Goal: Answer question/provide support: Share knowledge or assist other users

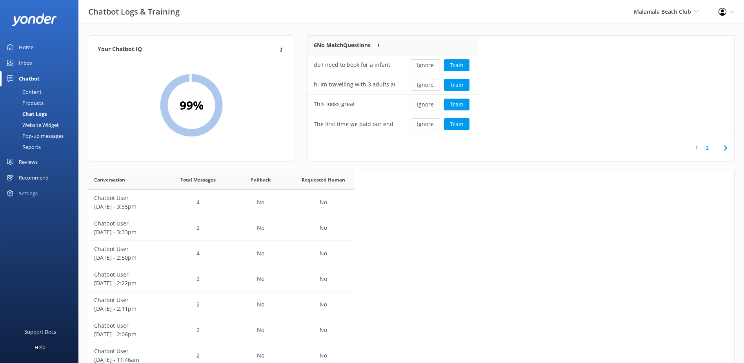
scroll to position [269, 640]
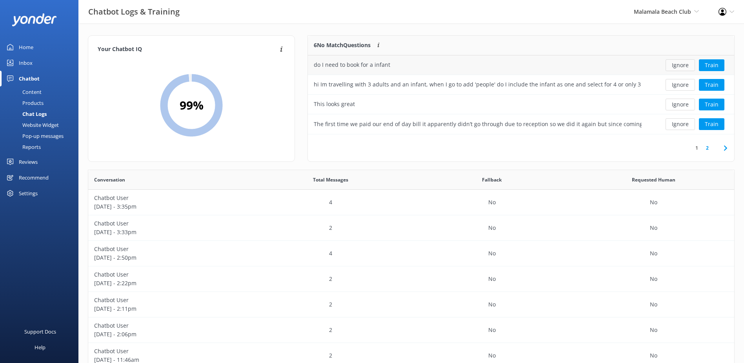
click at [364, 64] on button "Ignore" at bounding box center [680, 65] width 29 height 12
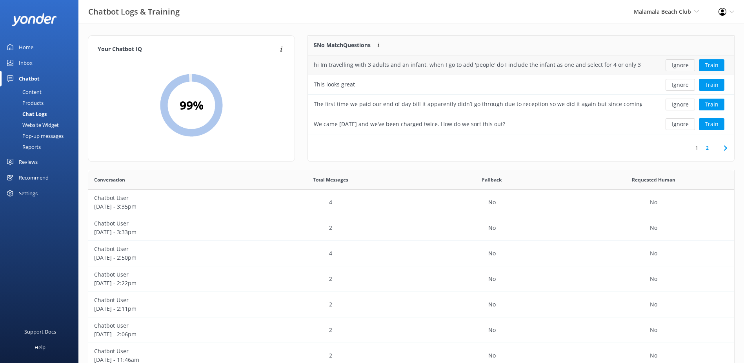
click at [364, 67] on button "Ignore" at bounding box center [680, 65] width 29 height 12
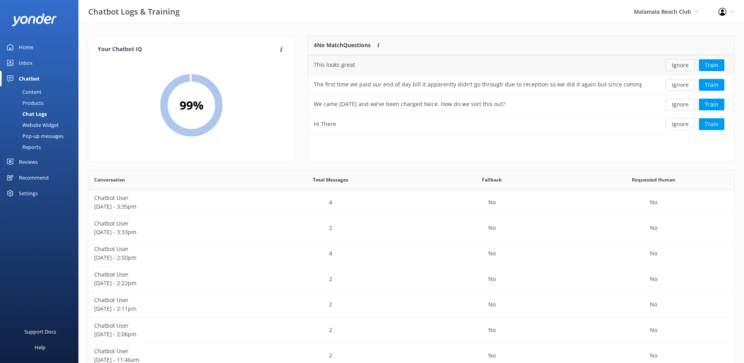
click at [364, 64] on button "Ignore" at bounding box center [680, 65] width 29 height 12
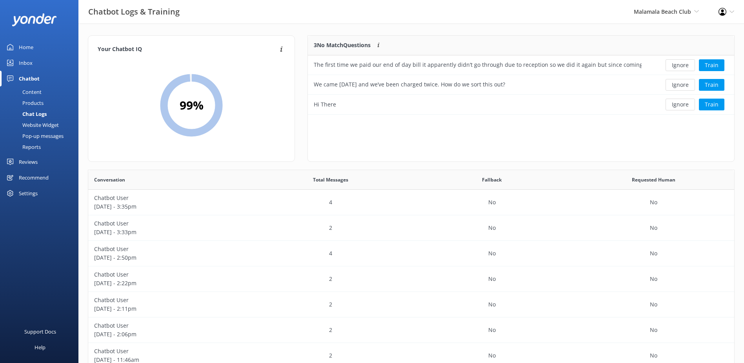
scroll to position [73, 420]
click at [364, 64] on button "Ignore" at bounding box center [680, 65] width 29 height 12
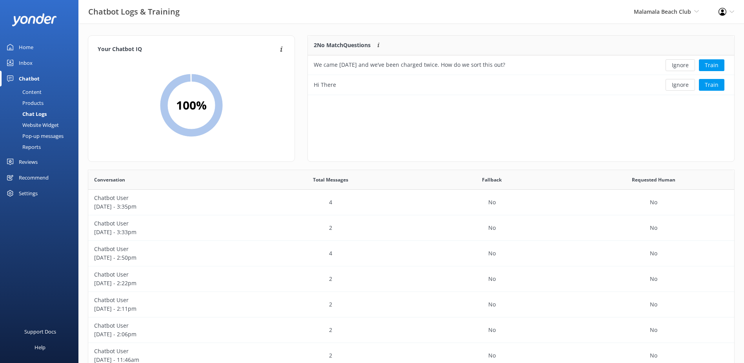
scroll to position [53, 420]
click at [364, 64] on button "Ignore" at bounding box center [680, 65] width 29 height 12
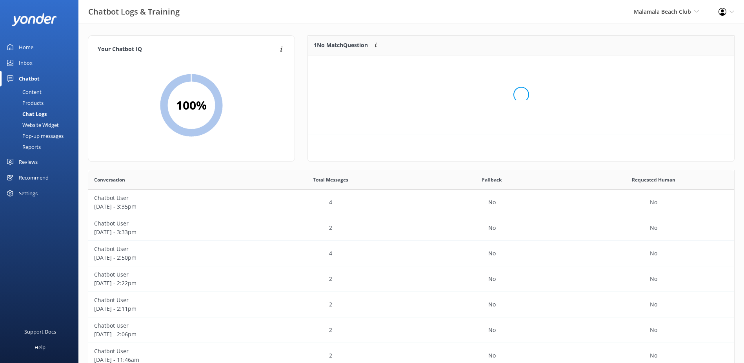
scroll to position [34, 420]
click at [364, 65] on button "Ignore" at bounding box center [680, 65] width 29 height 12
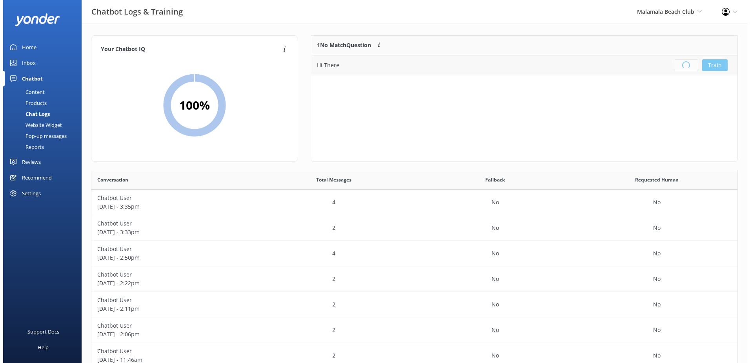
scroll to position [92, 420]
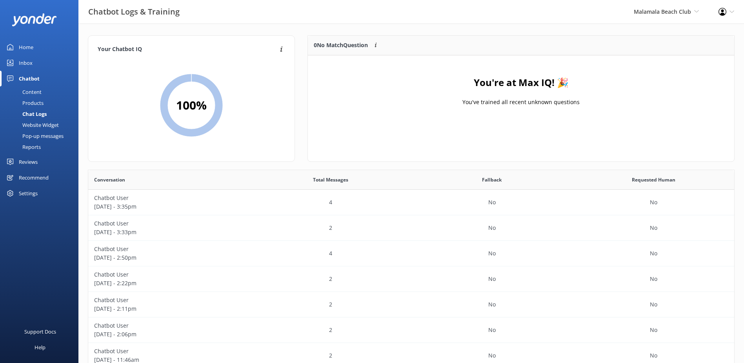
click at [23, 64] on div "Inbox" at bounding box center [26, 63] width 14 height 16
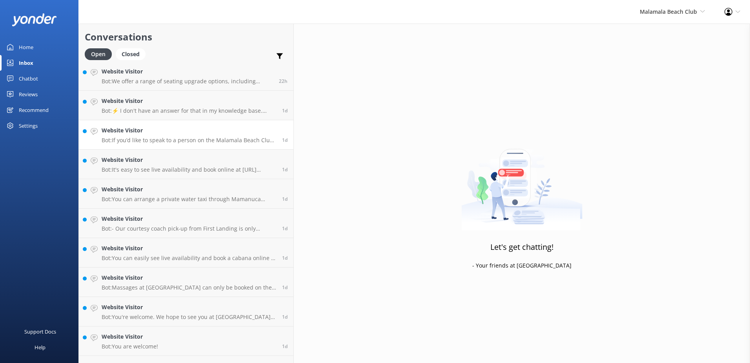
scroll to position [497, 0]
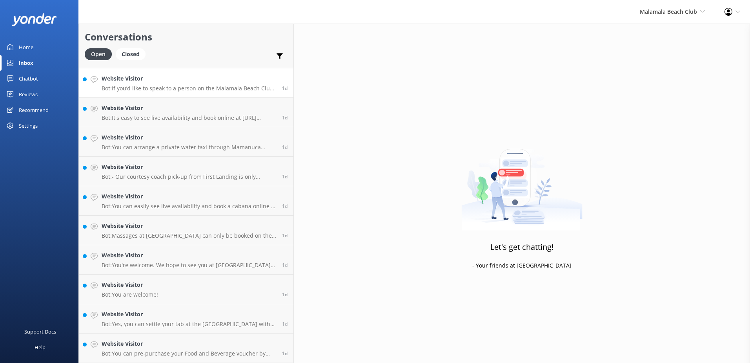
click at [189, 82] on h4 "Website Visitor" at bounding box center [189, 78] width 175 height 9
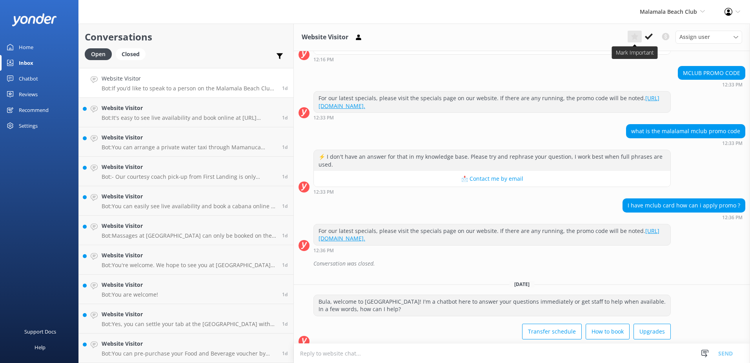
scroll to position [229, 0]
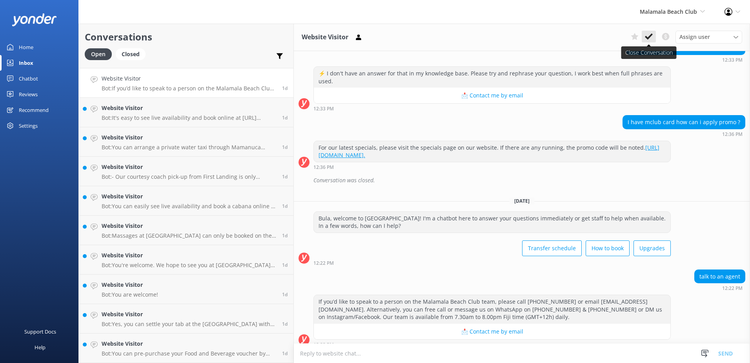
click at [364, 36] on icon at bounding box center [649, 37] width 8 height 8
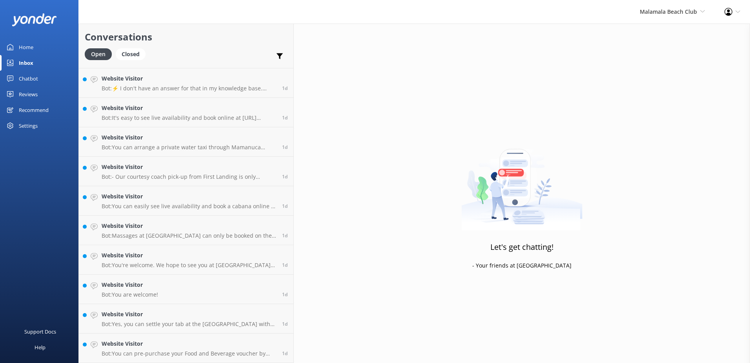
scroll to position [467, 0]
click at [193, 334] on h4 "Website Visitor" at bounding box center [189, 343] width 175 height 9
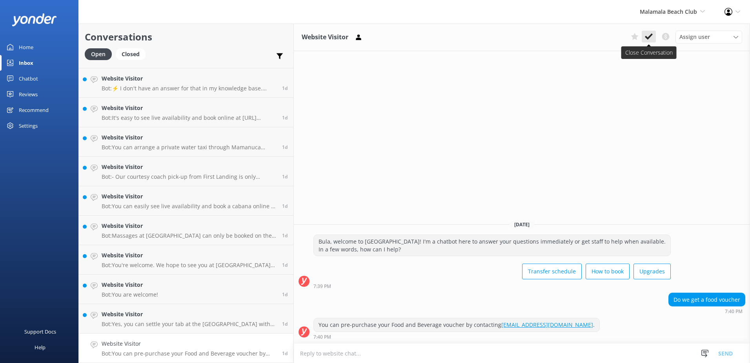
click at [364, 35] on use at bounding box center [649, 36] width 8 height 6
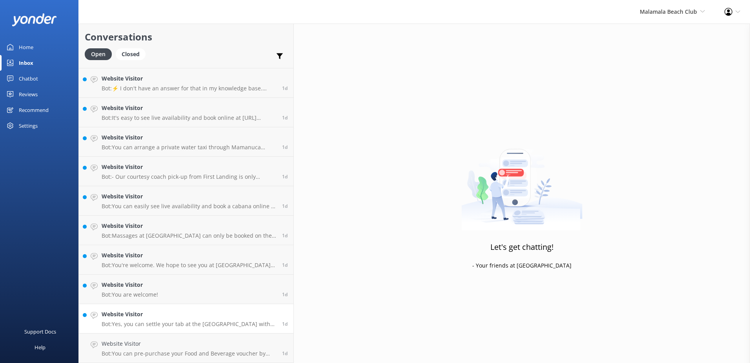
scroll to position [438, 0]
click at [194, 334] on link "Website Visitor Bot: Yes, you can settle your tab at the [GEOGRAPHIC_DATA] with…" at bounding box center [186, 347] width 215 height 29
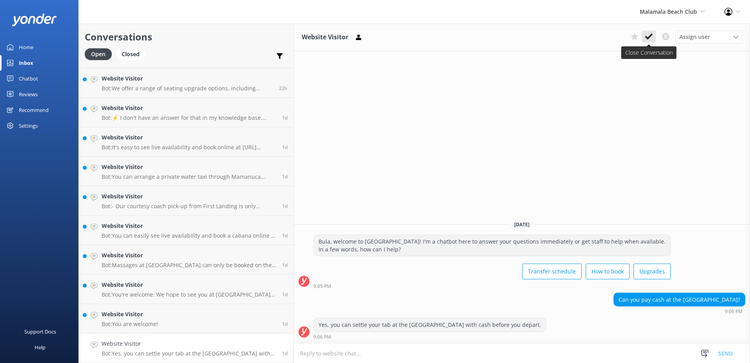
click at [364, 37] on icon at bounding box center [649, 37] width 8 height 8
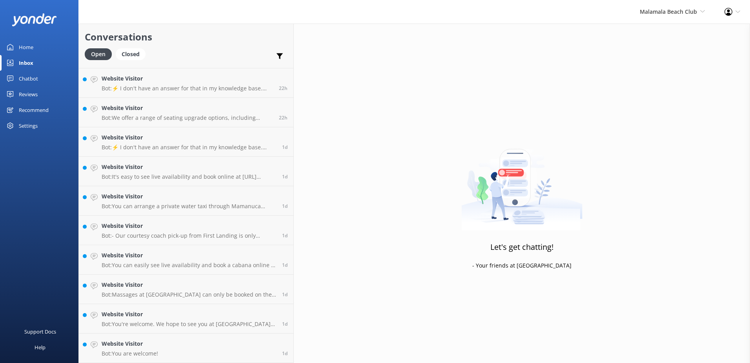
scroll to position [408, 0]
click at [188, 334] on link "Website Visitor Bot: You are welcome! 1d" at bounding box center [186, 347] width 215 height 29
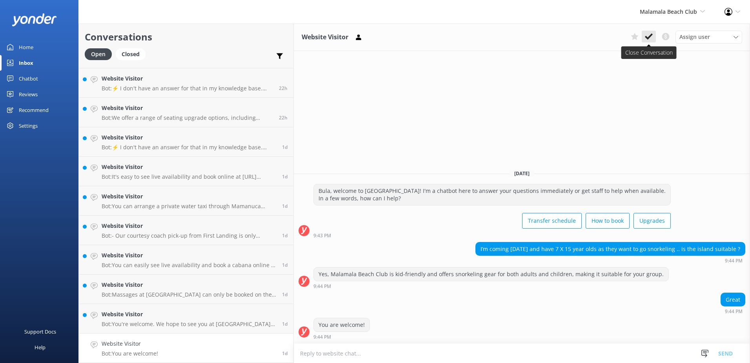
click at [364, 37] on use at bounding box center [649, 36] width 8 height 6
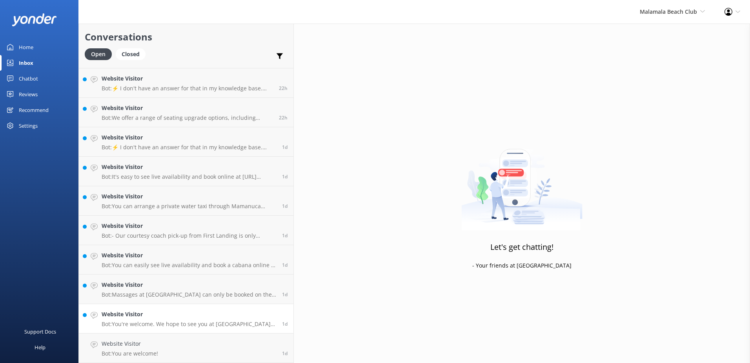
scroll to position [379, 0]
click at [195, 334] on h4 "Website Visitor" at bounding box center [189, 343] width 175 height 9
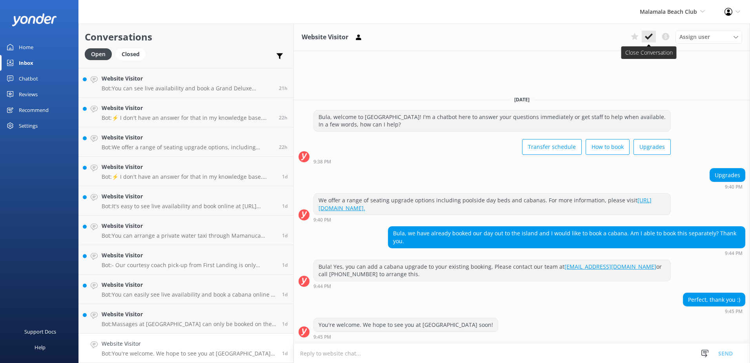
click at [364, 34] on icon at bounding box center [649, 37] width 8 height 8
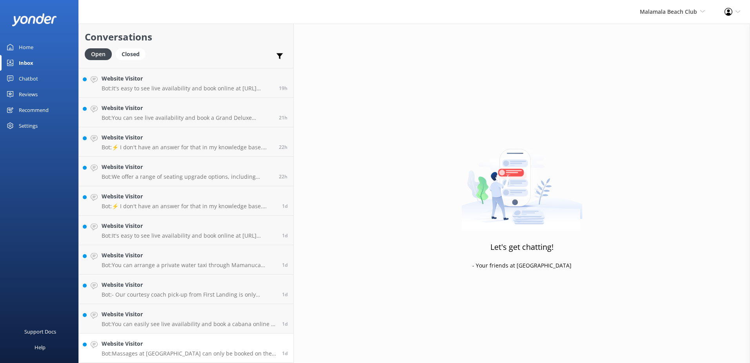
scroll to position [350, 0]
drag, startPoint x: 211, startPoint y: 336, endPoint x: 217, endPoint y: 330, distance: 8.3
click at [210, 334] on link "Website Visitor Bot: Massages at [GEOGRAPHIC_DATA] can only be booked on the da…" at bounding box center [186, 347] width 215 height 29
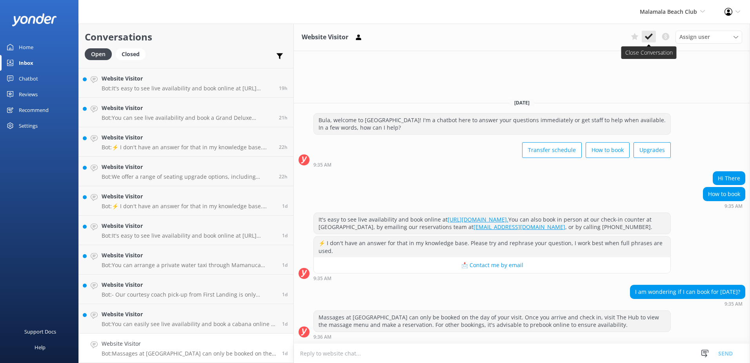
click at [364, 34] on icon at bounding box center [649, 37] width 8 height 8
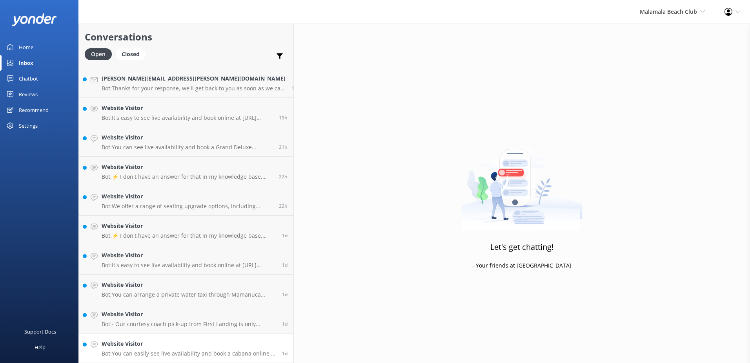
scroll to position [320, 0]
click at [204, 334] on h4 "Website Visitor" at bounding box center [189, 343] width 175 height 9
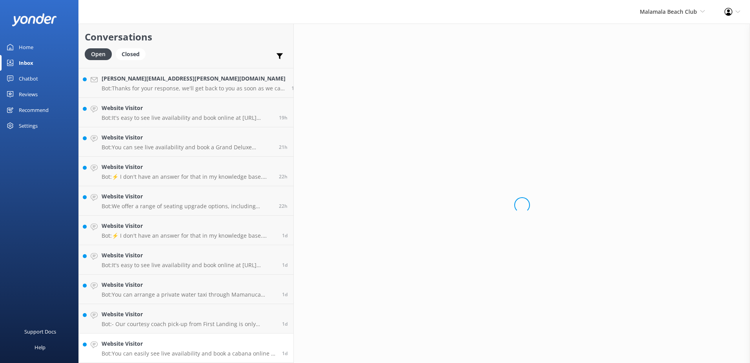
click at [196, 334] on h4 "Website Visitor" at bounding box center [189, 343] width 175 height 9
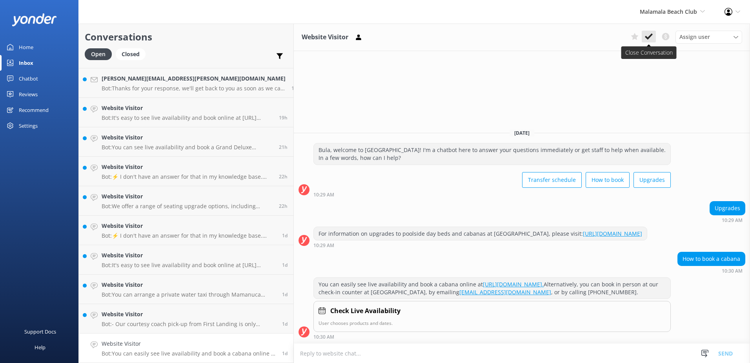
click at [364, 35] on icon at bounding box center [649, 37] width 8 height 8
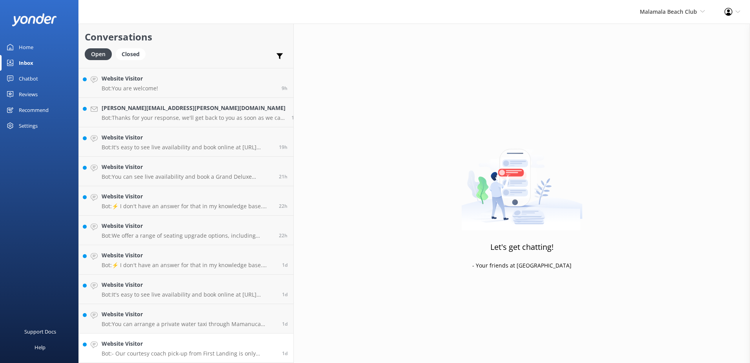
click at [190, 334] on h4 "Website Visitor" at bounding box center [189, 343] width 175 height 9
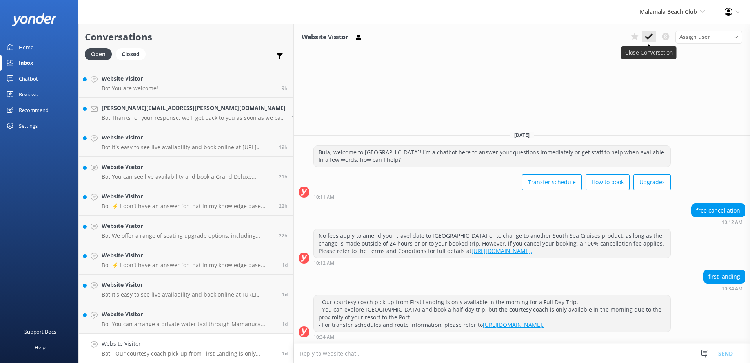
click at [364, 31] on button at bounding box center [649, 37] width 14 height 12
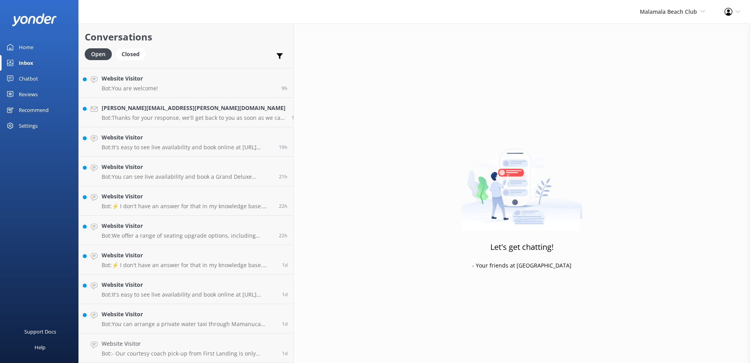
scroll to position [261, 0]
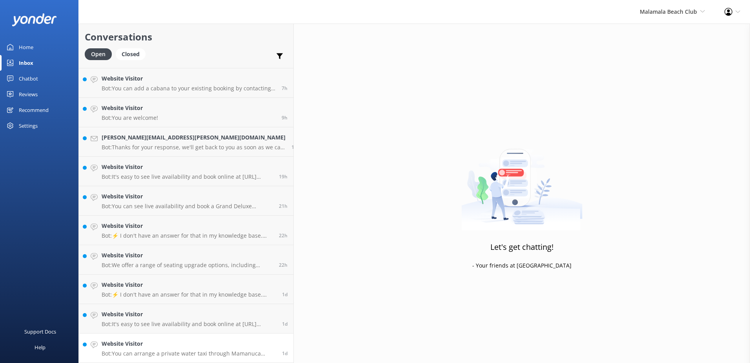
click at [186, 334] on link "Website Visitor Bot: You can arrange a private water taxi through Mamanuca Expr…" at bounding box center [186, 347] width 215 height 29
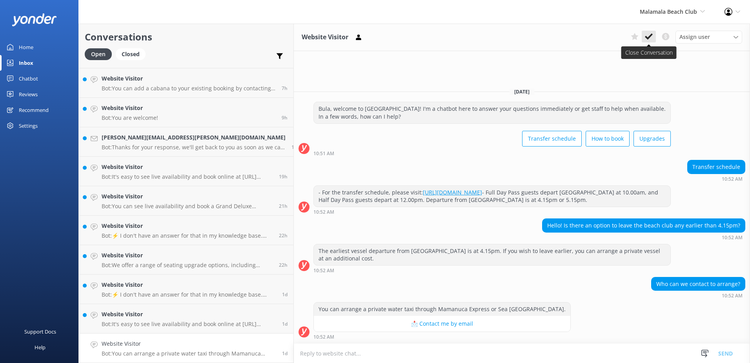
click at [364, 36] on icon at bounding box center [649, 37] width 8 height 8
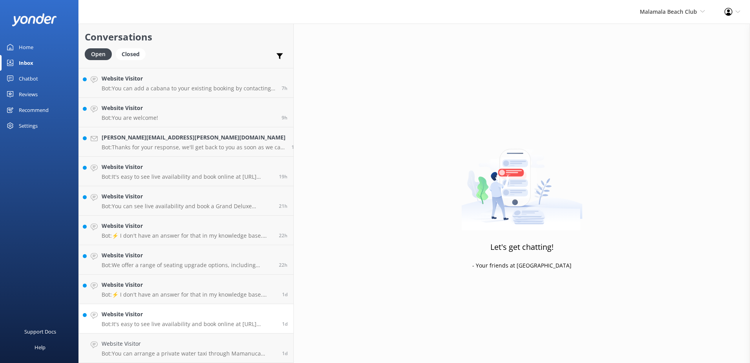
scroll to position [232, 0]
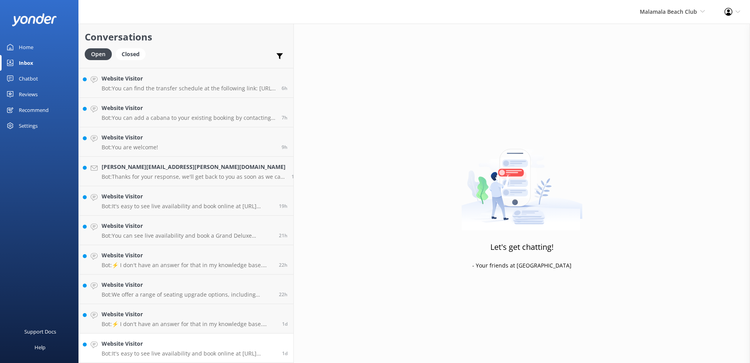
click at [185, 334] on link "Website Visitor Bot: It's easy to see live availability and book online at [URL…" at bounding box center [186, 347] width 215 height 29
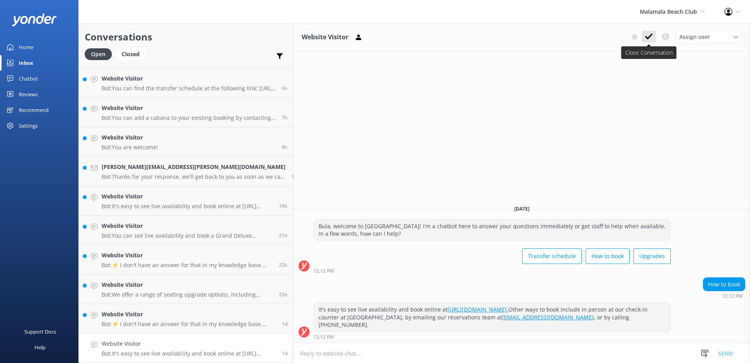
click at [364, 35] on icon at bounding box center [649, 37] width 8 height 8
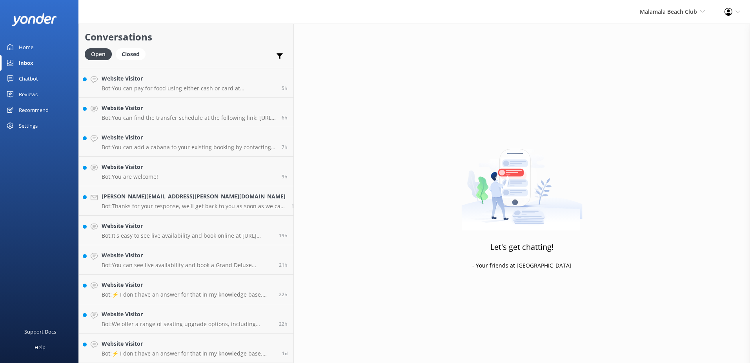
scroll to position [202, 0]
click at [202, 334] on h4 "Website Visitor" at bounding box center [189, 343] width 175 height 9
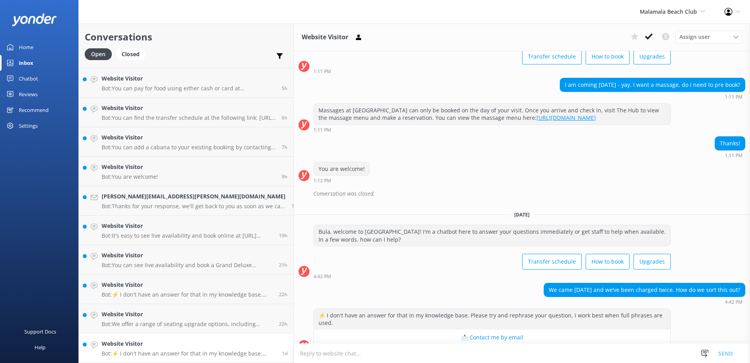
scroll to position [132, 0]
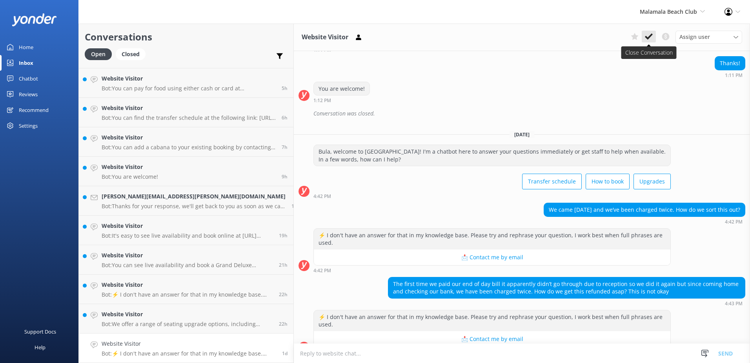
click at [364, 37] on use at bounding box center [649, 36] width 8 height 6
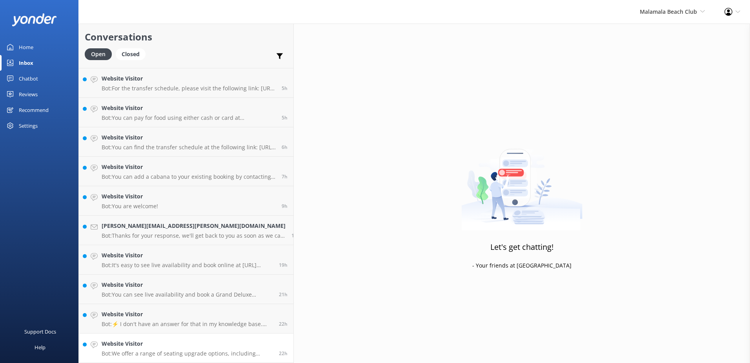
scroll to position [173, 0]
click at [200, 334] on link "Website Visitor Bot: We offer a range of seating upgrade options, including poo…" at bounding box center [186, 347] width 215 height 29
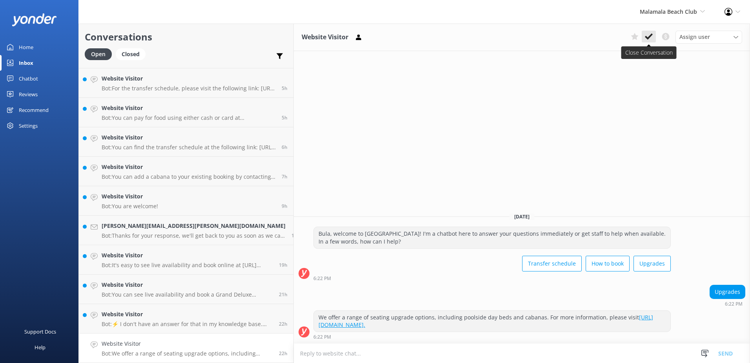
click at [364, 36] on use at bounding box center [649, 36] width 8 height 6
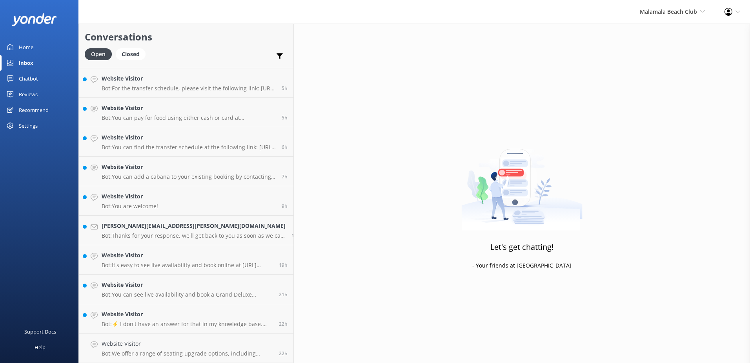
scroll to position [144, 0]
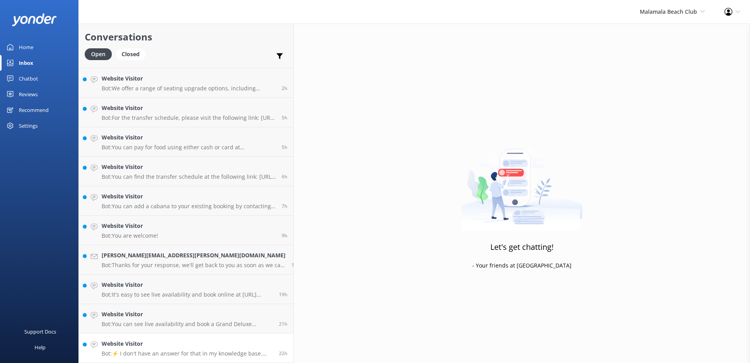
click at [196, 334] on link "Website Visitor Bot: ⚡ I don't have an answer for that in my knowledge base. Pl…" at bounding box center [186, 347] width 215 height 29
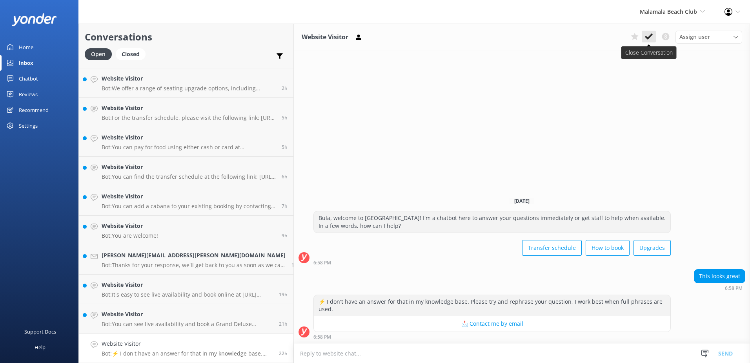
click at [364, 37] on button at bounding box center [649, 37] width 14 height 12
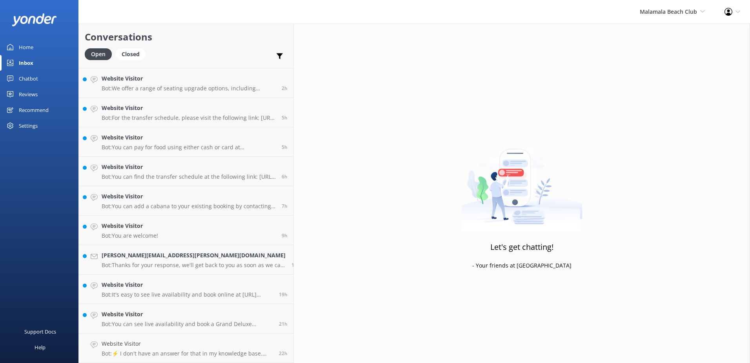
scroll to position [114, 0]
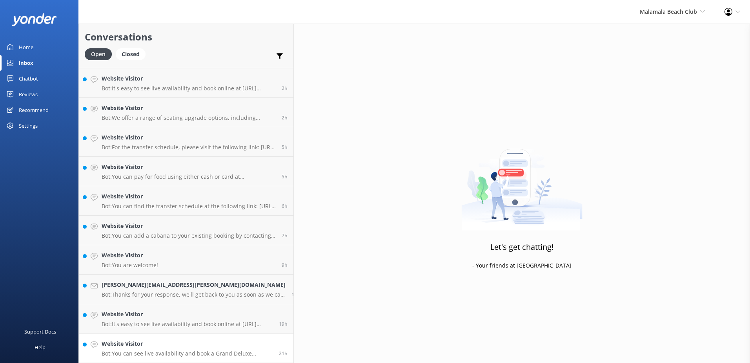
click at [211, 334] on link "Website Visitor Bot: You can see live availability and book a Grand Deluxe Caba…" at bounding box center [186, 347] width 215 height 29
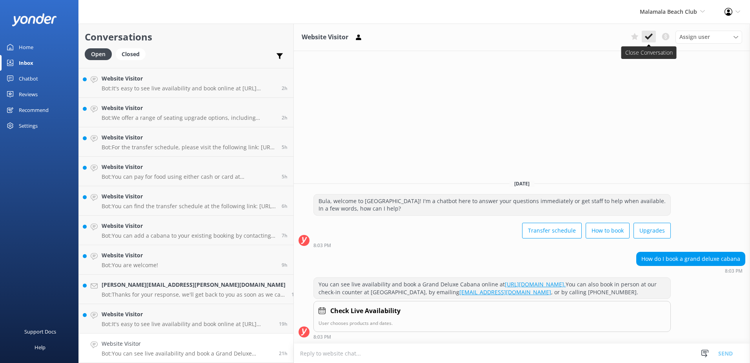
click at [364, 36] on use at bounding box center [649, 36] width 8 height 6
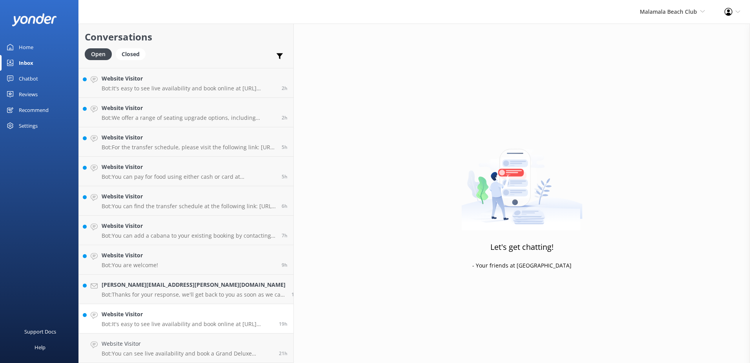
scroll to position [85, 0]
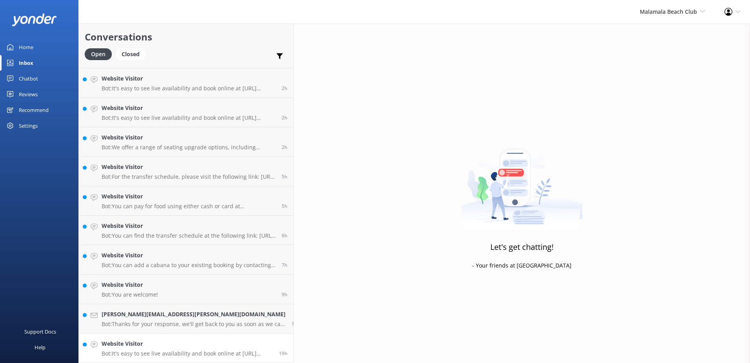
click at [273, 334] on div "19h" at bounding box center [280, 347] width 15 height 17
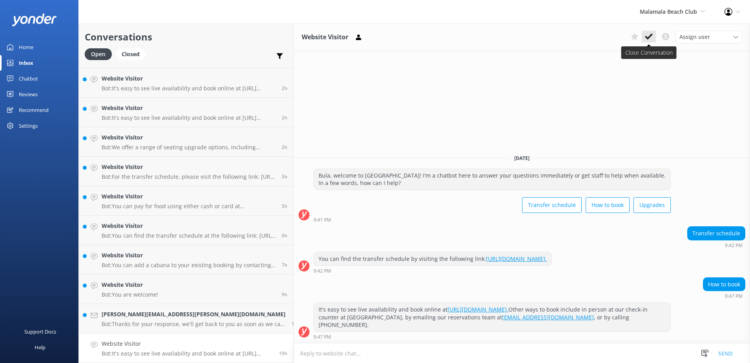
click at [364, 38] on icon at bounding box center [649, 37] width 8 height 8
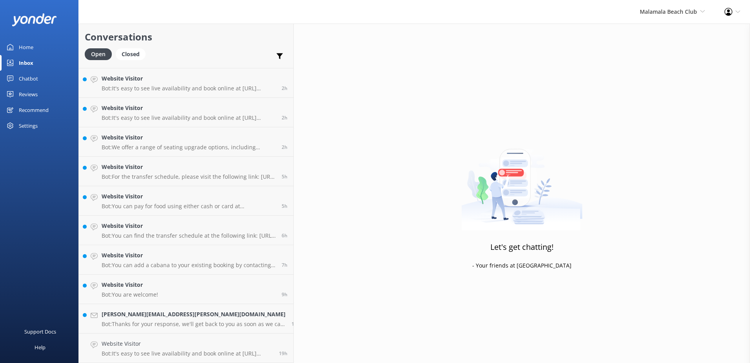
scroll to position [55, 0]
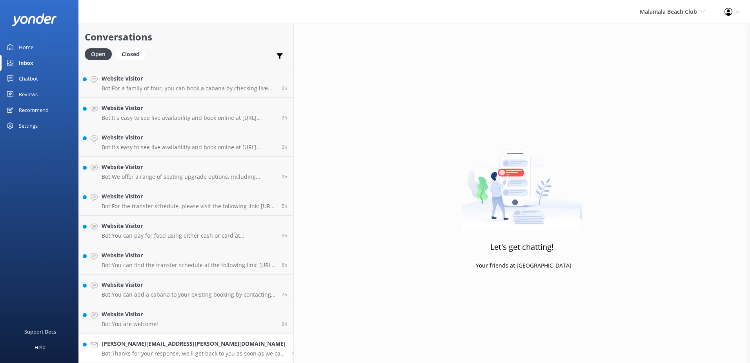
click at [211, 334] on link "[PERSON_NAME][EMAIL_ADDRESS][PERSON_NAME][DOMAIN_NAME] Bot: Thanks for your res…" at bounding box center [186, 347] width 215 height 29
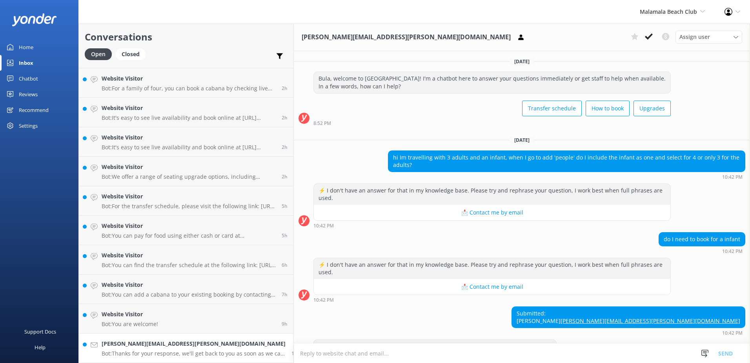
scroll to position [6, 0]
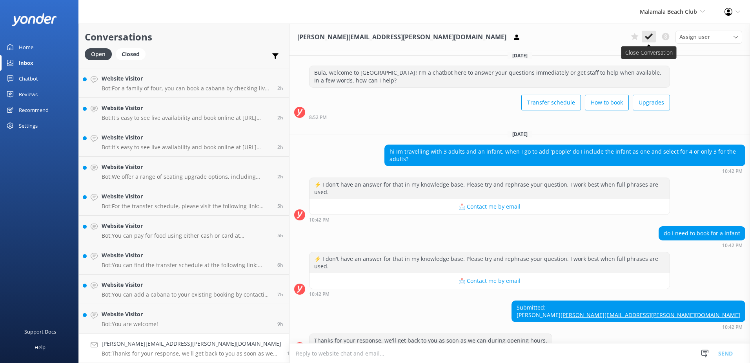
click at [364, 39] on icon at bounding box center [649, 37] width 8 height 8
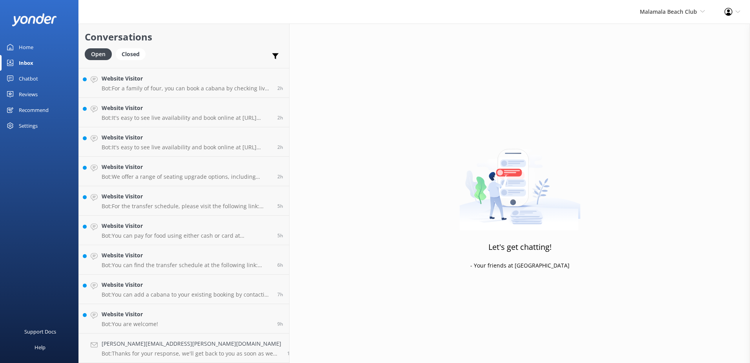
scroll to position [26, 0]
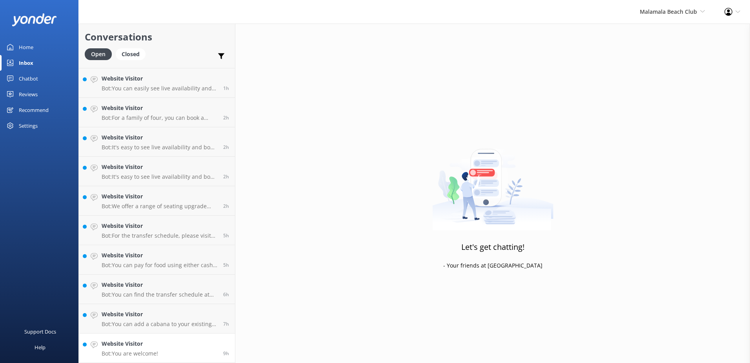
click at [184, 334] on link "Website Visitor Bot: You are welcome! 9h" at bounding box center [157, 347] width 156 height 29
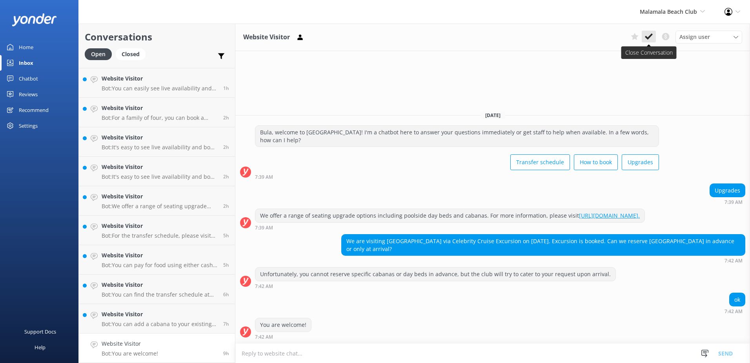
click at [364, 35] on button at bounding box center [649, 37] width 14 height 12
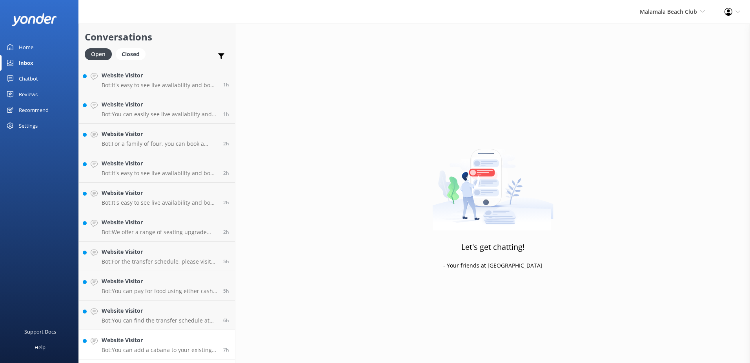
click at [190, 334] on h4 "Website Visitor" at bounding box center [160, 339] width 116 height 9
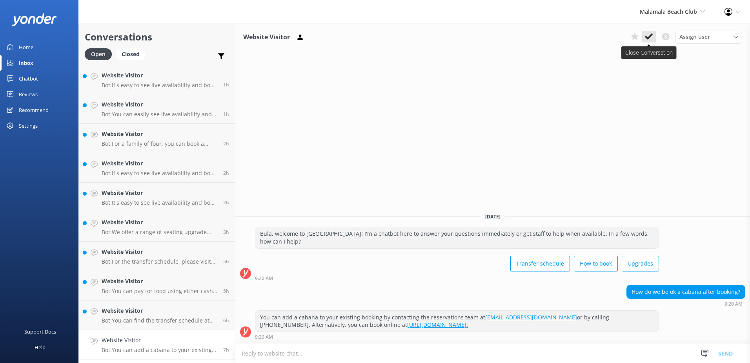
click at [364, 33] on icon at bounding box center [649, 37] width 8 height 8
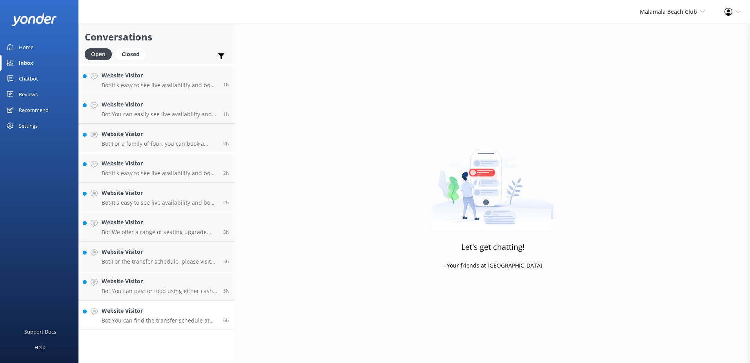
click at [196, 310] on h4 "Website Visitor" at bounding box center [160, 310] width 116 height 9
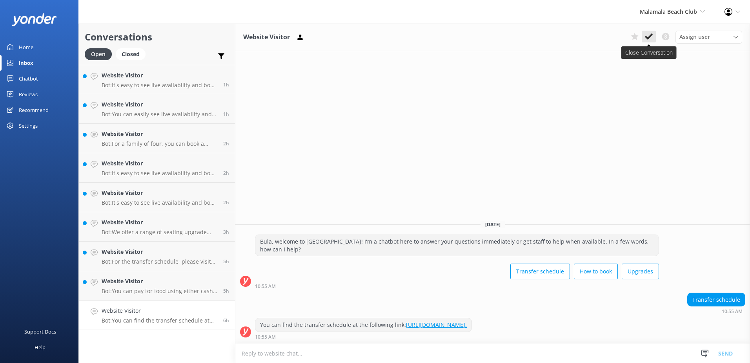
click at [364, 35] on button at bounding box center [649, 37] width 14 height 12
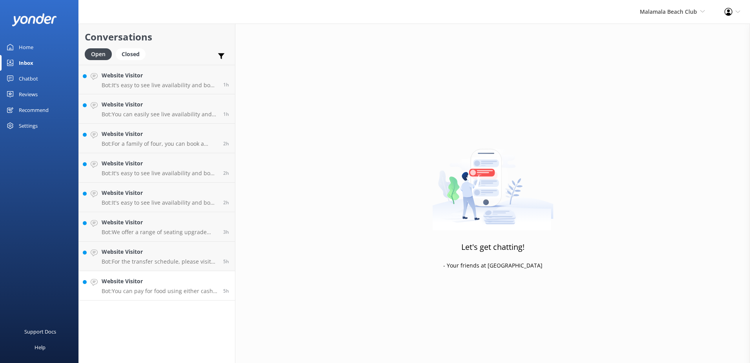
click at [209, 279] on h4 "Website Visitor" at bounding box center [160, 281] width 116 height 9
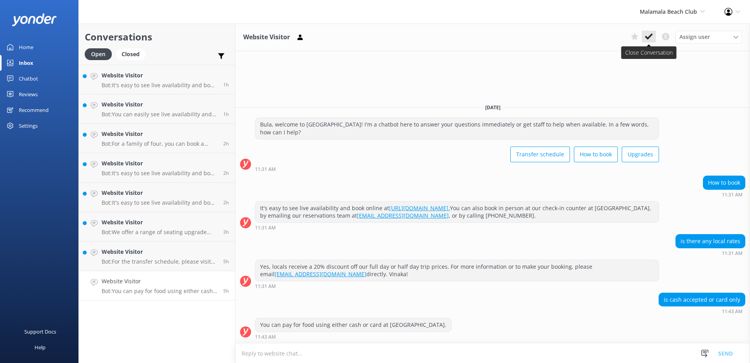
click at [364, 39] on icon at bounding box center [649, 37] width 8 height 8
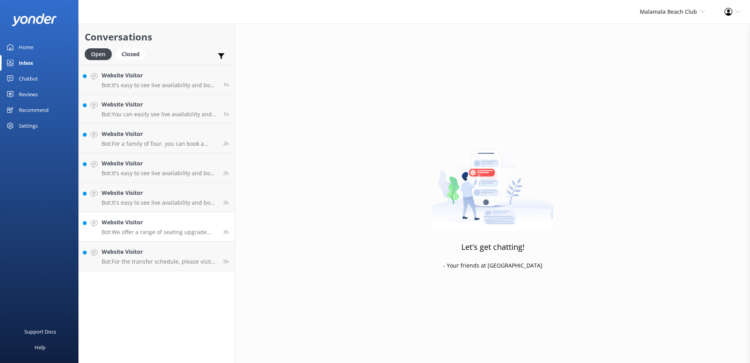
drag, startPoint x: 191, startPoint y: 257, endPoint x: 215, endPoint y: 236, distance: 32.0
click at [191, 257] on div "Website Visitor Bot: For the transfer schedule, please visit the following link…" at bounding box center [160, 255] width 116 height 17
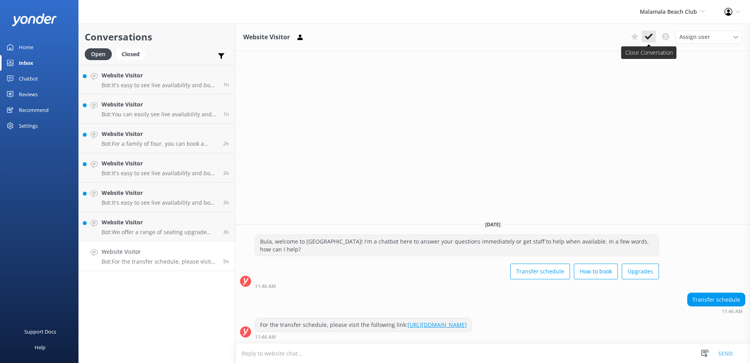
click at [364, 35] on use at bounding box center [649, 36] width 8 height 6
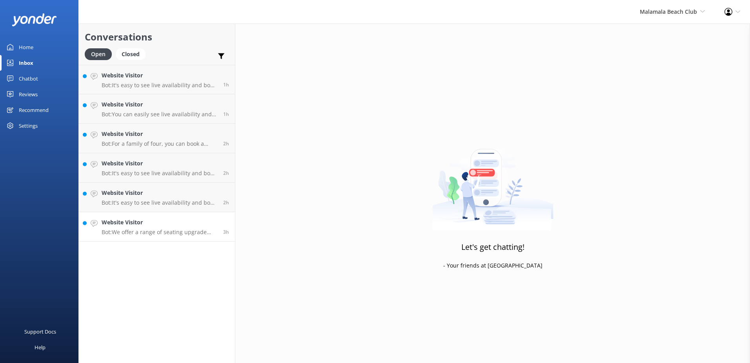
click at [166, 229] on p "Bot: We offer a range of seating upgrade options, including poolside day beds a…" at bounding box center [160, 231] width 116 height 7
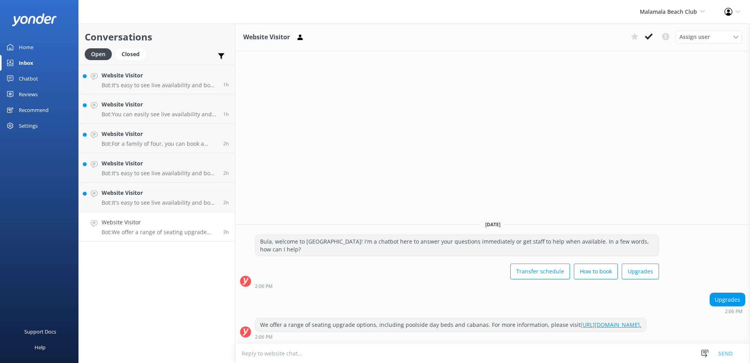
drag, startPoint x: 652, startPoint y: 37, endPoint x: 541, endPoint y: 63, distance: 113.6
click at [364, 37] on icon at bounding box center [649, 37] width 8 height 8
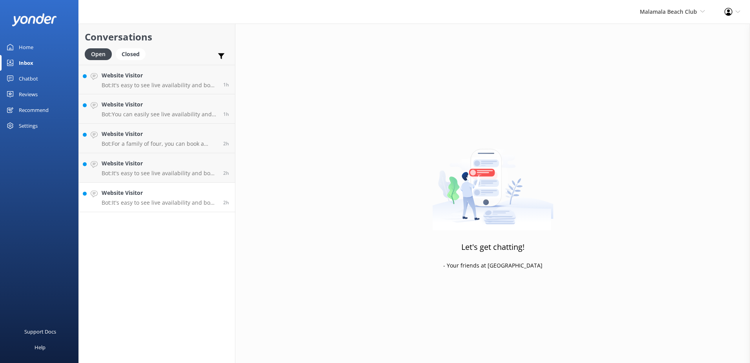
click at [193, 189] on h4 "Website Visitor" at bounding box center [160, 192] width 116 height 9
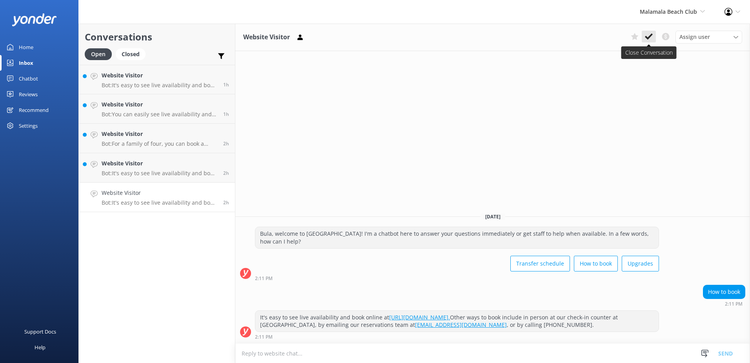
click at [364, 32] on button at bounding box center [649, 37] width 14 height 12
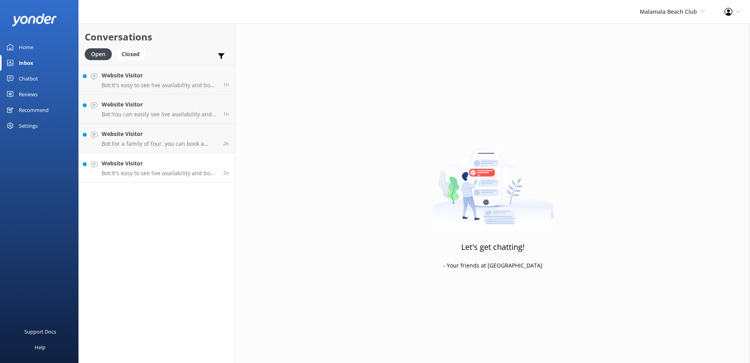
click at [196, 163] on h4 "Website Visitor" at bounding box center [160, 163] width 116 height 9
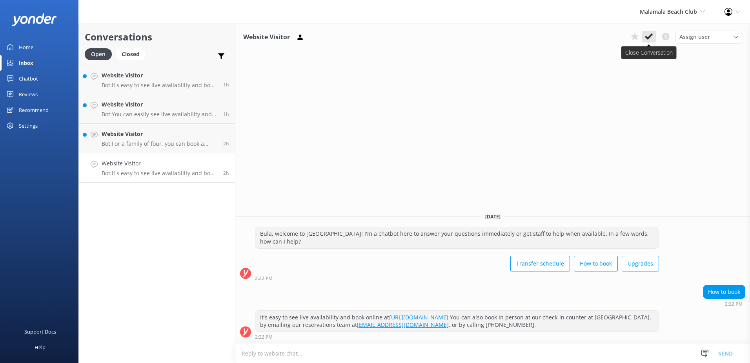
click at [364, 31] on div "Website Visitor Assign user [PERSON_NAME] [PERSON_NAME] Digital Res Team [PERSO…" at bounding box center [492, 37] width 515 height 27
click at [364, 34] on icon at bounding box center [649, 37] width 8 height 8
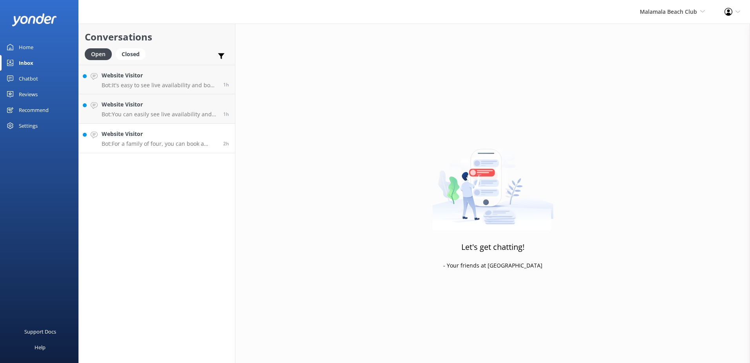
click at [163, 138] on h4 "Website Visitor" at bounding box center [160, 133] width 116 height 9
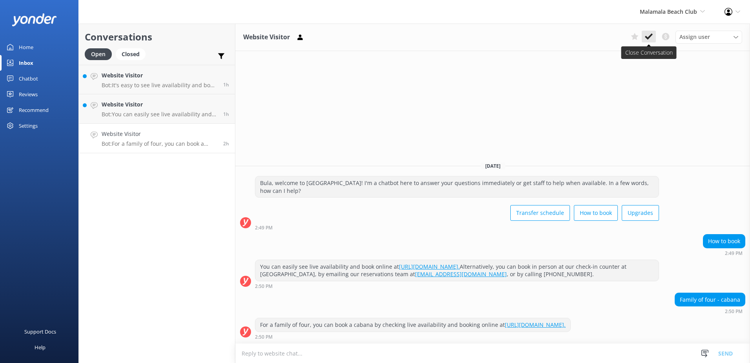
click at [364, 35] on icon at bounding box center [649, 37] width 8 height 8
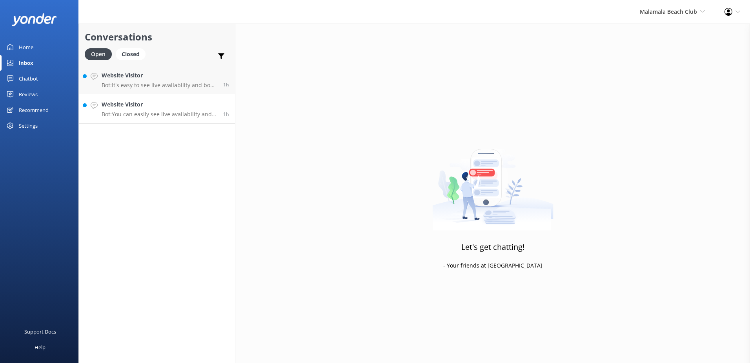
click at [208, 102] on h4 "Website Visitor" at bounding box center [160, 104] width 116 height 9
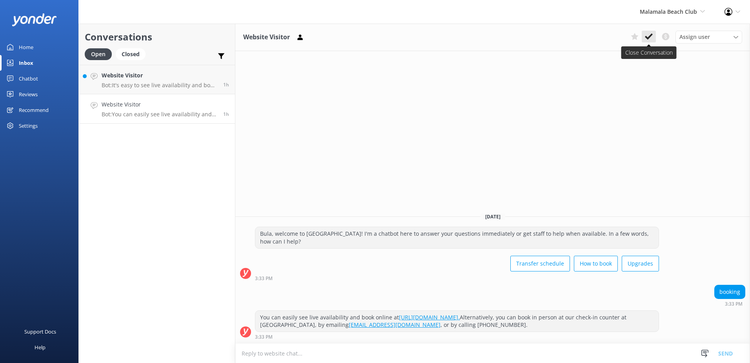
click at [364, 38] on icon at bounding box center [649, 37] width 8 height 8
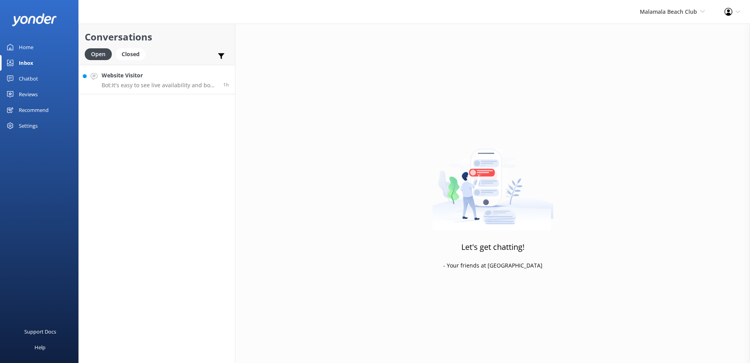
drag, startPoint x: 201, startPoint y: 80, endPoint x: 227, endPoint y: 78, distance: 25.9
click at [201, 79] on h4 "Website Visitor" at bounding box center [160, 75] width 116 height 9
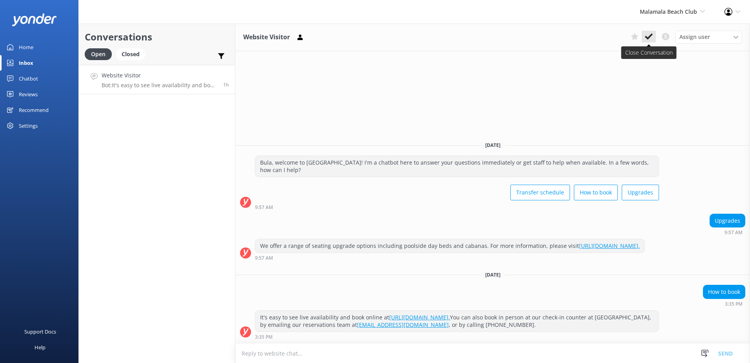
click at [364, 36] on icon at bounding box center [649, 37] width 8 height 8
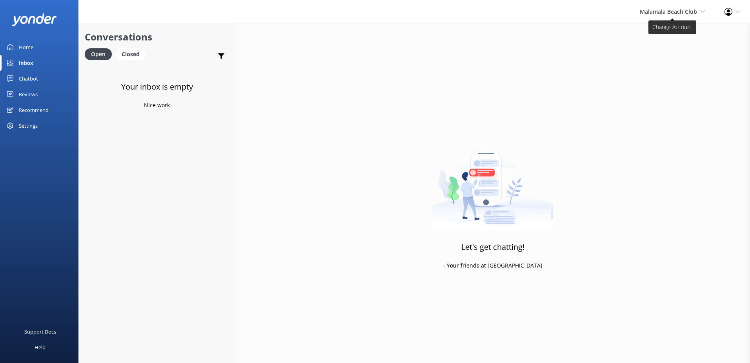
click at [364, 15] on span "Malamala Beach Club South Sea Sailing South Sea Cruises Malamala Beach Club Awe…" at bounding box center [672, 11] width 65 height 9
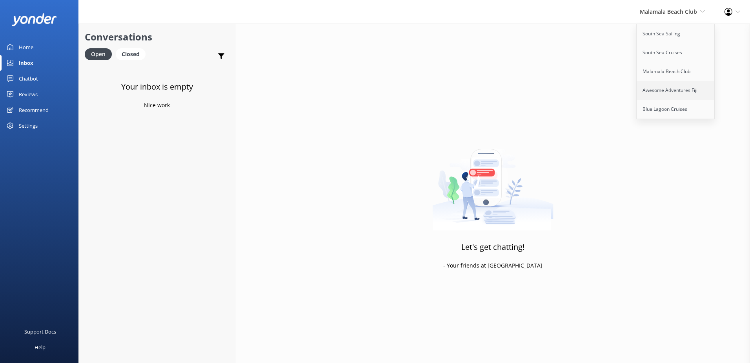
click at [364, 86] on link "Awesome Adventures Fiji" at bounding box center [676, 90] width 78 height 19
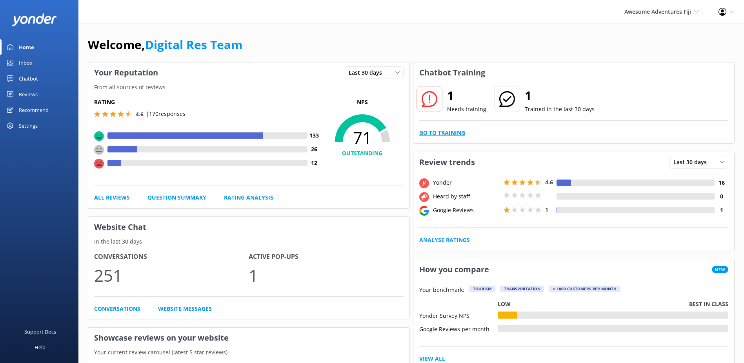
click at [364, 133] on link "Go to Training" at bounding box center [442, 132] width 46 height 9
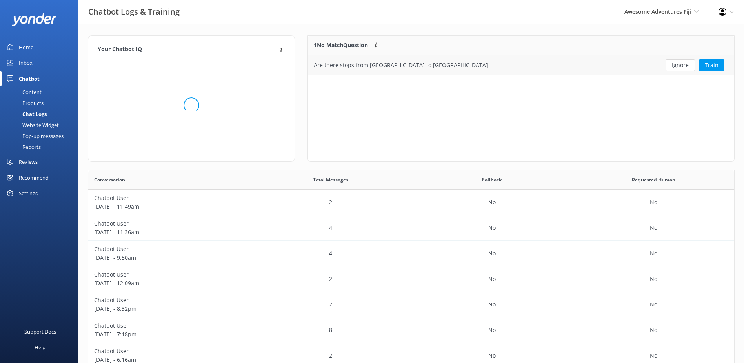
scroll to position [34, 420]
click at [364, 66] on button "Ignore" at bounding box center [680, 65] width 29 height 12
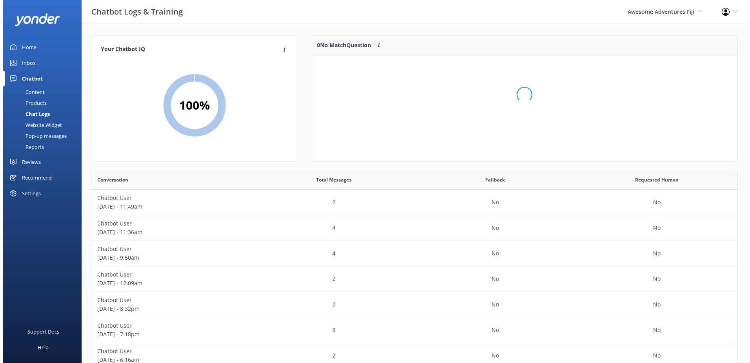
scroll to position [92, 420]
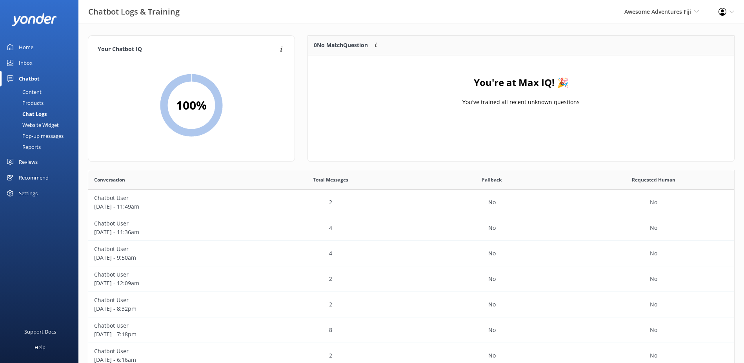
click at [27, 60] on div "Inbox" at bounding box center [26, 63] width 14 height 16
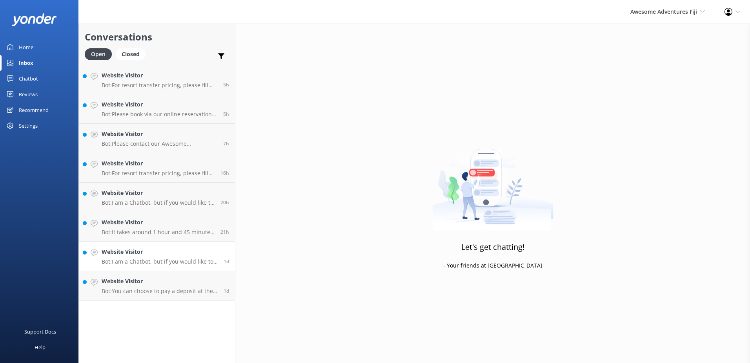
drag, startPoint x: 201, startPoint y: 283, endPoint x: 234, endPoint y: 263, distance: 38.8
click at [202, 282] on h4 "Website Visitor" at bounding box center [160, 281] width 116 height 9
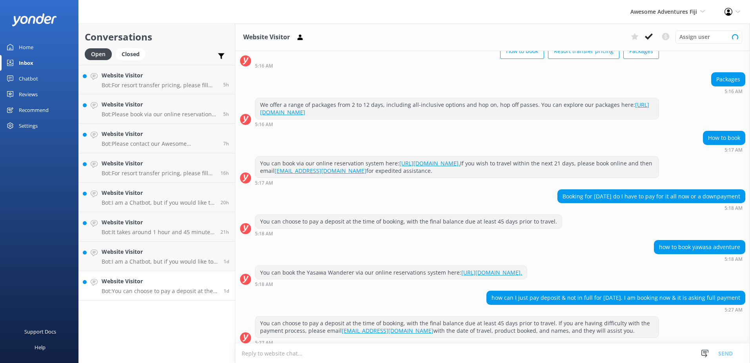
scroll to position [63, 0]
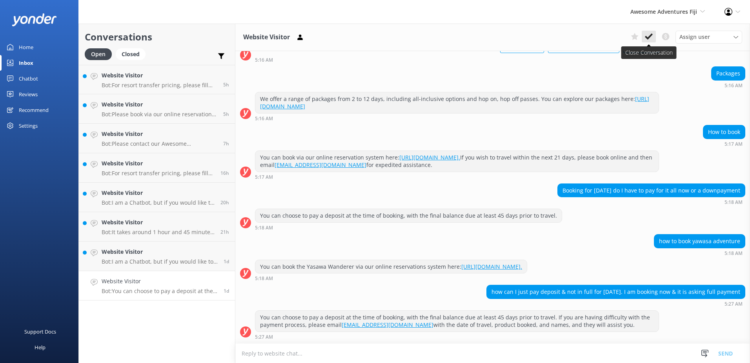
click at [364, 38] on icon at bounding box center [649, 37] width 8 height 8
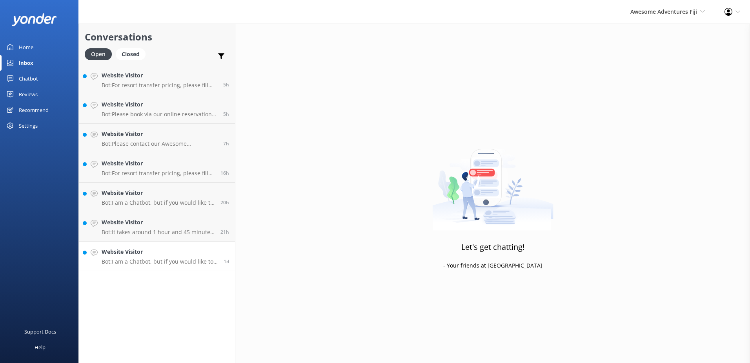
drag, startPoint x: 206, startPoint y: 248, endPoint x: 224, endPoint y: 234, distance: 22.4
click at [206, 247] on h4 "Website Visitor" at bounding box center [160, 251] width 116 height 9
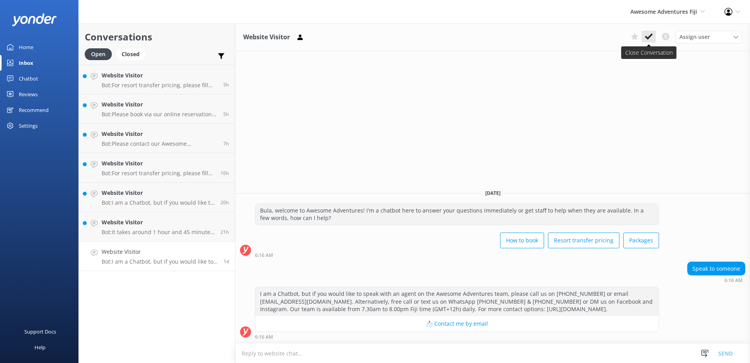
click at [364, 36] on use at bounding box center [649, 36] width 8 height 6
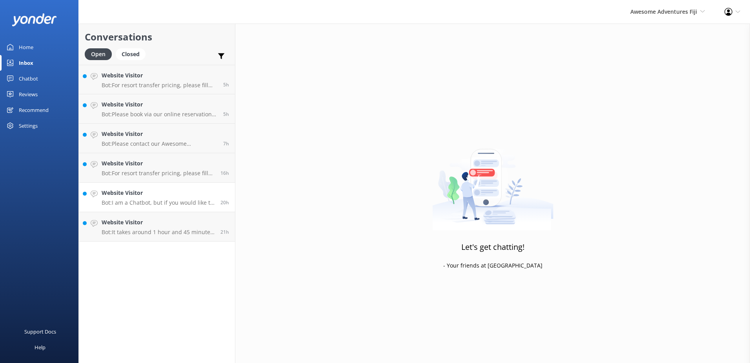
drag, startPoint x: 222, startPoint y: 215, endPoint x: 226, endPoint y: 210, distance: 6.9
click at [222, 215] on link "Website Visitor Bot: It takes around 1 hour and 45 minutes to travel from [GEOG…" at bounding box center [157, 226] width 156 height 29
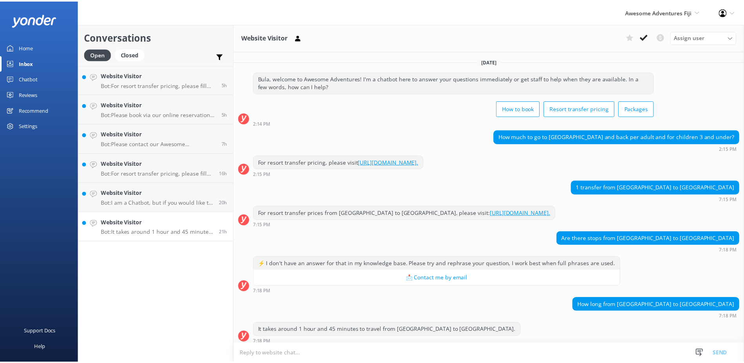
scroll to position [5, 0]
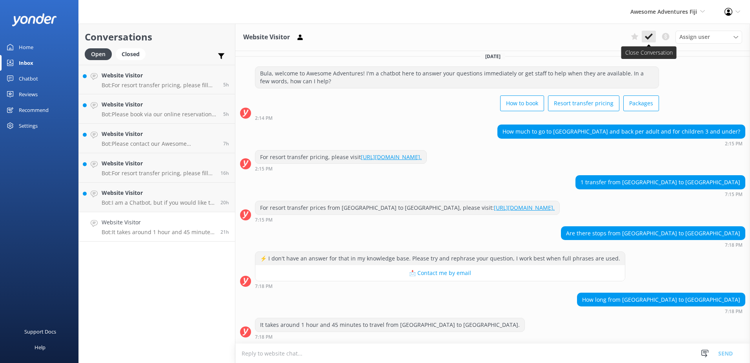
click at [364, 36] on icon at bounding box center [649, 37] width 8 height 8
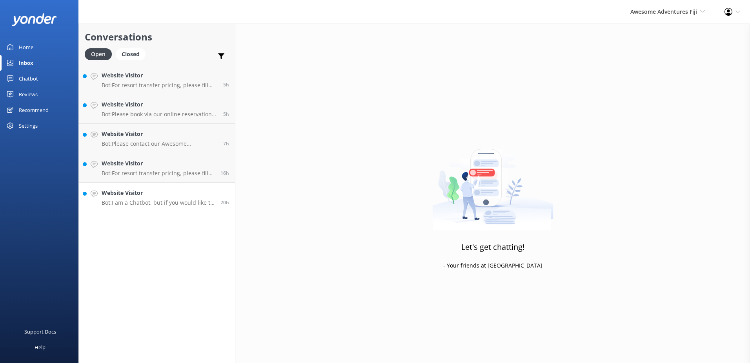
click at [228, 188] on div "20h" at bounding box center [222, 196] width 15 height 17
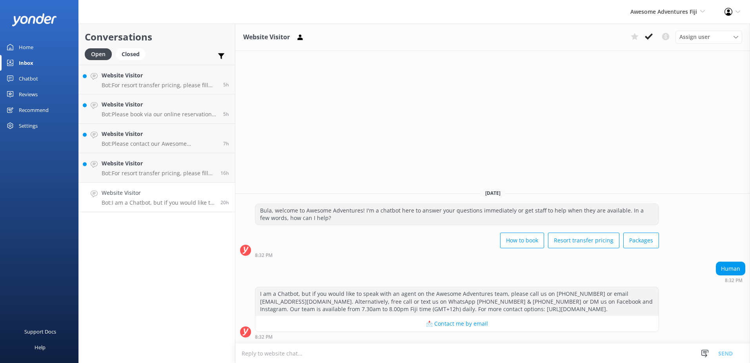
drag, startPoint x: 648, startPoint y: 38, endPoint x: 549, endPoint y: 71, distance: 104.7
click at [364, 38] on use at bounding box center [649, 36] width 8 height 6
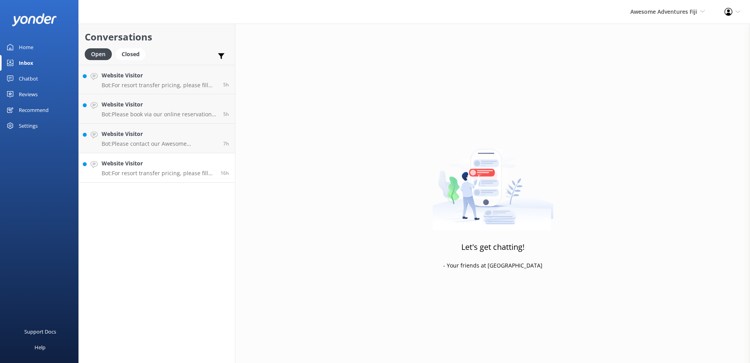
click at [221, 159] on div "16h" at bounding box center [222, 167] width 15 height 17
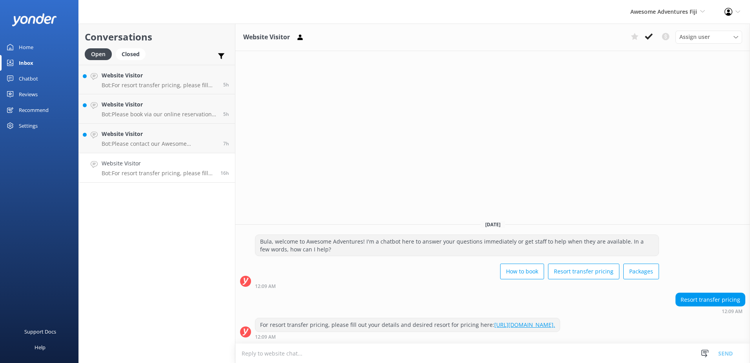
drag, startPoint x: 649, startPoint y: 36, endPoint x: 425, endPoint y: 84, distance: 229.1
click at [364, 36] on icon at bounding box center [649, 37] width 8 height 8
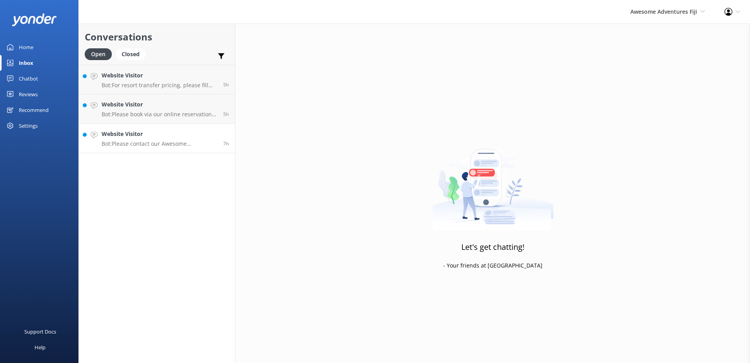
click at [195, 130] on h4 "Website Visitor" at bounding box center [160, 133] width 116 height 9
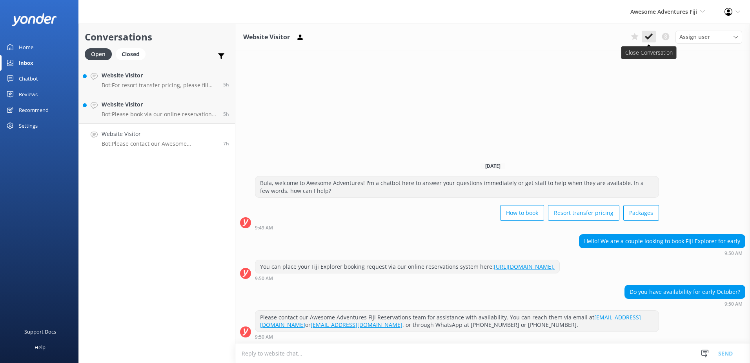
click at [364, 38] on use at bounding box center [649, 36] width 8 height 6
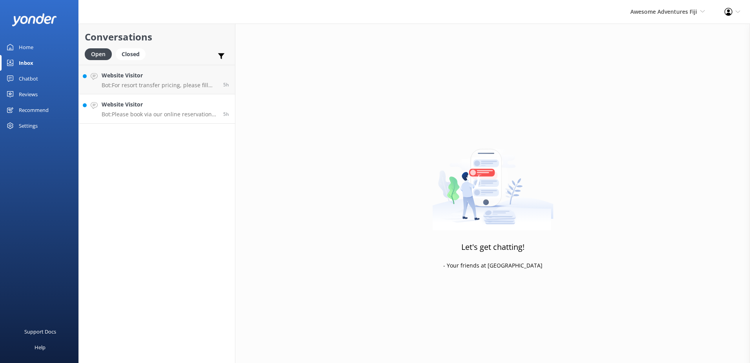
click at [213, 104] on h4 "Website Visitor" at bounding box center [160, 104] width 116 height 9
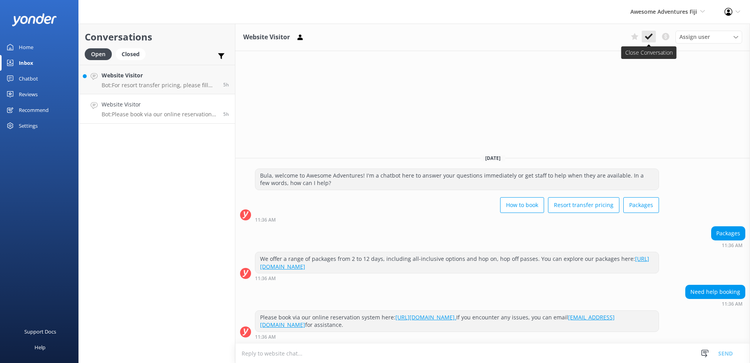
click at [364, 38] on button at bounding box center [649, 37] width 14 height 12
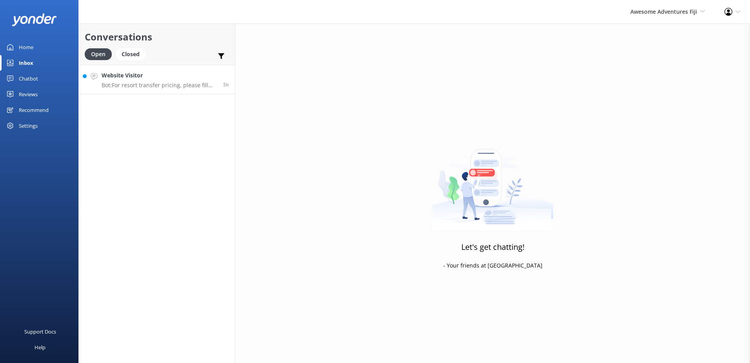
click at [204, 79] on h4 "Website Visitor" at bounding box center [160, 75] width 116 height 9
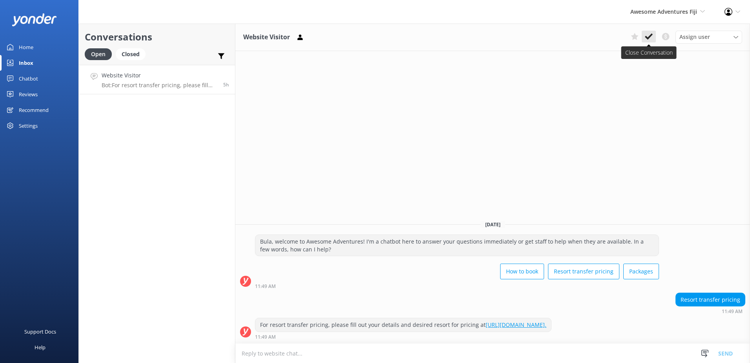
click at [364, 38] on use at bounding box center [649, 36] width 8 height 6
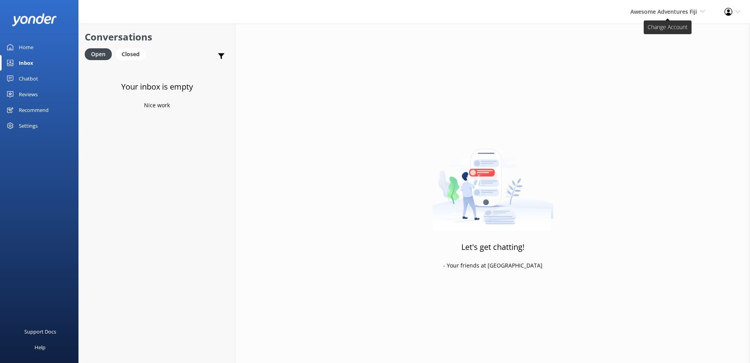
click at [364, 14] on span "Awesome Adventures Fiji" at bounding box center [664, 11] width 67 height 7
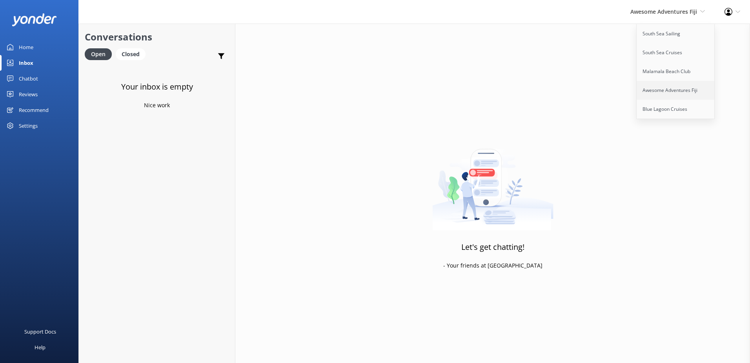
click at [364, 87] on link "Awesome Adventures Fiji" at bounding box center [676, 90] width 78 height 19
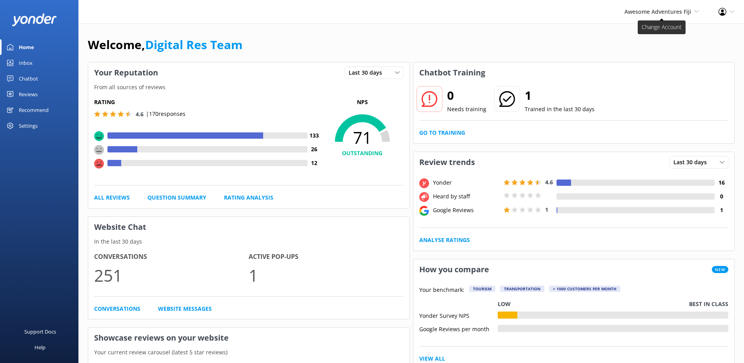
click at [364, 10] on span "Awesome Adventures Fiji" at bounding box center [658, 11] width 67 height 7
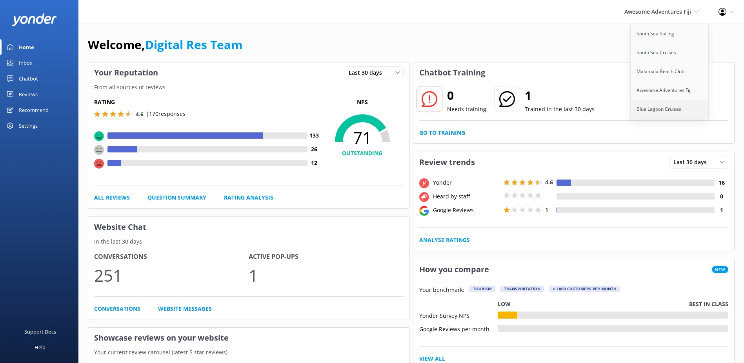
click at [364, 102] on link "Blue Lagoon Cruises" at bounding box center [670, 109] width 78 height 19
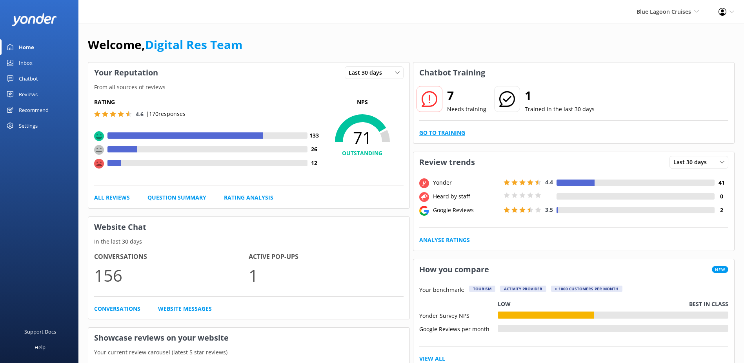
click at [364, 132] on link "Go to Training" at bounding box center [442, 132] width 46 height 9
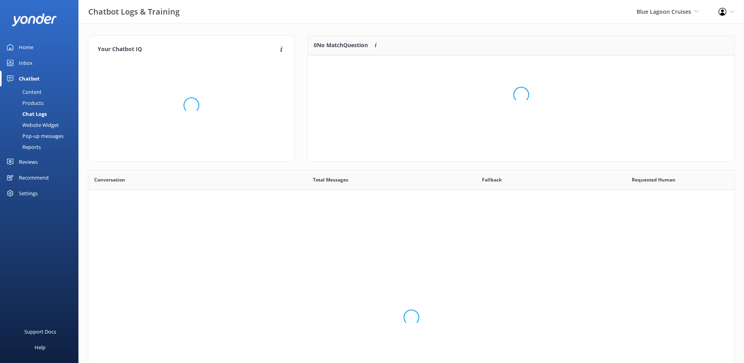
scroll to position [269, 640]
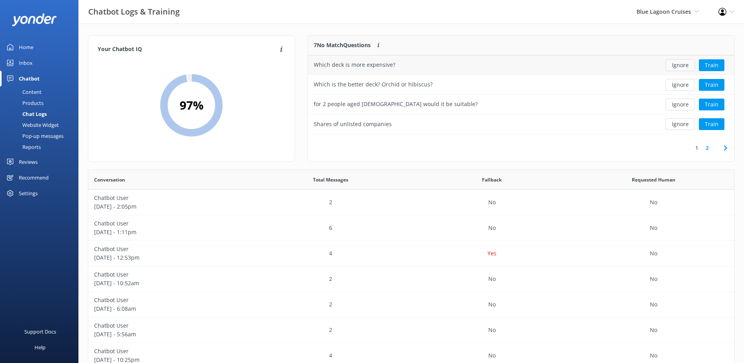
click at [364, 62] on button "Ignore" at bounding box center [680, 65] width 29 height 12
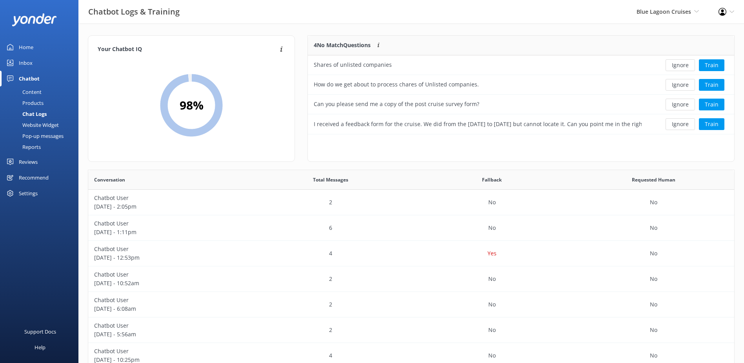
click at [364, 62] on button "Ignore" at bounding box center [680, 65] width 29 height 12
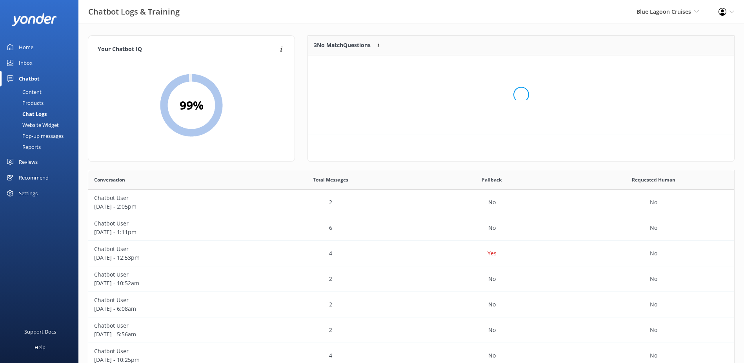
scroll to position [73, 420]
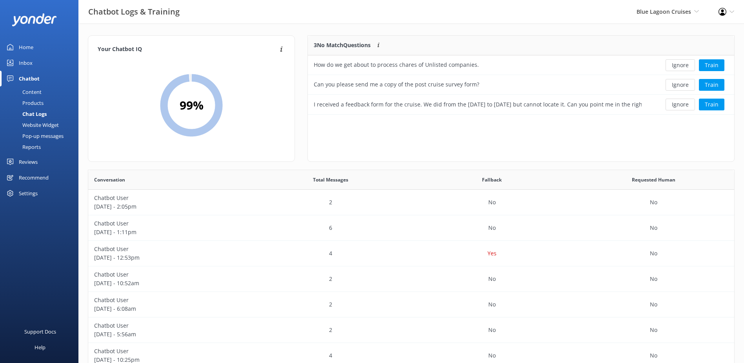
click at [364, 62] on button "Ignore" at bounding box center [680, 65] width 29 height 12
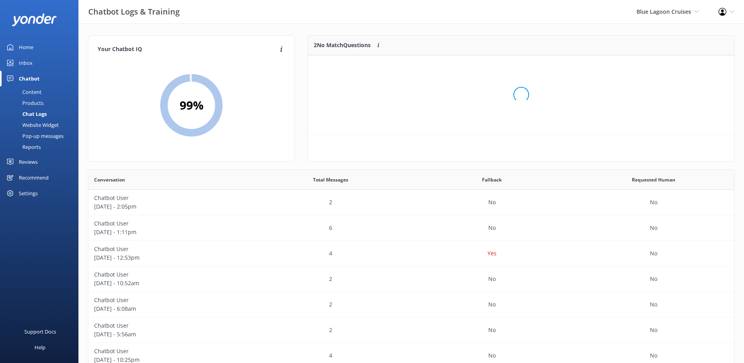
scroll to position [53, 420]
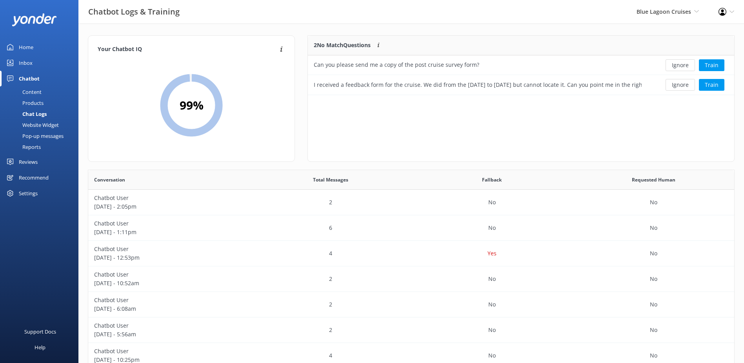
click at [364, 62] on button "Ignore" at bounding box center [680, 65] width 29 height 12
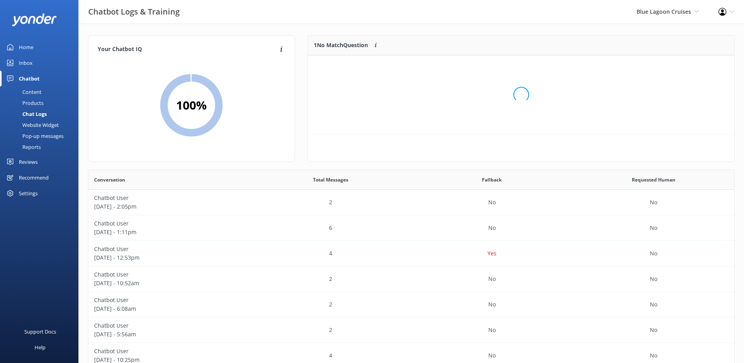
scroll to position [34, 420]
click at [364, 62] on button "Ignore" at bounding box center [680, 65] width 29 height 12
click at [15, 60] on link "Inbox" at bounding box center [39, 63] width 78 height 16
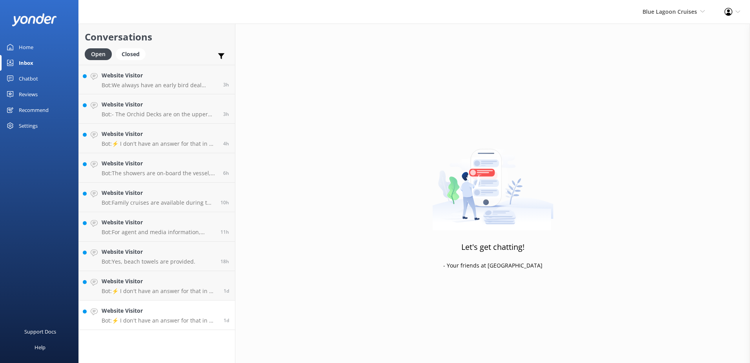
click at [198, 312] on h4 "Website Visitor" at bounding box center [160, 310] width 116 height 9
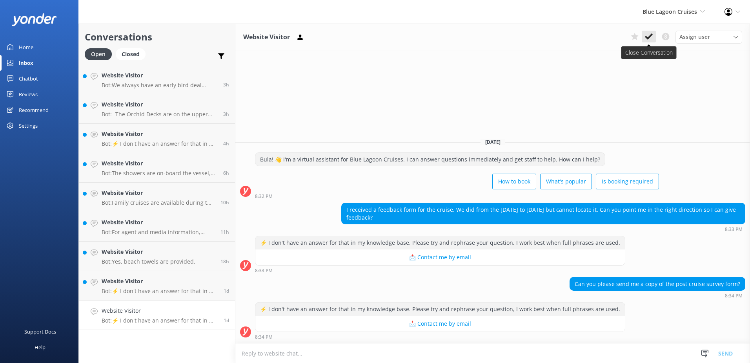
click at [364, 35] on icon at bounding box center [649, 37] width 8 height 8
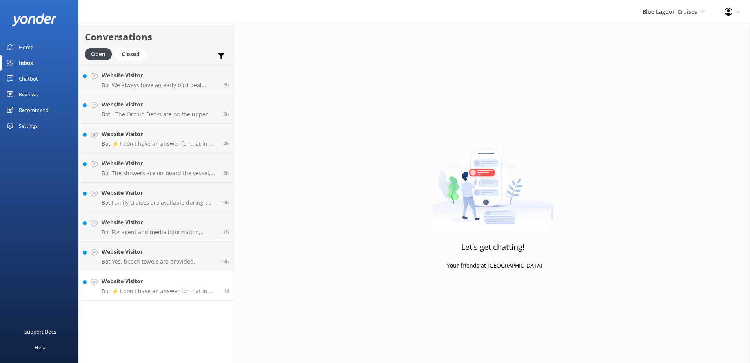
click at [233, 282] on link "Website Visitor Bot: ⚡ I don't have an answer for that in my knowledge base. Pl…" at bounding box center [157, 285] width 156 height 29
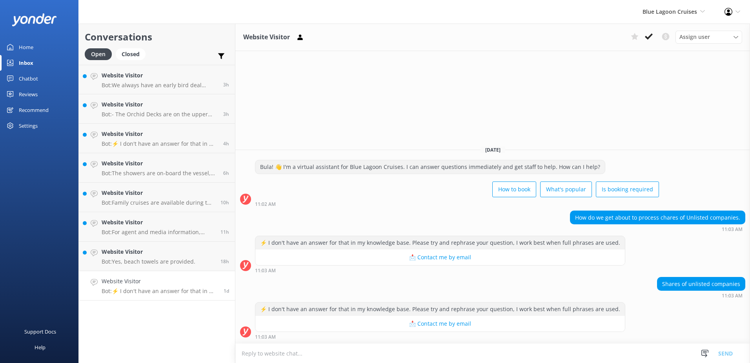
click at [364, 33] on icon at bounding box center [649, 37] width 8 height 8
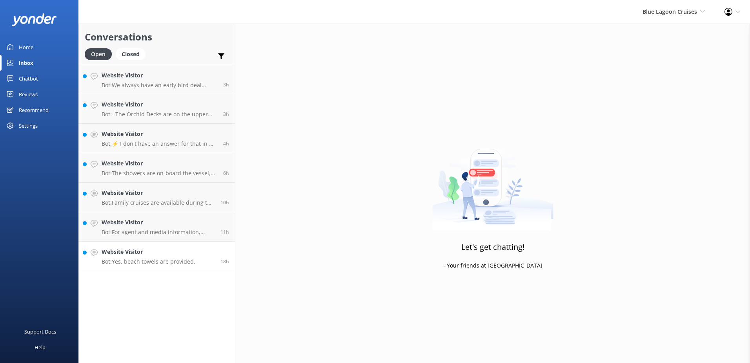
drag, startPoint x: 218, startPoint y: 254, endPoint x: 224, endPoint y: 248, distance: 8.3
click at [218, 254] on div "18h" at bounding box center [222, 255] width 15 height 17
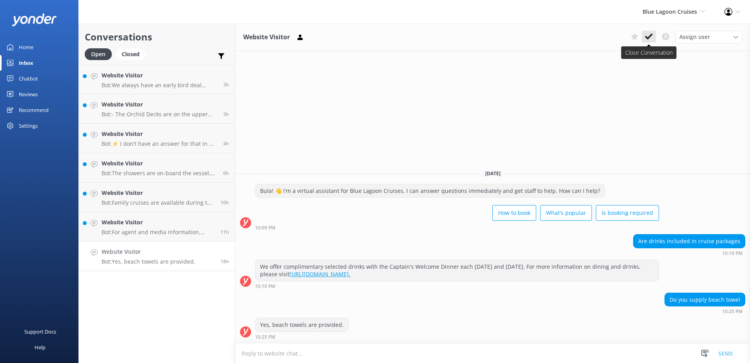
click at [364, 34] on icon at bounding box center [649, 37] width 8 height 8
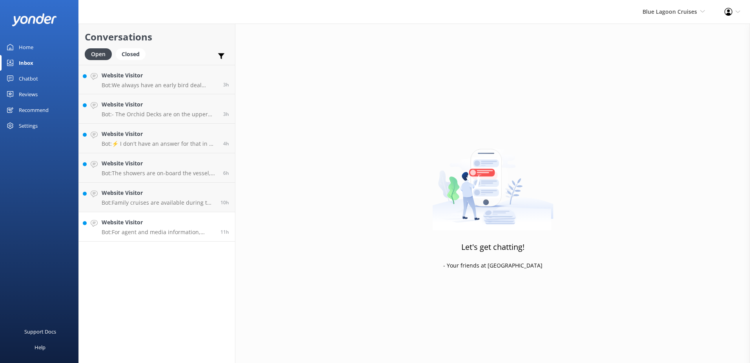
click at [216, 223] on div "11h" at bounding box center [222, 226] width 15 height 17
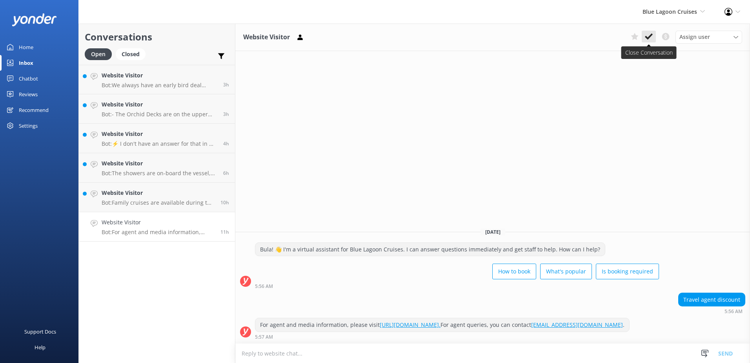
click at [364, 36] on icon at bounding box center [649, 37] width 8 height 8
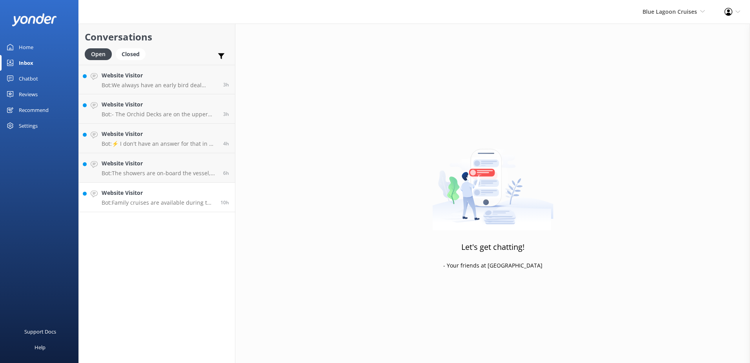
click at [216, 194] on div "10h" at bounding box center [222, 196] width 15 height 17
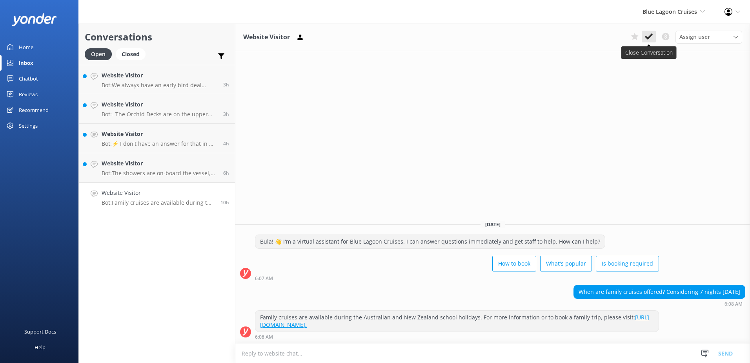
click at [364, 34] on icon at bounding box center [649, 37] width 8 height 8
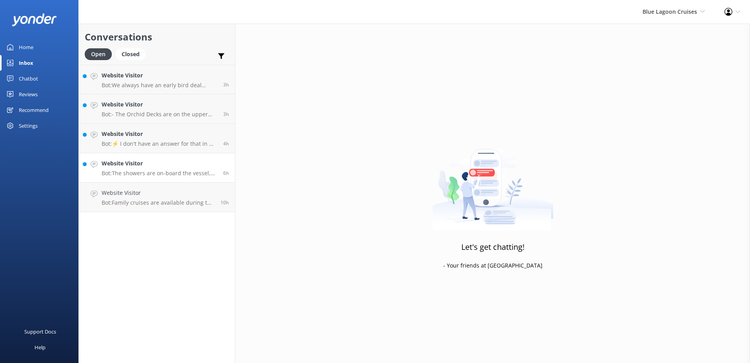
click at [211, 164] on h4 "Website Visitor" at bounding box center [160, 163] width 116 height 9
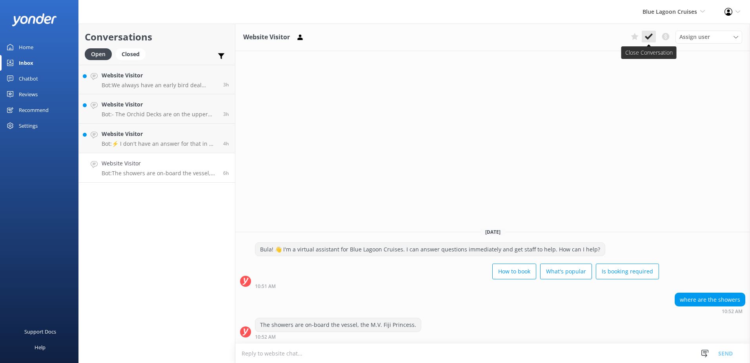
click at [364, 32] on button at bounding box center [649, 37] width 14 height 12
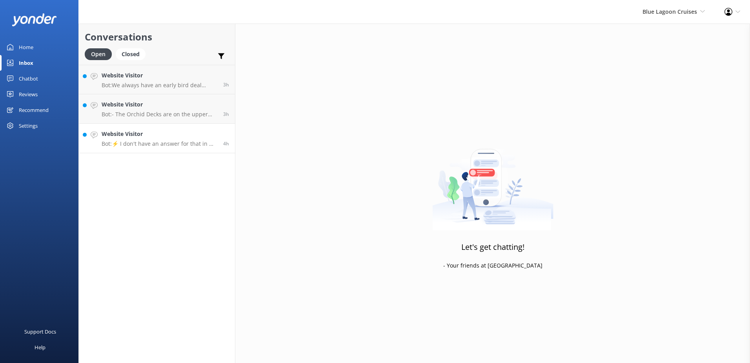
click at [195, 132] on h4 "Website Visitor" at bounding box center [160, 133] width 116 height 9
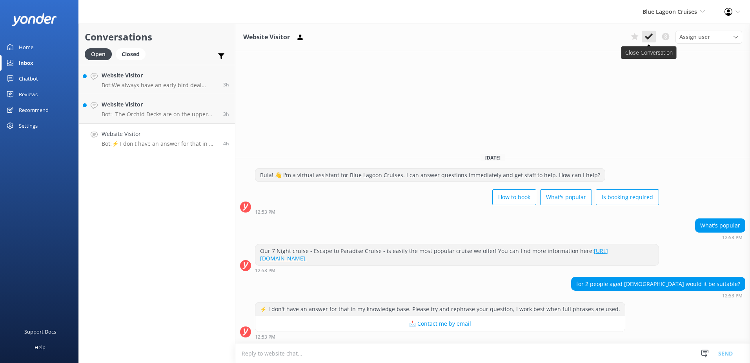
click at [364, 36] on icon at bounding box center [649, 37] width 8 height 8
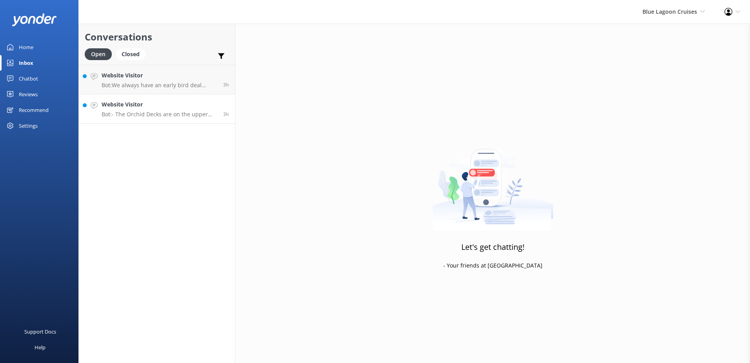
click at [207, 109] on div "Website Visitor Bot: - The Orchid Decks are on the upper two levels of the ship…" at bounding box center [160, 108] width 116 height 17
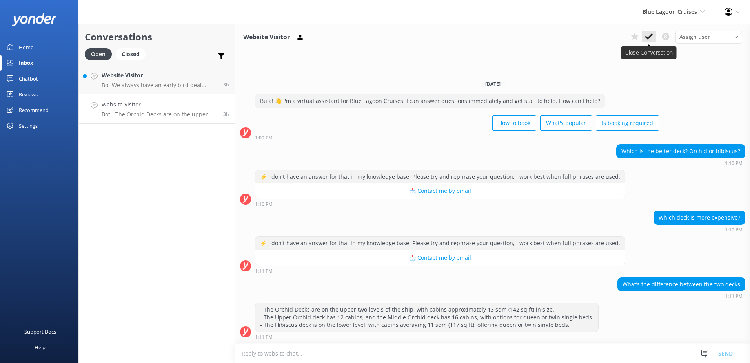
click at [364, 35] on icon at bounding box center [649, 37] width 8 height 8
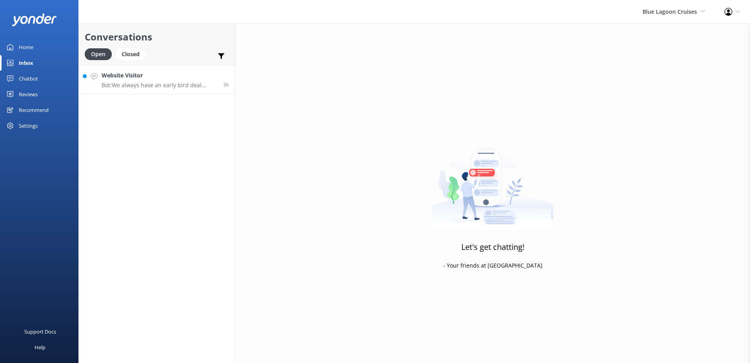
click at [209, 78] on h4 "Website Visitor" at bounding box center [160, 75] width 116 height 9
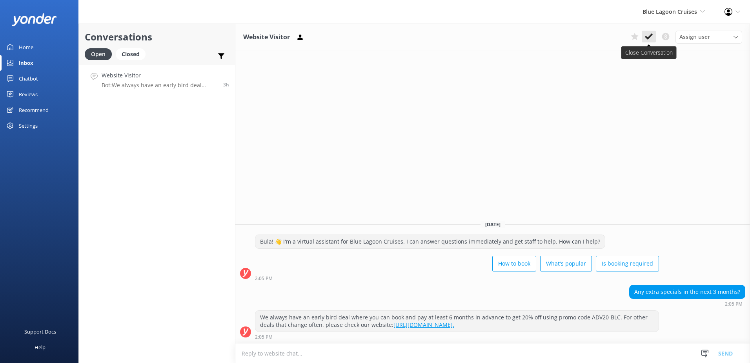
click at [364, 39] on icon at bounding box center [649, 37] width 8 height 8
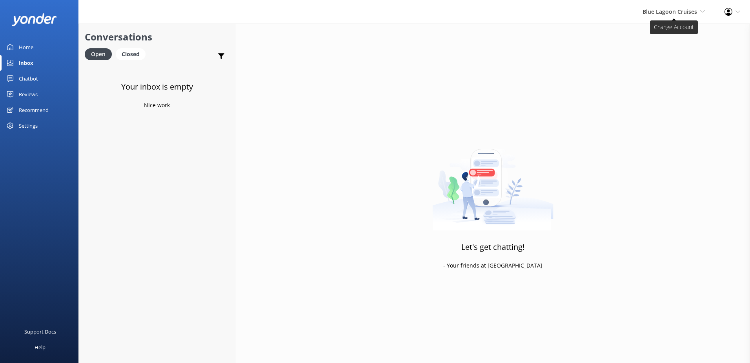
click at [364, 15] on span "Blue Lagoon Cruises" at bounding box center [670, 11] width 55 height 7
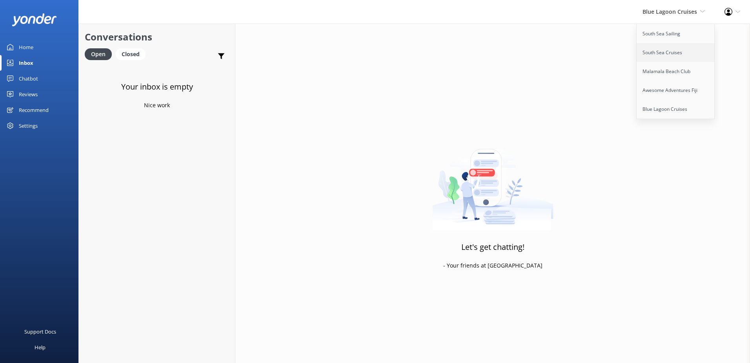
click at [364, 50] on link "South Sea Cruises" at bounding box center [676, 52] width 78 height 19
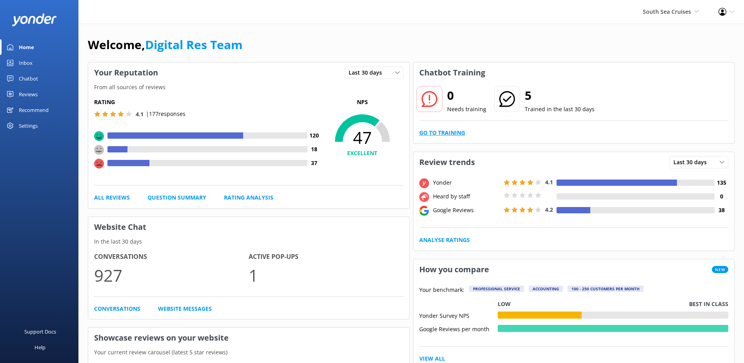
click at [444, 130] on link "Go to Training" at bounding box center [442, 132] width 46 height 9
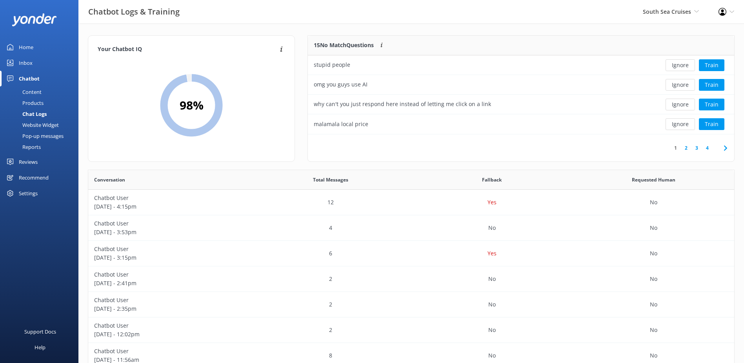
scroll to position [269, 640]
click at [680, 65] on button "Ignore" at bounding box center [680, 65] width 29 height 12
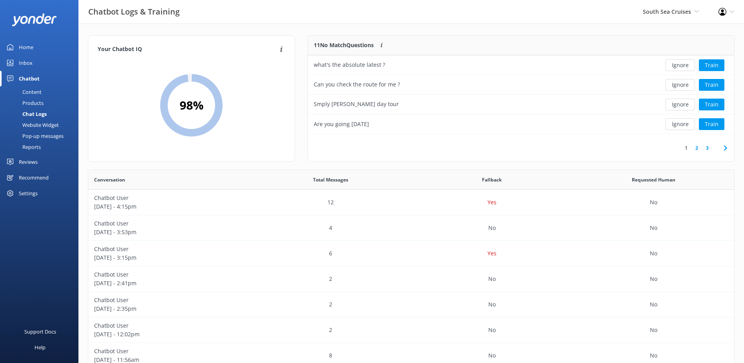
click at [680, 65] on button "Ignore" at bounding box center [680, 65] width 29 height 12
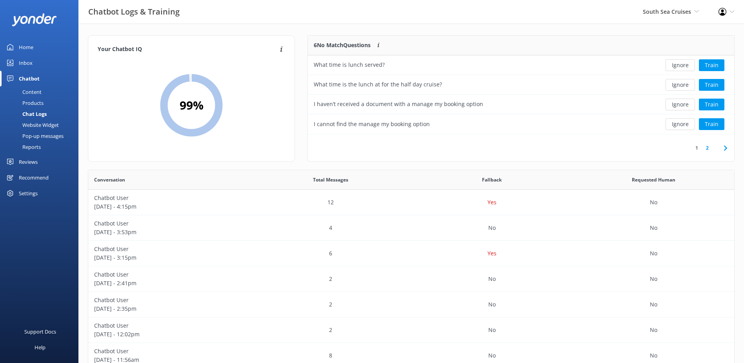
click at [680, 65] on button "Ignore" at bounding box center [680, 65] width 29 height 12
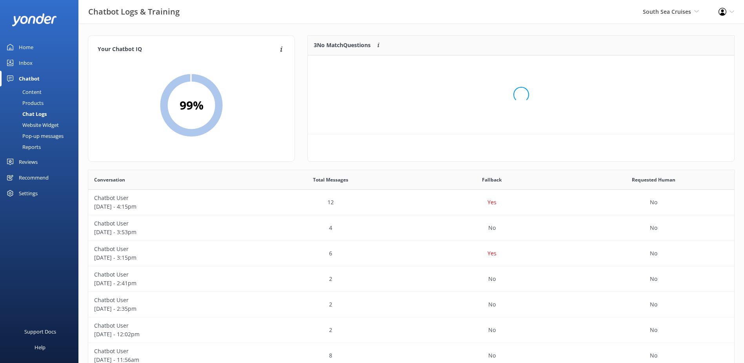
scroll to position [73, 420]
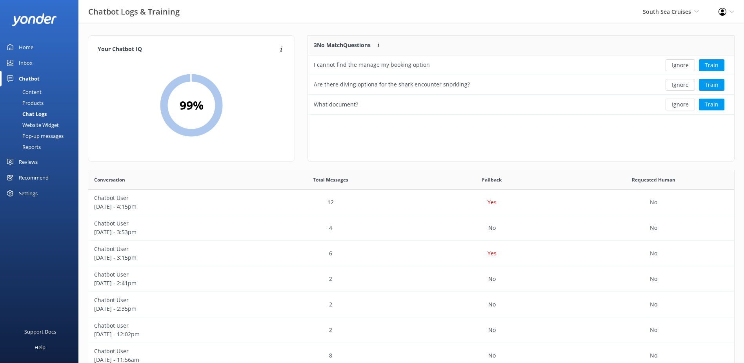
click at [680, 65] on button "Ignore" at bounding box center [680, 65] width 29 height 12
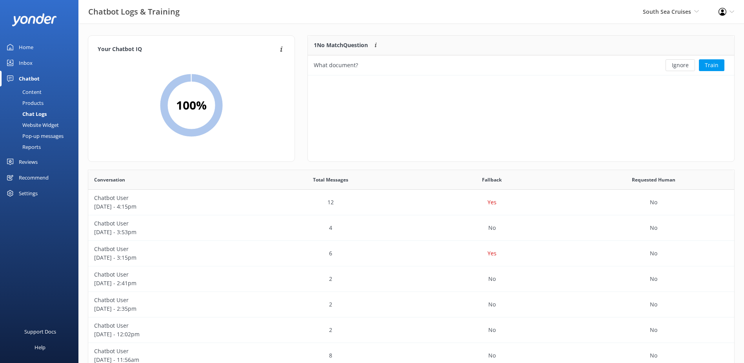
scroll to position [34, 420]
click at [680, 65] on button "Ignore" at bounding box center [680, 65] width 29 height 12
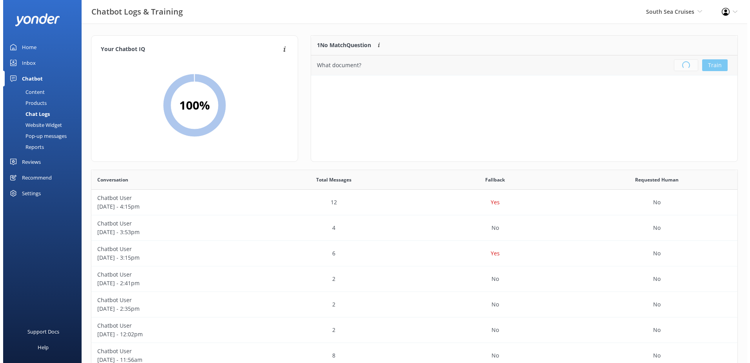
scroll to position [92, 420]
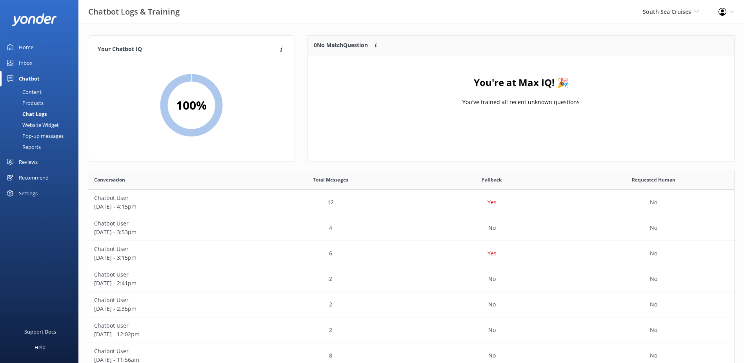
click at [27, 61] on div "Inbox" at bounding box center [26, 63] width 14 height 16
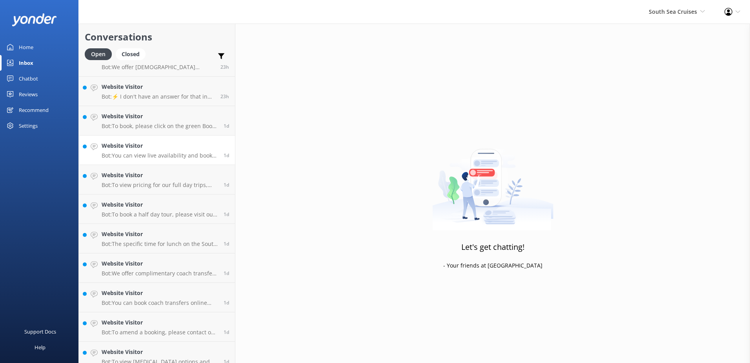
scroll to position [791, 0]
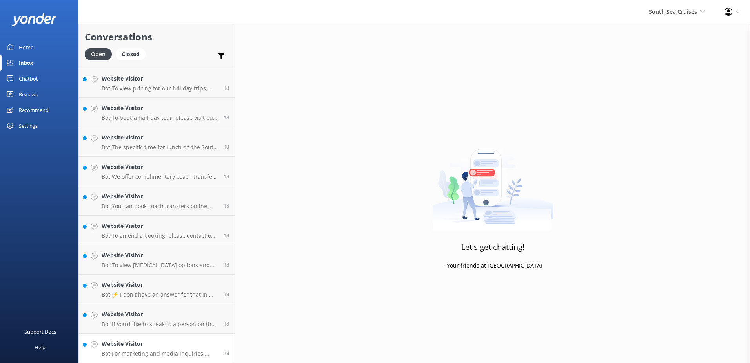
click at [167, 344] on h4 "Website Visitor" at bounding box center [160, 343] width 116 height 9
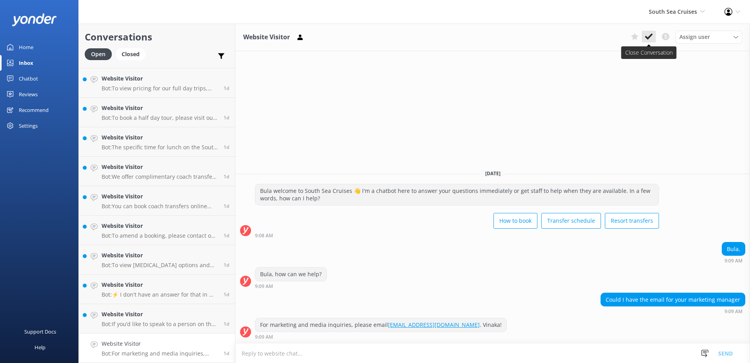
click at [652, 36] on icon at bounding box center [649, 37] width 8 height 8
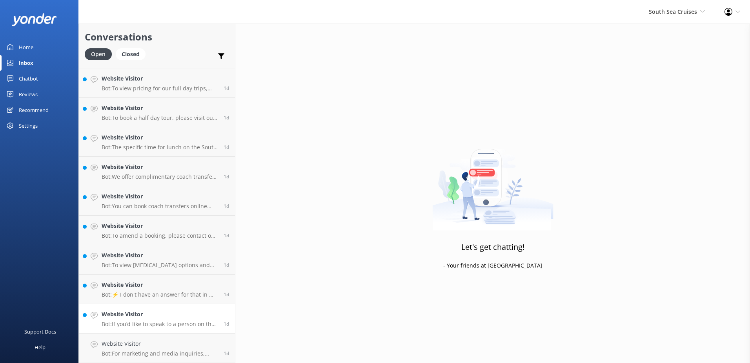
scroll to position [762, 0]
click at [213, 337] on link "Website Visitor Bot: If you’d like to speak to a person on the South Sea Cruise…" at bounding box center [157, 347] width 156 height 29
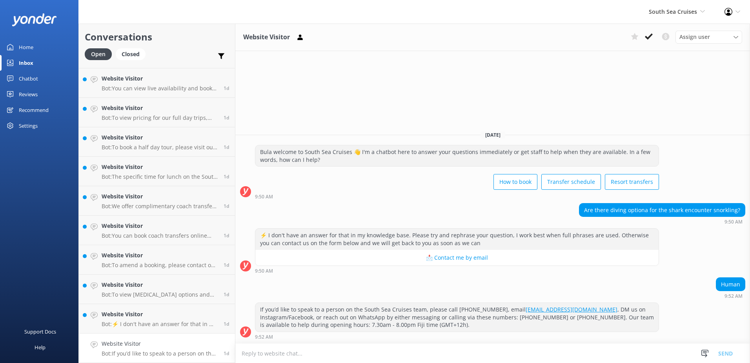
click at [647, 40] on icon at bounding box center [649, 37] width 8 height 8
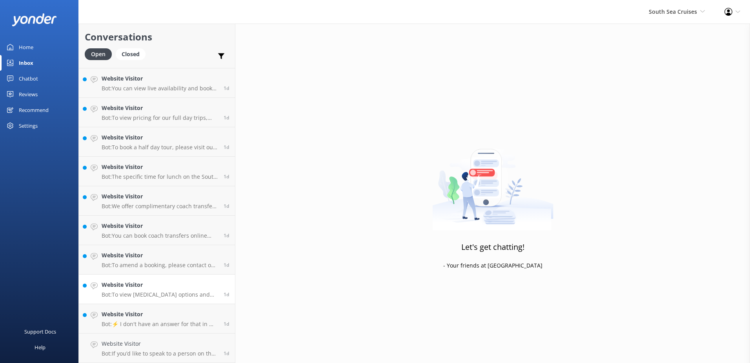
scroll to position [732, 0]
click at [198, 339] on link "Website Visitor Bot: ⚡ I don't have an answer for that in my knowledge base. Pl…" at bounding box center [157, 347] width 156 height 29
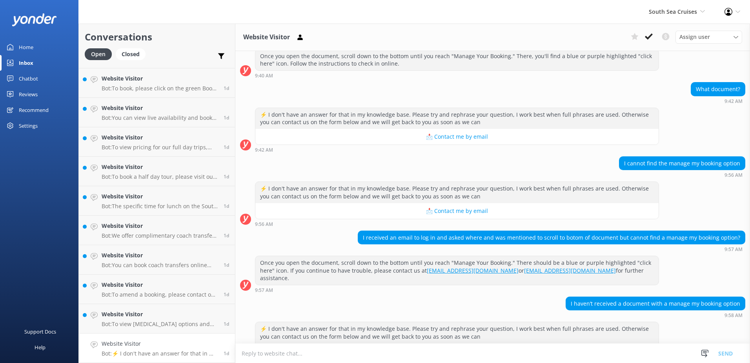
scroll to position [126, 0]
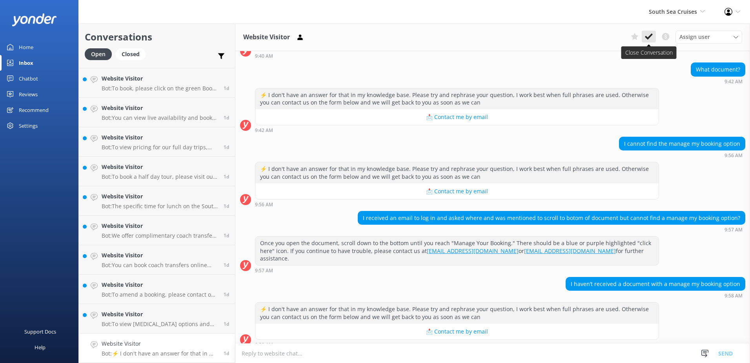
click at [649, 35] on icon at bounding box center [649, 37] width 8 height 8
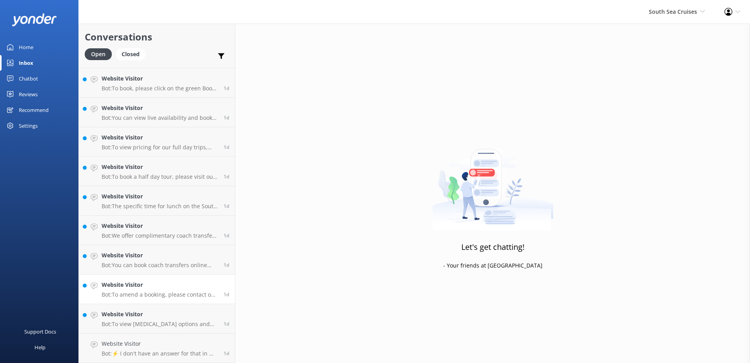
scroll to position [703, 0]
click at [205, 335] on link "Website Visitor Bot: To view Scuba Diving options and prices, please visit: htt…" at bounding box center [157, 347] width 156 height 29
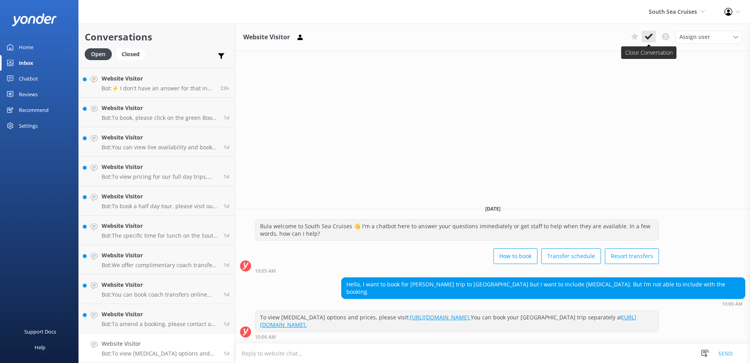
click at [643, 32] on button at bounding box center [649, 37] width 14 height 12
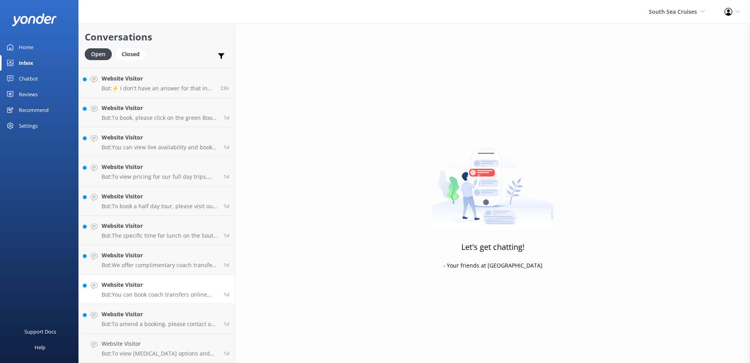
scroll to position [673, 0]
click at [193, 338] on link "Website Visitor Bot: To amend a booking, please contact our reservations team w…" at bounding box center [157, 347] width 156 height 29
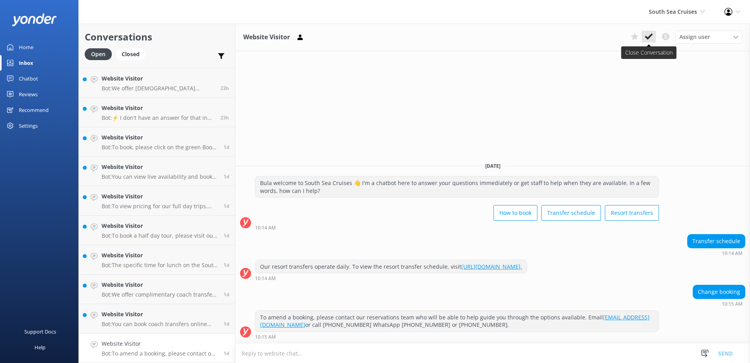
click at [649, 35] on icon at bounding box center [649, 37] width 8 height 8
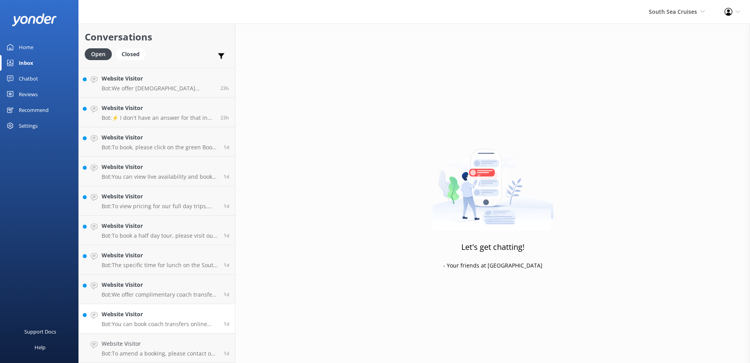
scroll to position [644, 0]
click at [152, 340] on h4 "Website Visitor" at bounding box center [160, 343] width 116 height 9
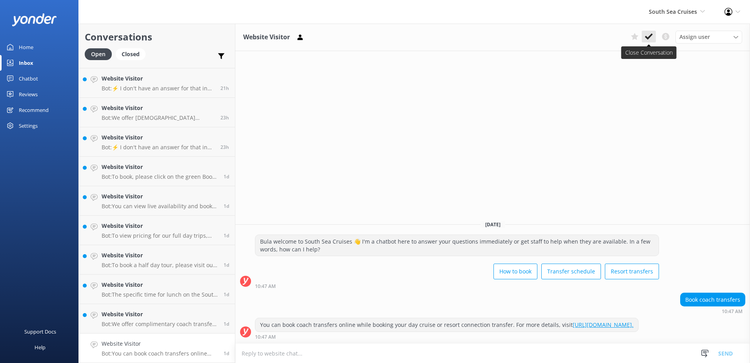
click at [648, 33] on icon at bounding box center [649, 37] width 8 height 8
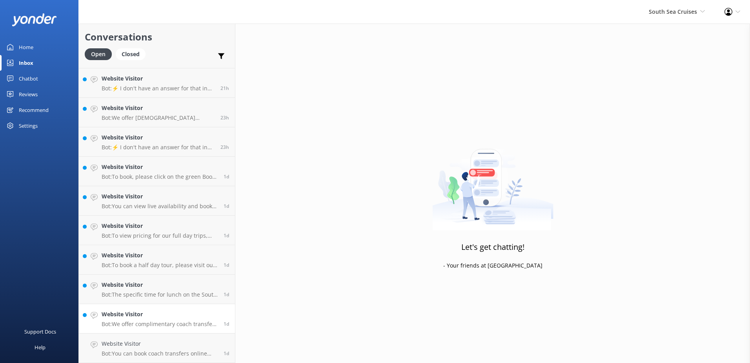
scroll to position [614, 0]
click at [196, 341] on h4 "Website Visitor" at bounding box center [160, 343] width 116 height 9
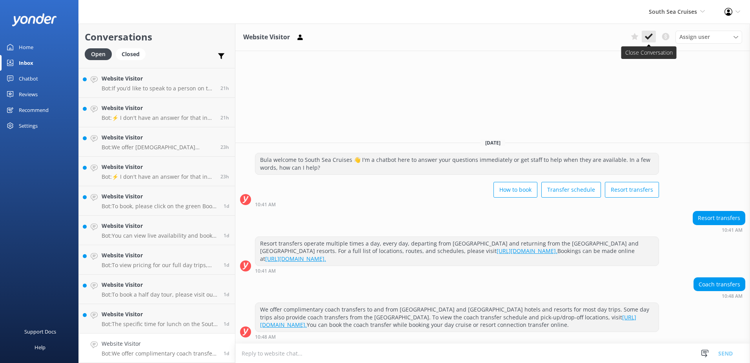
click at [647, 36] on icon at bounding box center [649, 37] width 8 height 8
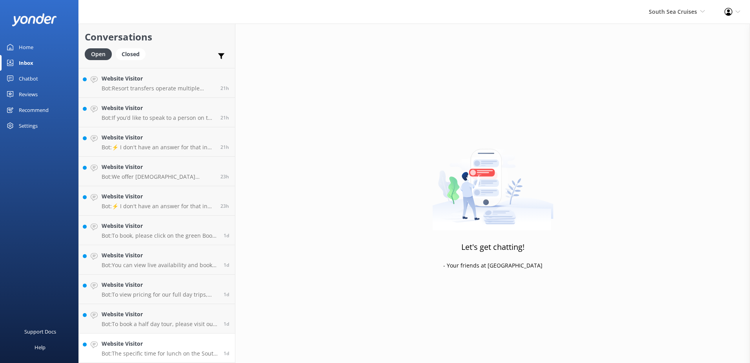
scroll to position [585, 0]
click at [215, 339] on link "Website Visitor Bot: The specific time for lunch on the South Sea Island cruise…" at bounding box center [157, 347] width 156 height 29
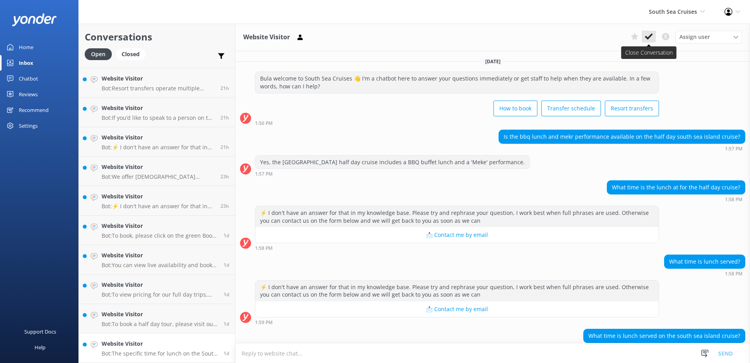
scroll to position [44, 0]
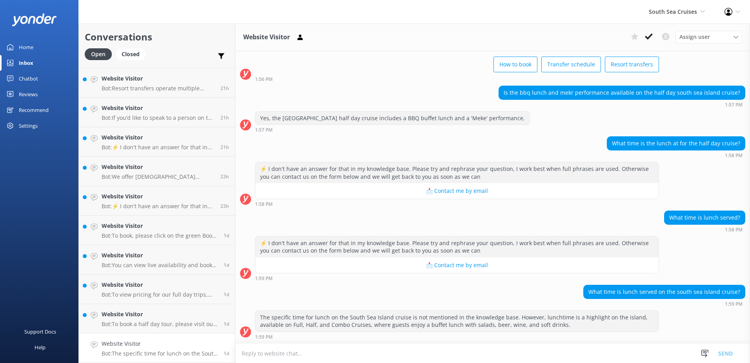
drag, startPoint x: 654, startPoint y: 35, endPoint x: 551, endPoint y: 91, distance: 117.1
click at [653, 35] on button at bounding box center [649, 37] width 14 height 12
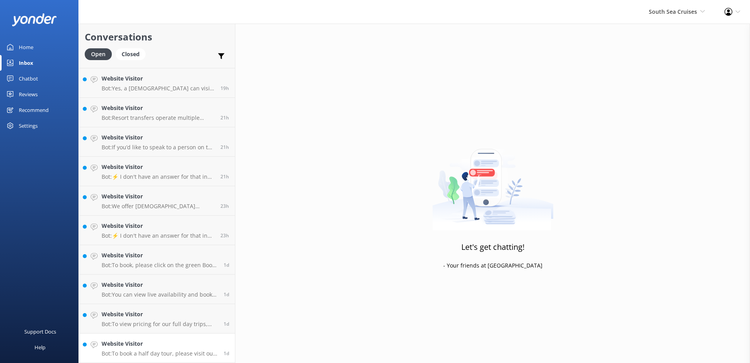
scroll to position [556, 0]
click at [206, 338] on link "Website Visitor Bot: To book a half day tour, please visit our website and clic…" at bounding box center [157, 347] width 156 height 29
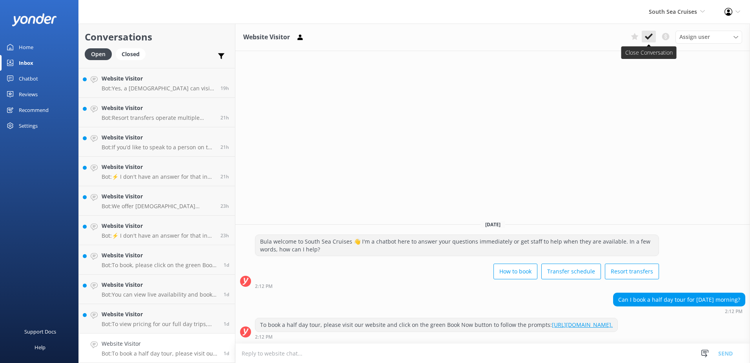
click at [652, 35] on use at bounding box center [649, 36] width 8 height 6
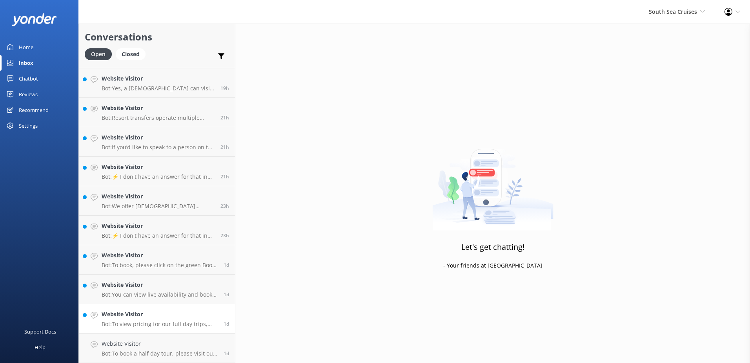
scroll to position [526, 0]
click at [194, 337] on link "Website Visitor Bot: To view pricing for our full day trips, please visit the s…" at bounding box center [157, 347] width 156 height 29
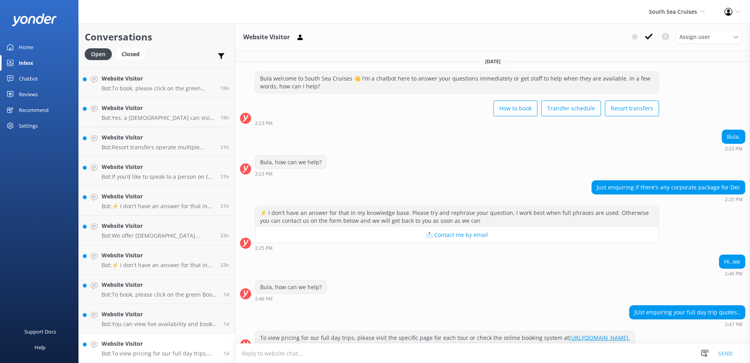
scroll to position [20, 0]
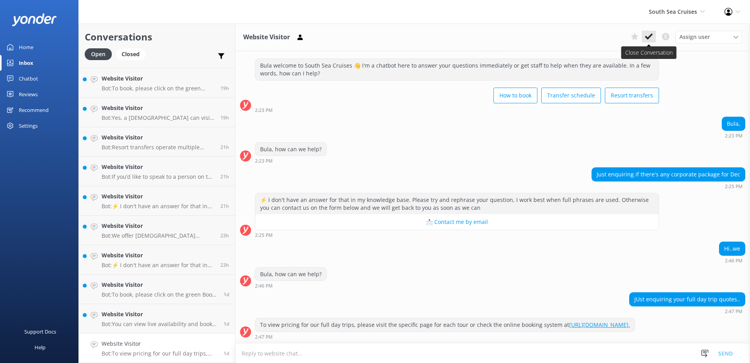
click at [645, 36] on button at bounding box center [649, 37] width 14 height 12
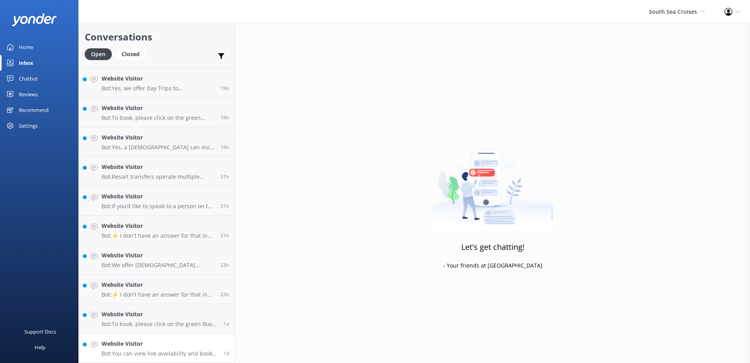
scroll to position [497, 0]
click at [205, 342] on h4 "Website Visitor" at bounding box center [160, 343] width 116 height 9
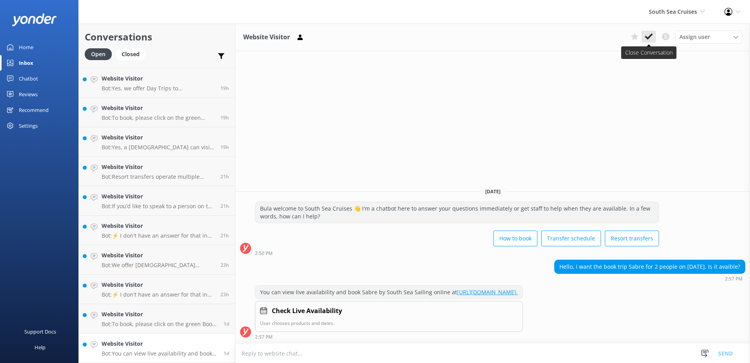
click at [646, 37] on use at bounding box center [649, 36] width 8 height 6
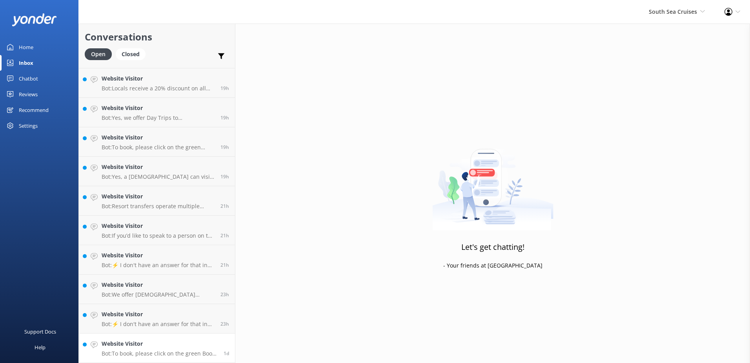
click at [195, 339] on h4 "Website Visitor" at bounding box center [160, 343] width 116 height 9
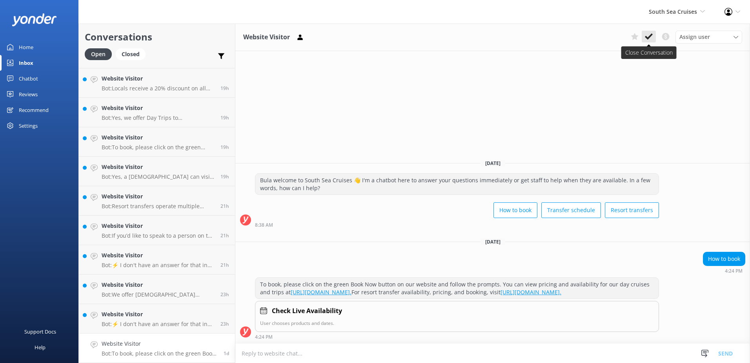
click at [644, 34] on button at bounding box center [649, 37] width 14 height 12
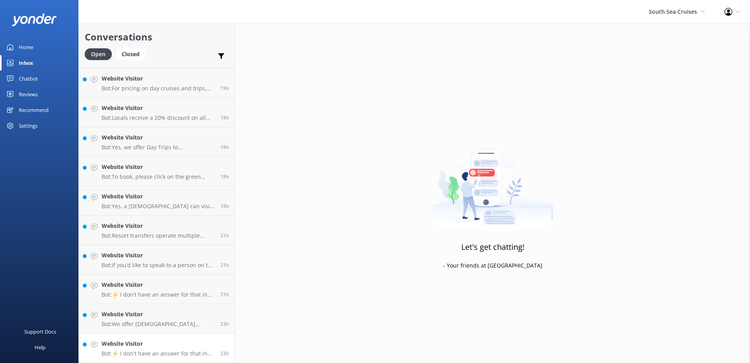
click at [191, 339] on h4 "Website Visitor" at bounding box center [158, 343] width 113 height 9
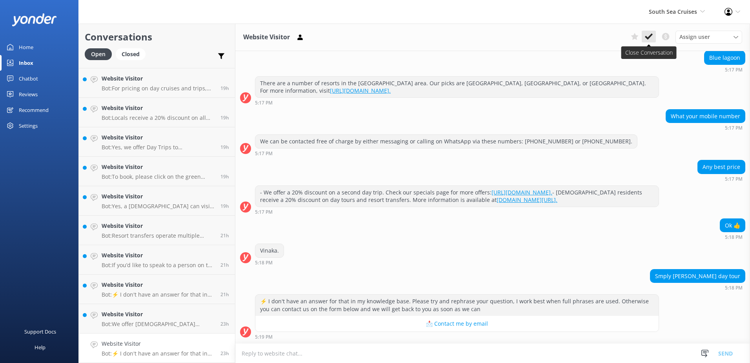
click at [647, 37] on use at bounding box center [649, 36] width 8 height 6
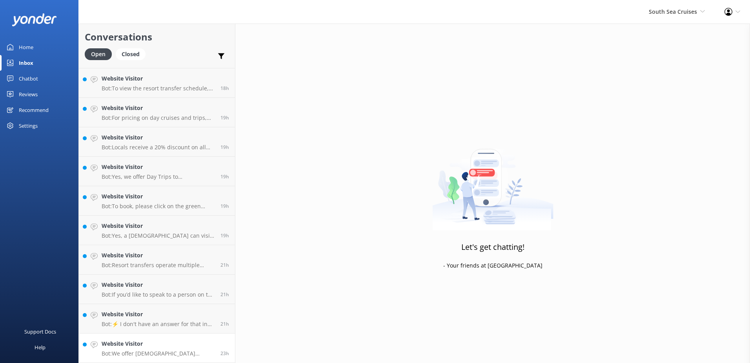
click at [166, 343] on h4 "Website Visitor" at bounding box center [158, 343] width 113 height 9
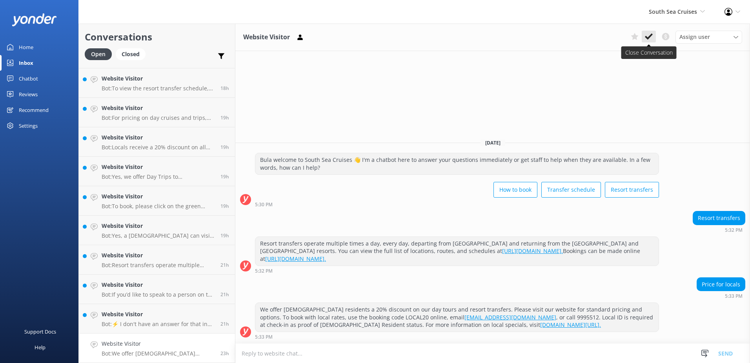
click at [651, 33] on icon at bounding box center [649, 37] width 8 height 8
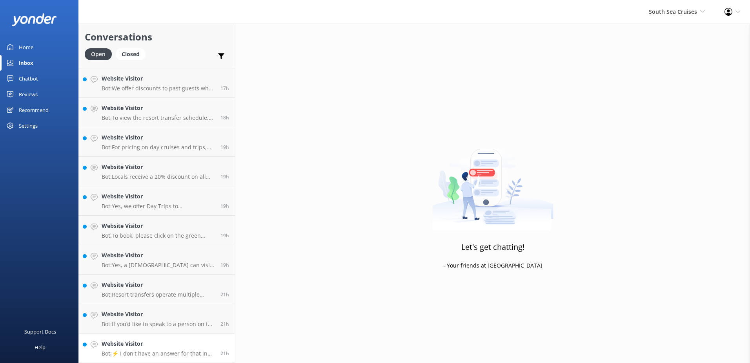
click at [215, 339] on div "21h" at bounding box center [222, 347] width 15 height 17
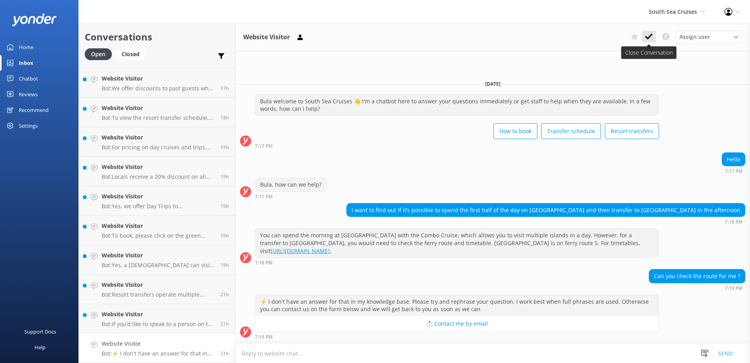
click at [645, 35] on icon at bounding box center [649, 37] width 8 height 8
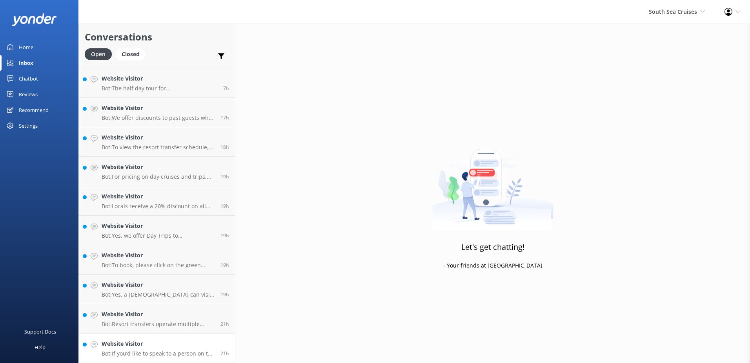
click at [215, 340] on div "21h" at bounding box center [222, 347] width 15 height 17
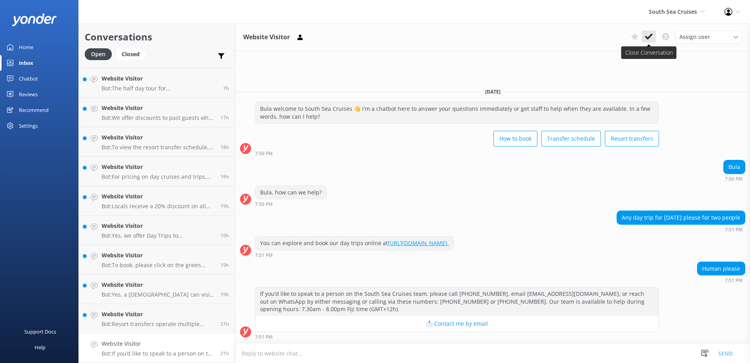
click at [652, 34] on use at bounding box center [649, 36] width 8 height 6
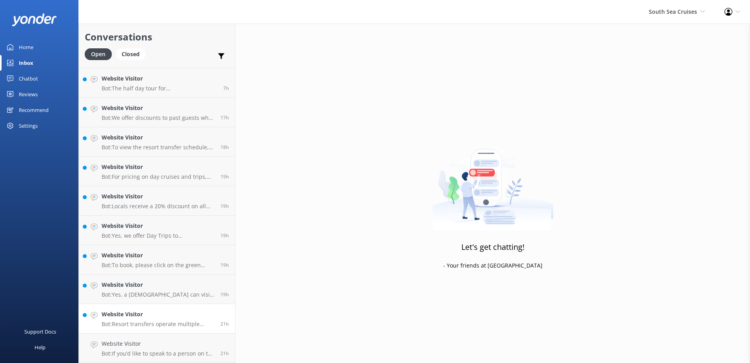
scroll to position [320, 0]
click at [215, 340] on div "21h" at bounding box center [222, 347] width 15 height 17
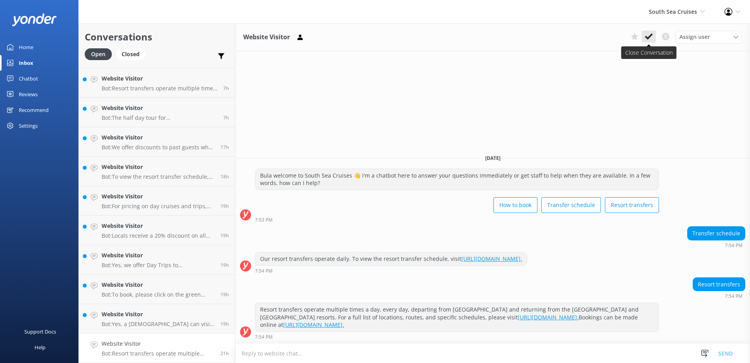
click at [651, 36] on use at bounding box center [649, 36] width 8 height 6
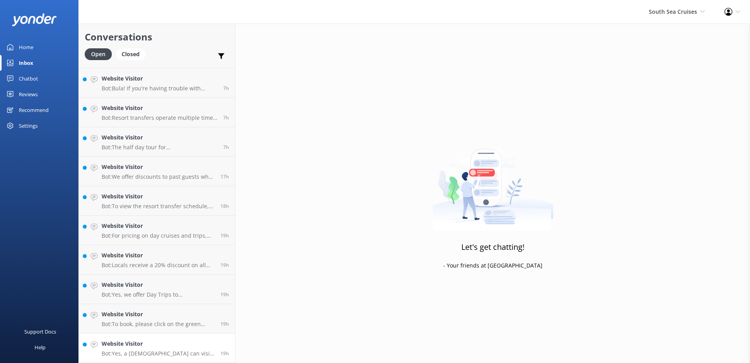
scroll to position [291, 0]
click at [183, 343] on h4 "Website Visitor" at bounding box center [158, 343] width 113 height 9
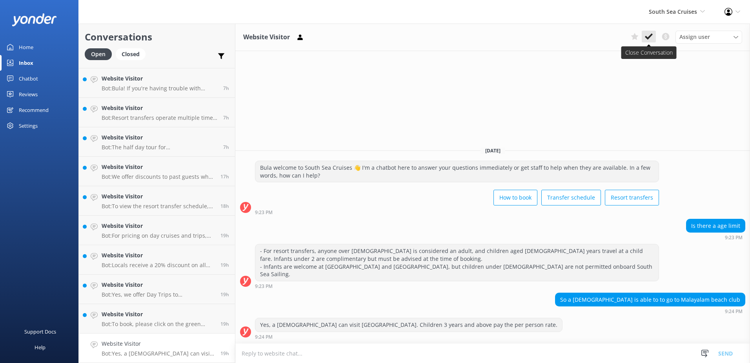
click at [645, 38] on icon at bounding box center [649, 37] width 8 height 8
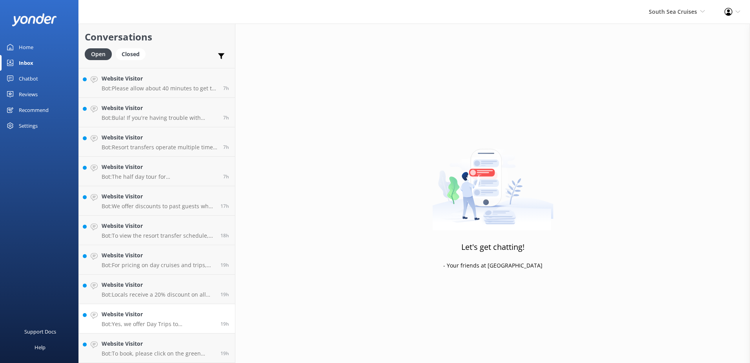
scroll to position [261, 0]
click at [198, 337] on link "Website Visitor Bot: To book, please click on the green Book Now button on our …" at bounding box center [157, 347] width 156 height 29
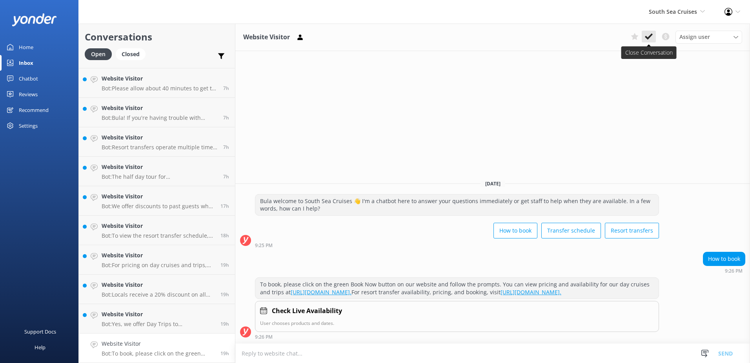
click at [647, 34] on icon at bounding box center [649, 37] width 8 height 8
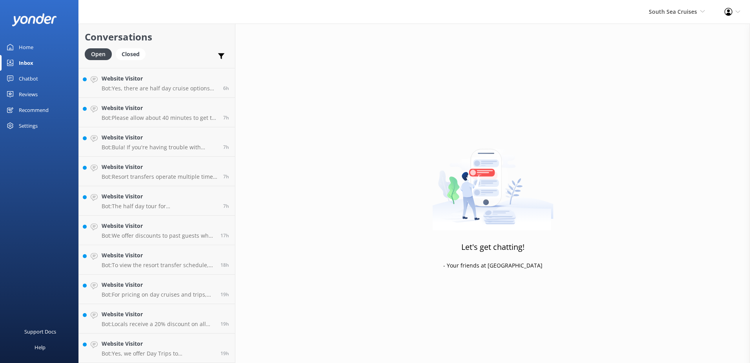
scroll to position [232, 0]
click at [200, 344] on h4 "Website Visitor" at bounding box center [158, 343] width 113 height 9
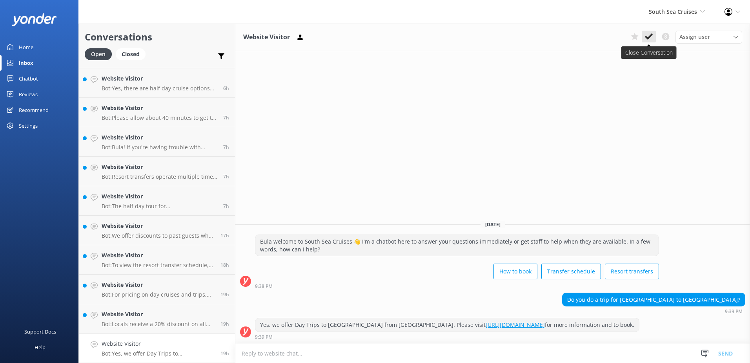
click at [651, 35] on icon at bounding box center [649, 37] width 8 height 8
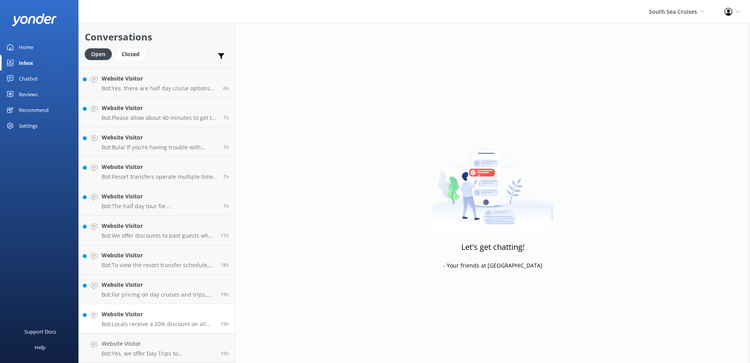
scroll to position [202, 0]
click at [190, 337] on link "Website Visitor Bot: Locals receive a 20% discount on all day tours and resort …" at bounding box center [157, 347] width 156 height 29
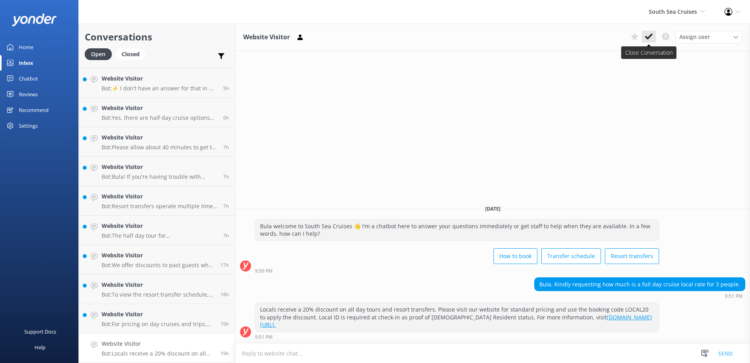
click at [647, 36] on icon at bounding box center [649, 37] width 8 height 8
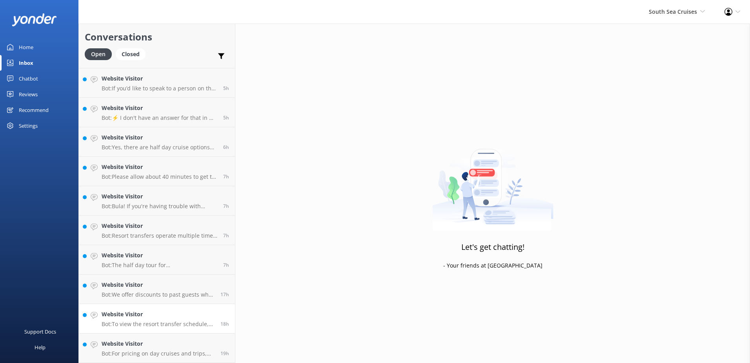
scroll to position [173, 0]
click at [195, 337] on link "Website Visitor Bot: For pricing on day cruises and trips, please visit https:/…" at bounding box center [157, 347] width 156 height 29
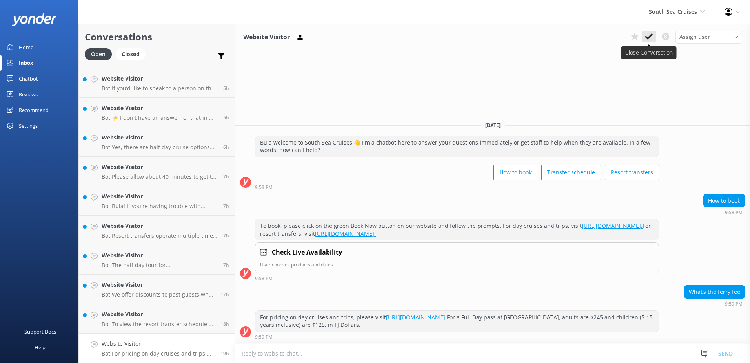
click at [649, 36] on use at bounding box center [649, 36] width 8 height 6
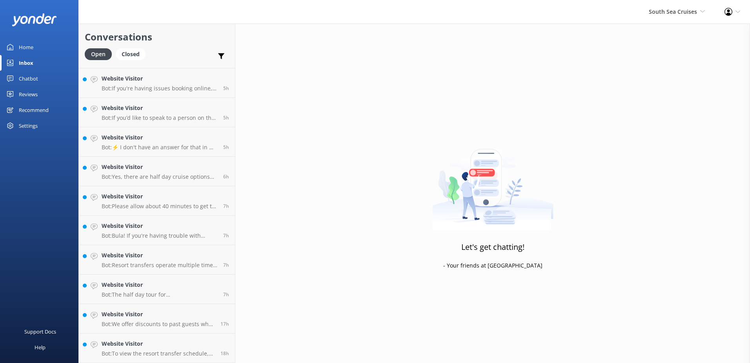
scroll to position [144, 0]
click at [215, 343] on div "18h" at bounding box center [222, 347] width 15 height 17
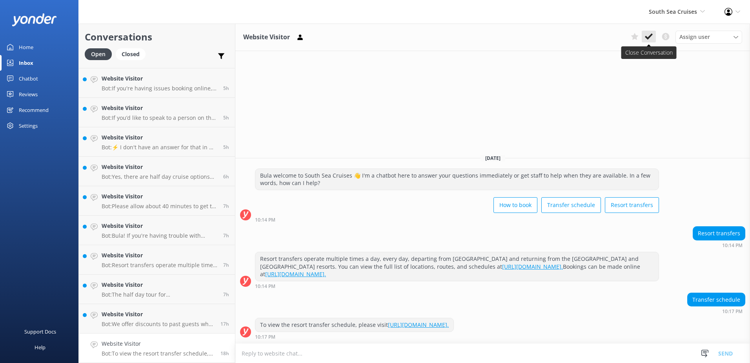
click at [652, 36] on icon at bounding box center [649, 37] width 8 height 8
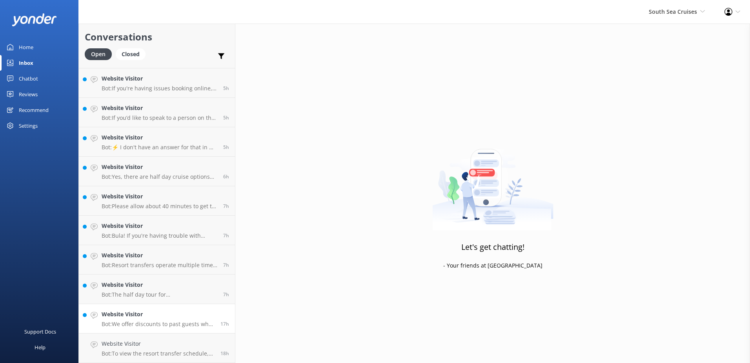
scroll to position [114, 0]
click at [215, 339] on div "17h" at bounding box center [222, 347] width 15 height 17
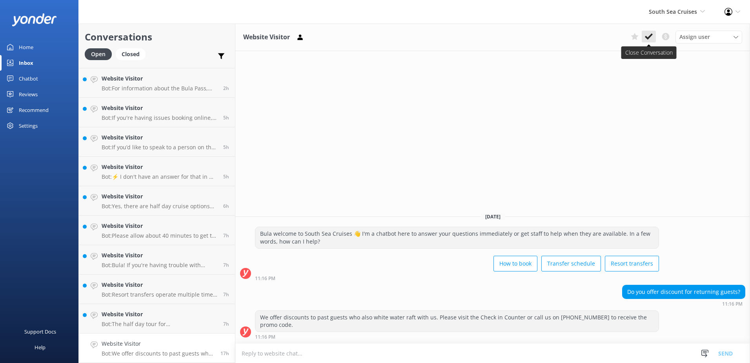
click at [647, 35] on icon at bounding box center [649, 37] width 8 height 8
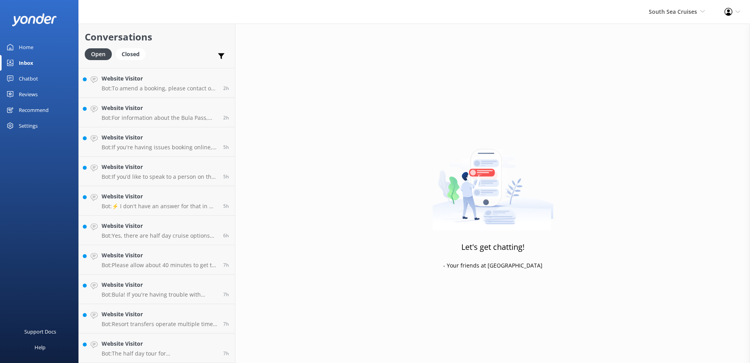
scroll to position [85, 0]
click at [217, 344] on div "7h" at bounding box center [223, 347] width 12 height 17
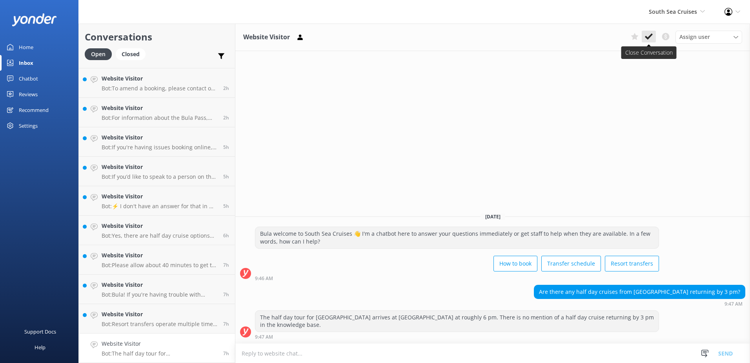
click at [650, 34] on icon at bounding box center [649, 37] width 8 height 8
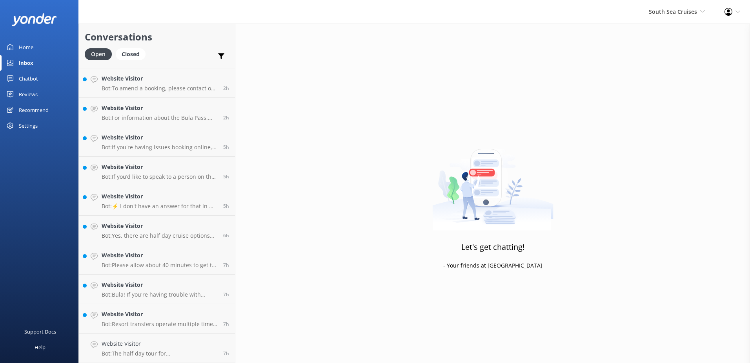
scroll to position [55, 0]
click at [211, 335] on link "Website Visitor Bot: Resort transfers operate multiple times a day, every day, …" at bounding box center [157, 347] width 156 height 29
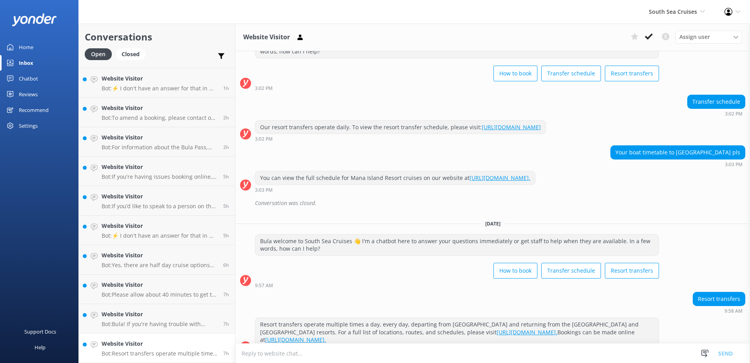
scroll to position [50, 0]
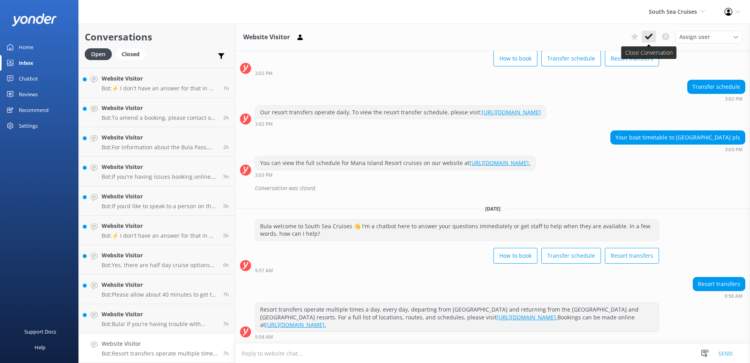
click at [651, 34] on icon at bounding box center [649, 37] width 8 height 8
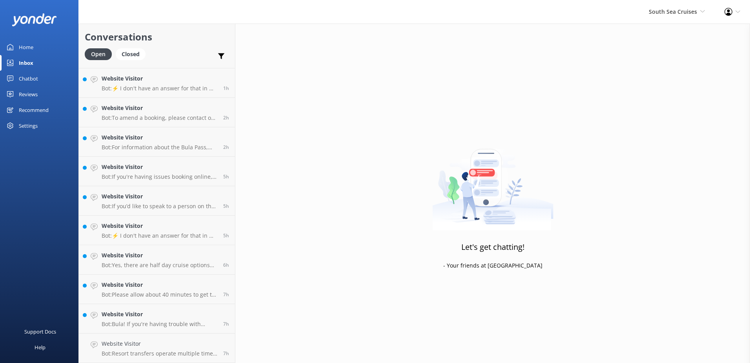
scroll to position [26, 0]
click at [209, 339] on h4 "Website Visitor" at bounding box center [160, 343] width 116 height 9
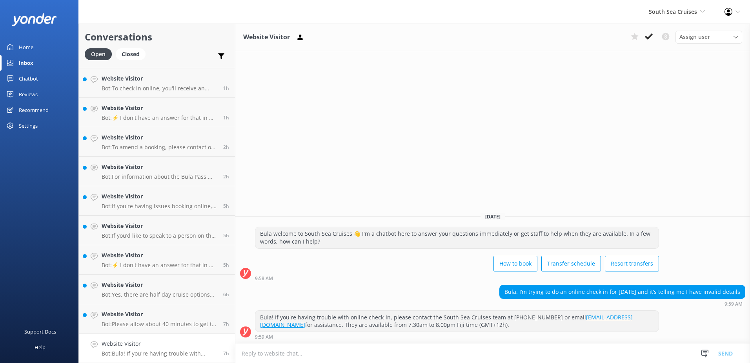
drag, startPoint x: 650, startPoint y: 35, endPoint x: 637, endPoint y: 44, distance: 15.7
click at [650, 34] on icon at bounding box center [649, 37] width 8 height 8
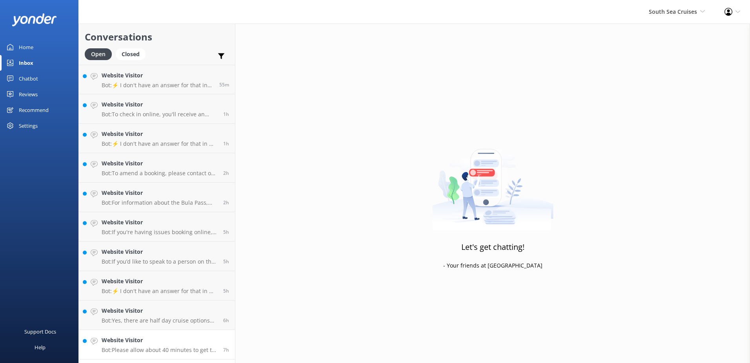
click at [226, 332] on link "Website Visitor Bot: Please allow about 40 minutes to get to the airport from P…" at bounding box center [157, 344] width 156 height 29
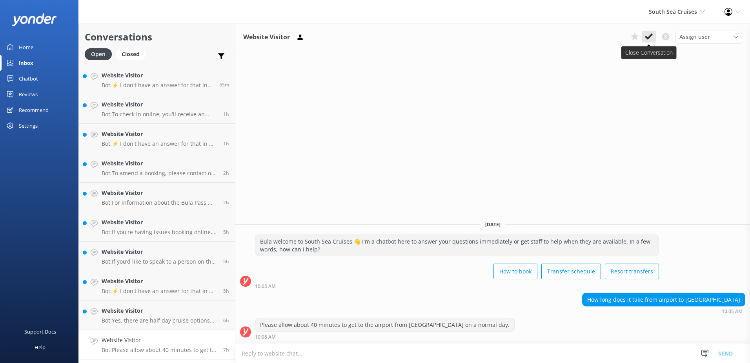
click at [648, 36] on icon at bounding box center [649, 37] width 8 height 8
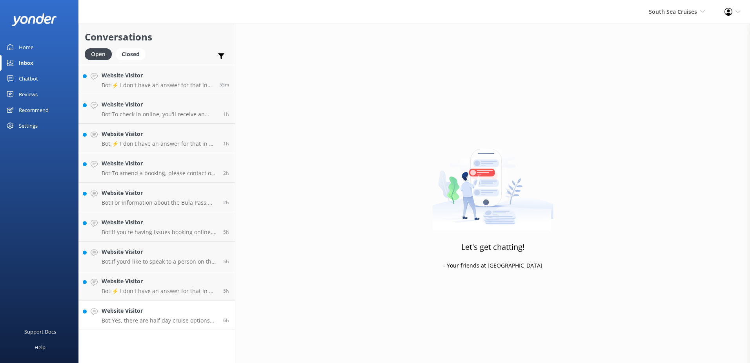
click at [217, 309] on h4 "Website Visitor" at bounding box center [160, 310] width 116 height 9
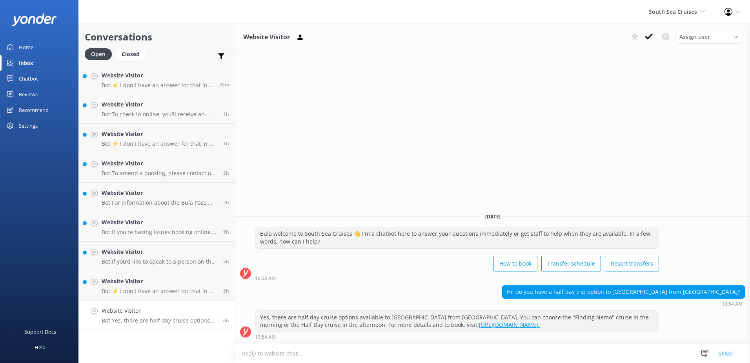
click at [649, 33] on icon at bounding box center [649, 37] width 8 height 8
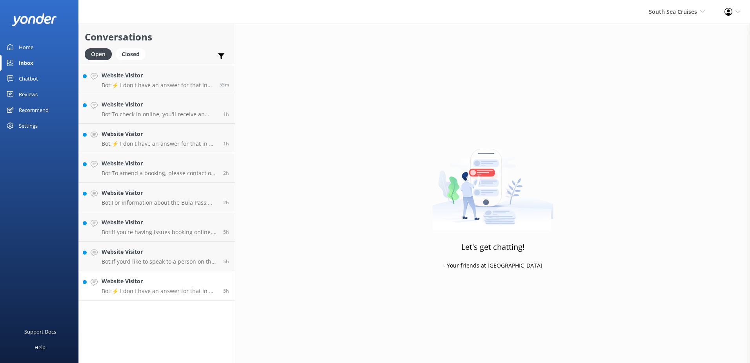
click at [219, 279] on div "5h" at bounding box center [223, 285] width 12 height 17
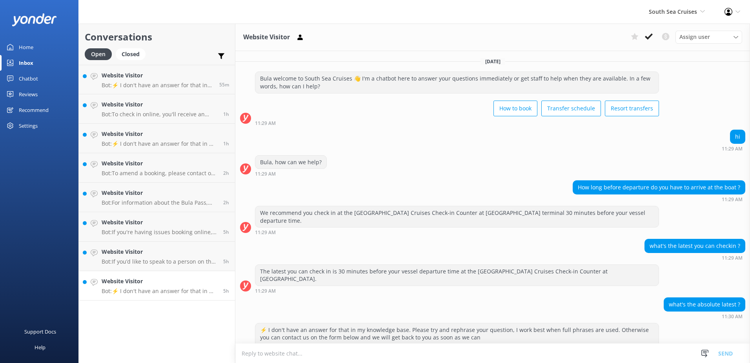
scroll to position [13, 0]
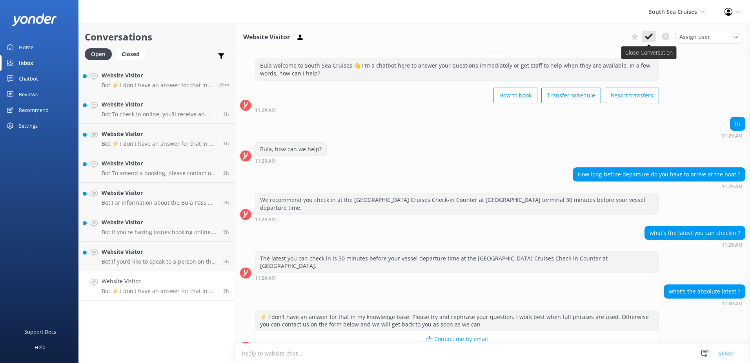
click at [648, 34] on icon at bounding box center [649, 37] width 8 height 8
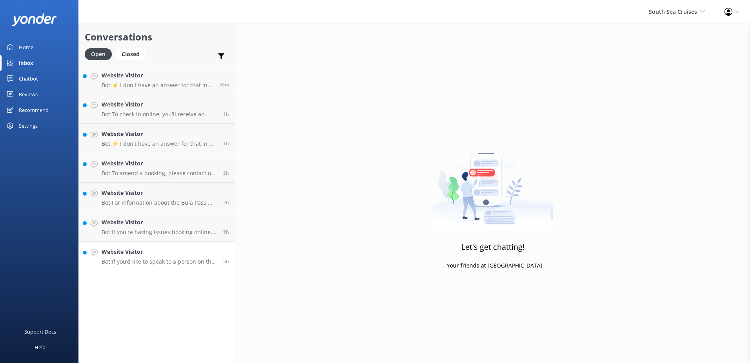
click at [208, 255] on h4 "Website Visitor" at bounding box center [160, 251] width 116 height 9
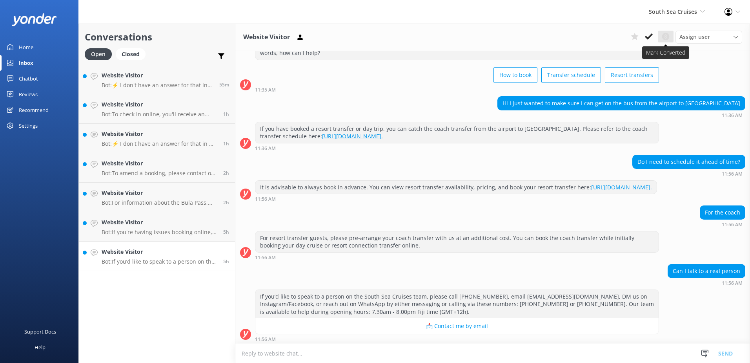
scroll to position [44, 0]
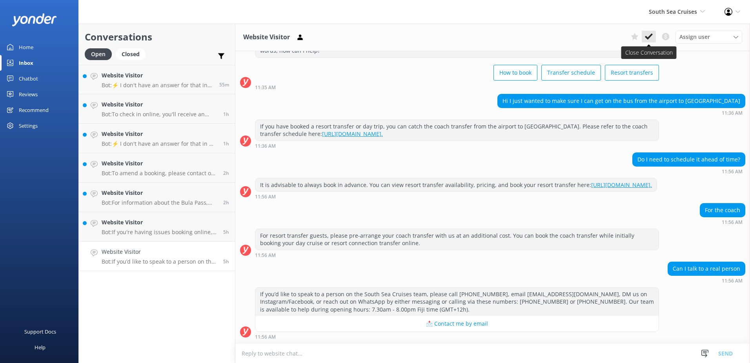
click at [650, 35] on icon at bounding box center [649, 37] width 8 height 8
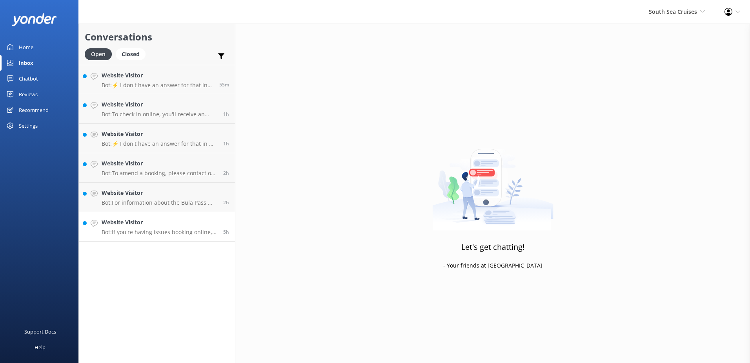
click at [206, 219] on h4 "Website Visitor" at bounding box center [160, 222] width 116 height 9
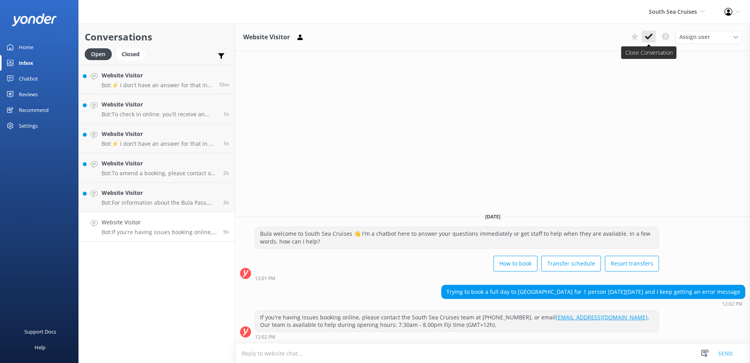
click at [652, 32] on button at bounding box center [649, 37] width 14 height 12
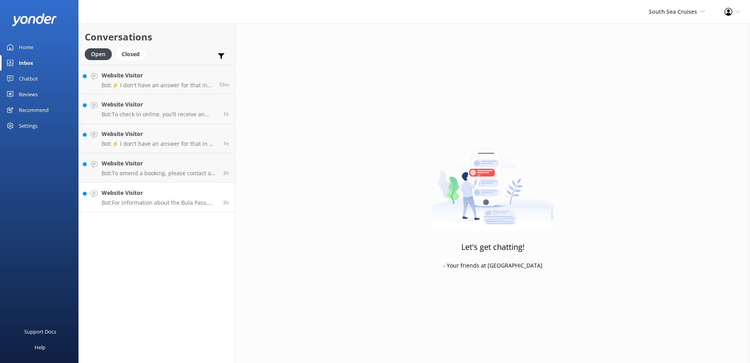
click at [205, 197] on div "Website Visitor Bot: For information about the Bula Pass, please visit: https:/…" at bounding box center [160, 196] width 116 height 17
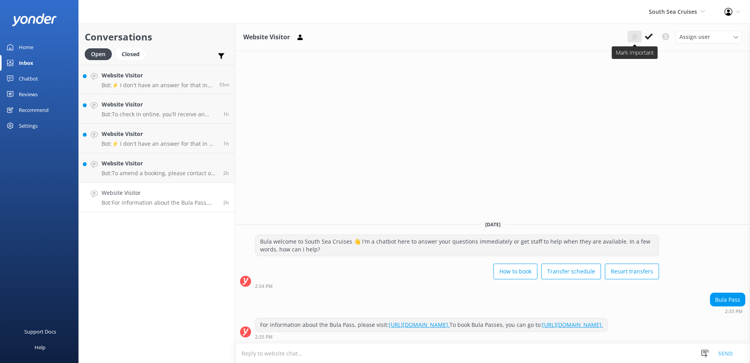
click at [641, 36] on button at bounding box center [635, 37] width 14 height 12
click at [638, 36] on icon at bounding box center [635, 37] width 8 height 8
click at [645, 35] on icon at bounding box center [649, 37] width 8 height 8
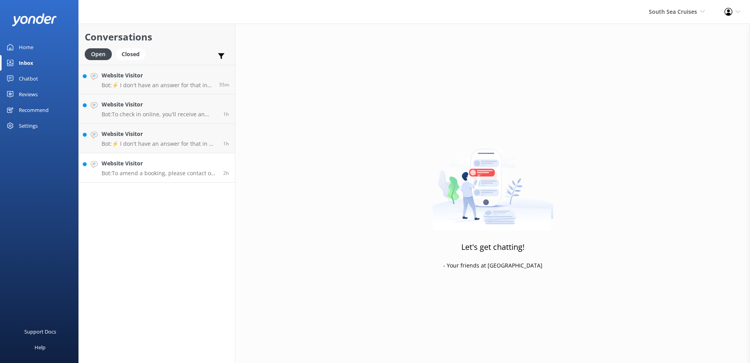
click at [213, 157] on link "Website Visitor Bot: To amend a booking, please contact our reservations team w…" at bounding box center [157, 167] width 156 height 29
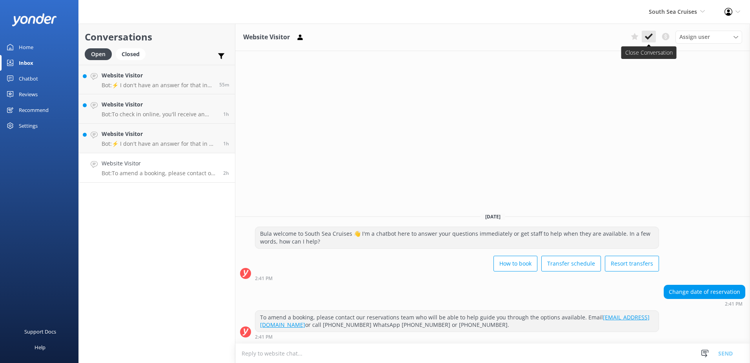
click at [653, 33] on button at bounding box center [649, 37] width 14 height 12
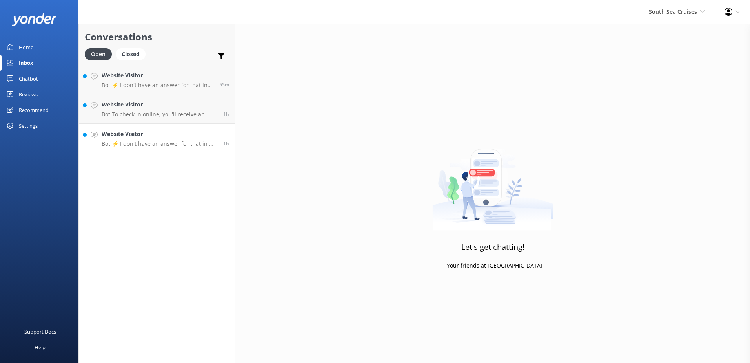
click at [189, 131] on h4 "Website Visitor" at bounding box center [160, 133] width 116 height 9
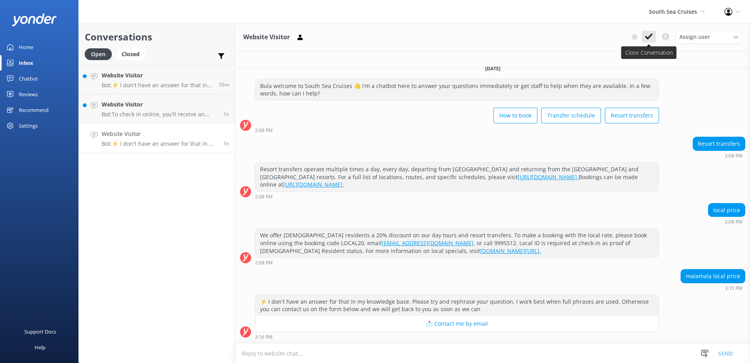
click at [647, 35] on icon at bounding box center [649, 37] width 8 height 8
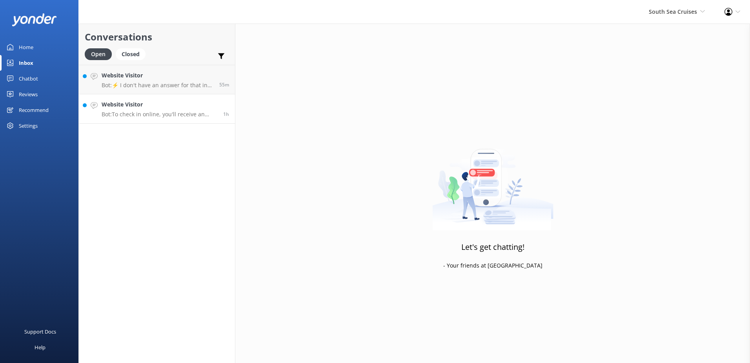
click at [207, 109] on div "Website Visitor Bot: To check in online, you'll receive an email 24 hours befor…" at bounding box center [160, 108] width 116 height 17
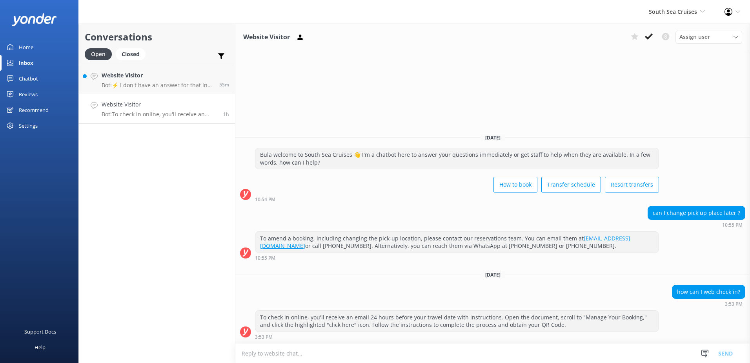
drag, startPoint x: 647, startPoint y: 36, endPoint x: 443, endPoint y: 59, distance: 205.3
click at [647, 36] on icon at bounding box center [649, 37] width 8 height 8
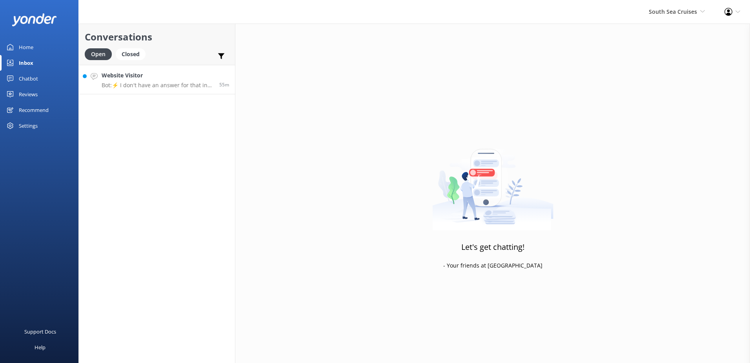
click at [195, 78] on h4 "Website Visitor" at bounding box center [158, 75] width 112 height 9
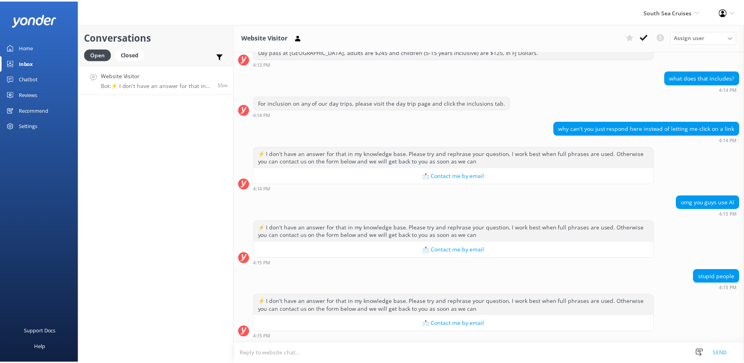
scroll to position [215, 0]
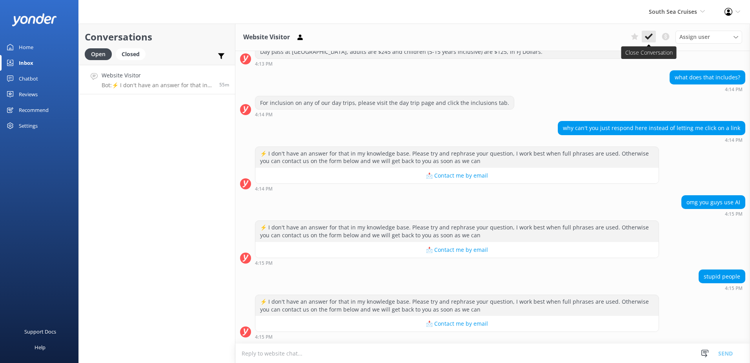
click at [647, 35] on icon at bounding box center [649, 37] width 8 height 8
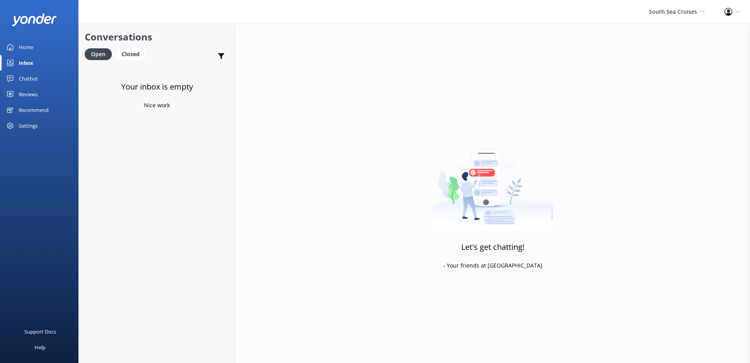
click at [38, 77] on link "Chatbot" at bounding box center [39, 79] width 78 height 16
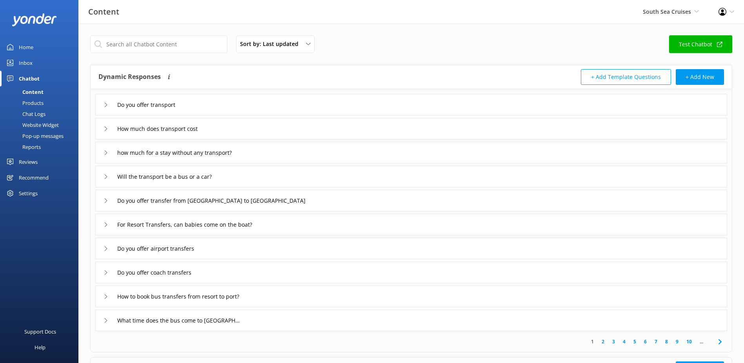
click at [40, 113] on div "Chat Logs" at bounding box center [25, 113] width 41 height 11
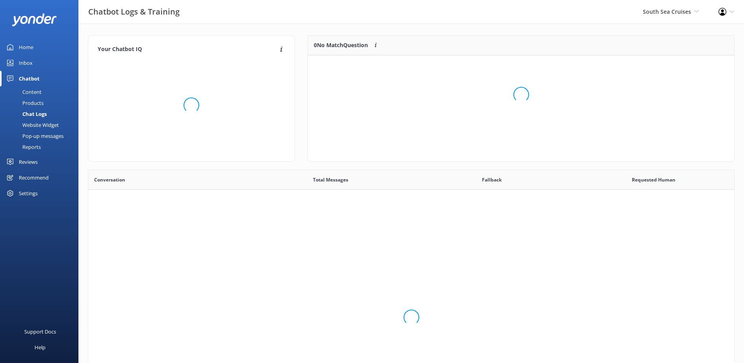
scroll to position [269, 640]
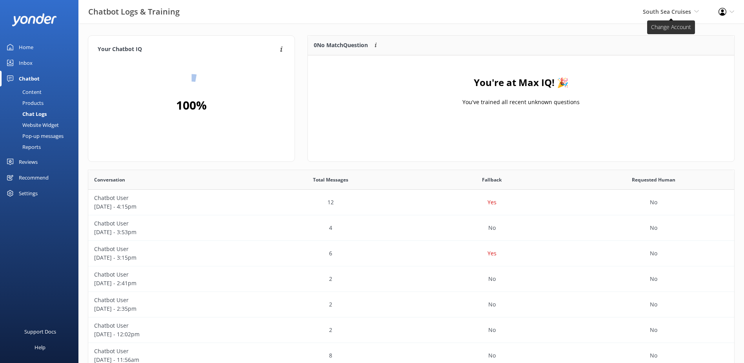
click at [689, 9] on span "South Sea Cruises" at bounding box center [667, 11] width 48 height 7
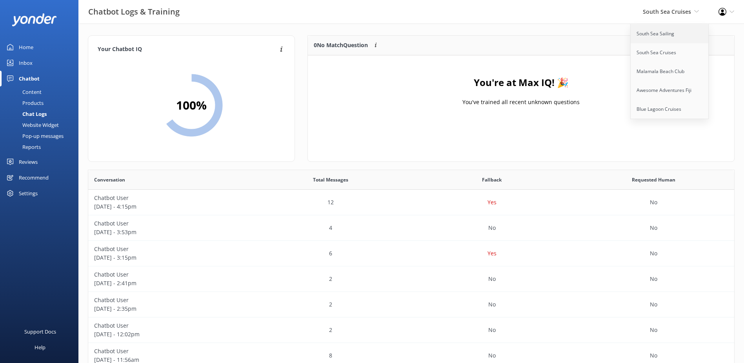
click at [671, 35] on link "South Sea Sailing" at bounding box center [670, 33] width 78 height 19
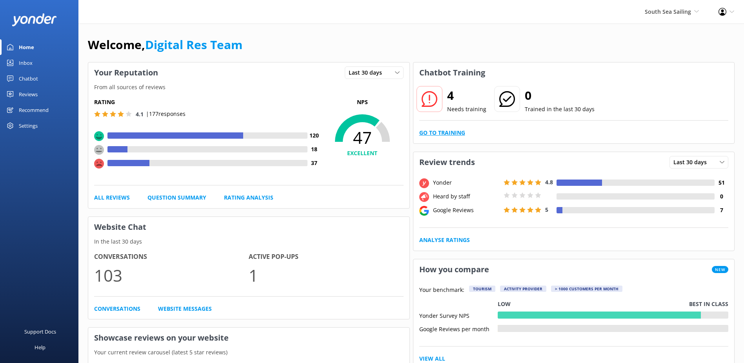
click at [435, 131] on link "Go to Training" at bounding box center [442, 132] width 46 height 9
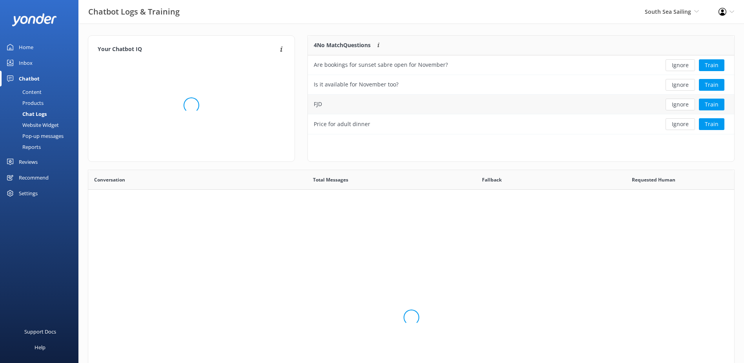
scroll to position [269, 640]
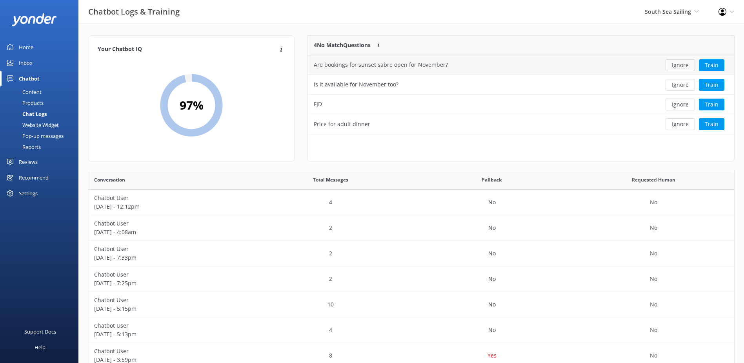
click at [686, 66] on button "Ignore" at bounding box center [680, 65] width 29 height 12
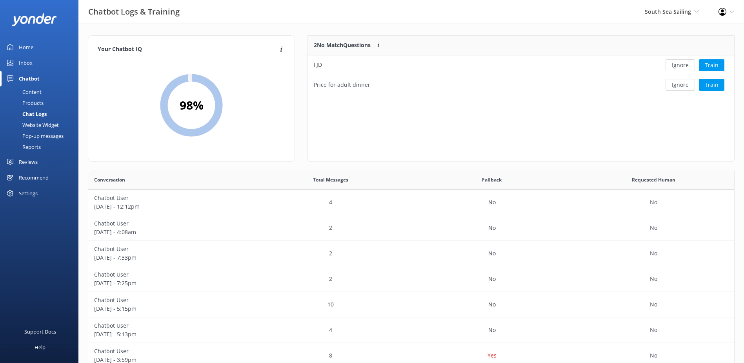
scroll to position [53, 420]
click at [685, 66] on button "Ignore" at bounding box center [680, 65] width 29 height 12
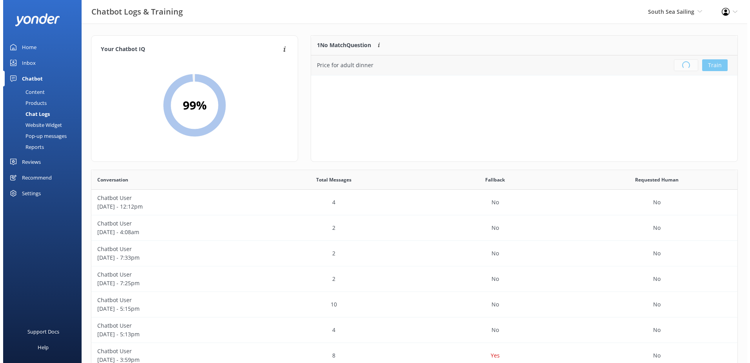
scroll to position [92, 420]
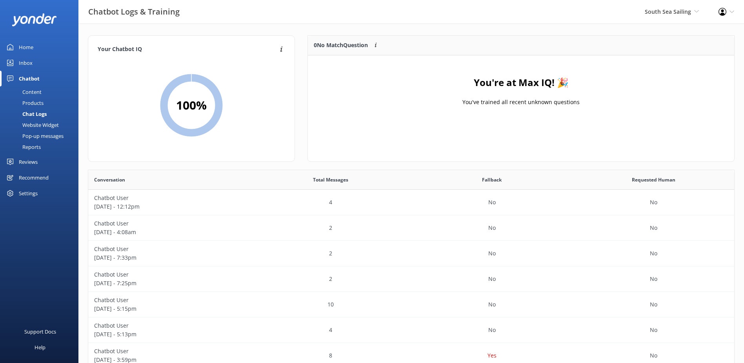
click at [32, 60] on div "Inbox" at bounding box center [26, 63] width 14 height 16
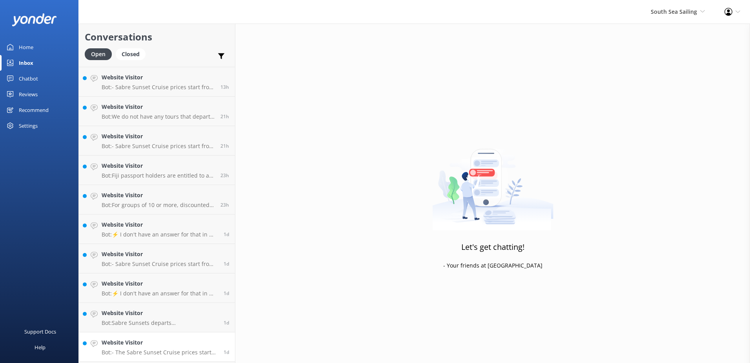
scroll to position [55, 0]
click at [187, 344] on h4 "Website Visitor" at bounding box center [160, 343] width 116 height 9
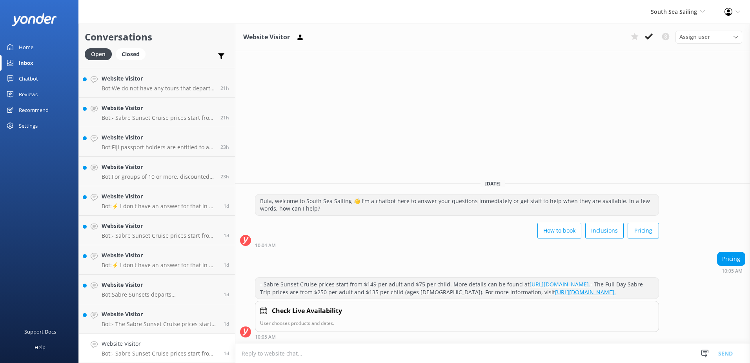
click at [649, 35] on icon at bounding box center [649, 37] width 8 height 8
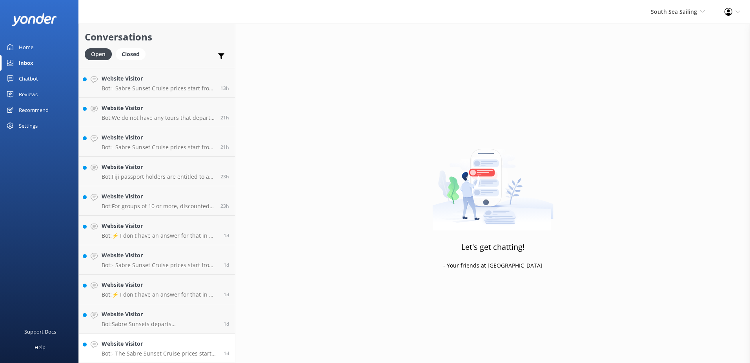
scroll to position [26, 0]
click at [192, 335] on link "Website Visitor Bot: - The Sabre Sunset Cruise prices start from $149 per adult…" at bounding box center [157, 347] width 156 height 29
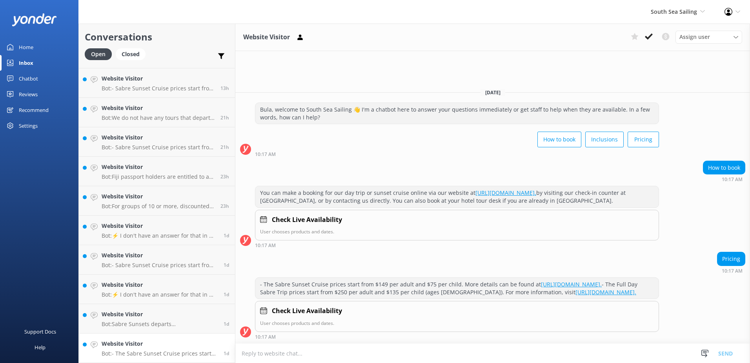
drag, startPoint x: 648, startPoint y: 36, endPoint x: 642, endPoint y: 43, distance: 9.2
click at [648, 36] on icon at bounding box center [649, 37] width 8 height 8
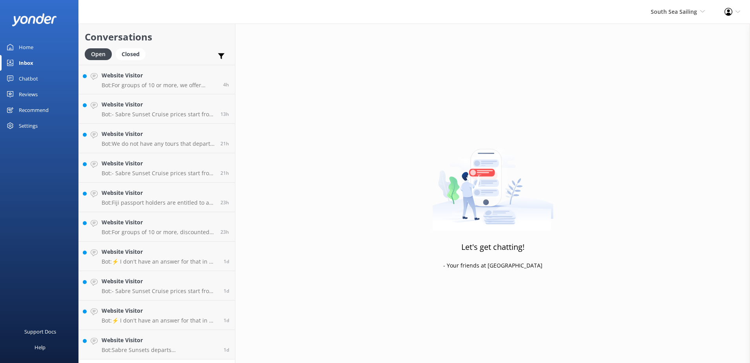
click at [206, 337] on h4 "Website Visitor" at bounding box center [160, 339] width 116 height 9
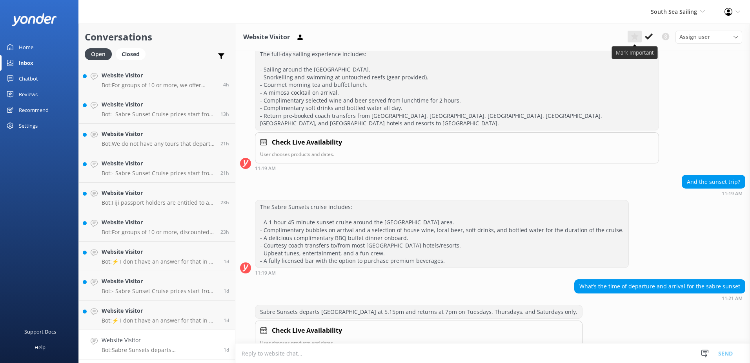
scroll to position [170, 0]
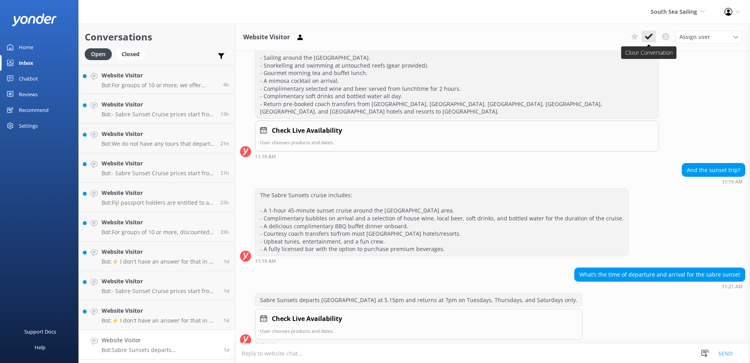
click at [648, 38] on use at bounding box center [649, 36] width 8 height 6
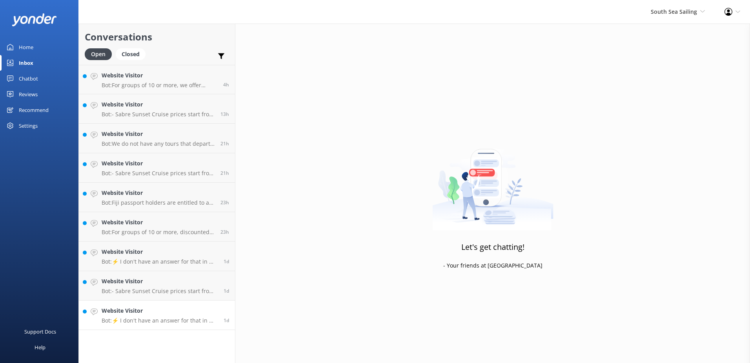
click at [206, 309] on h4 "Website Visitor" at bounding box center [160, 310] width 116 height 9
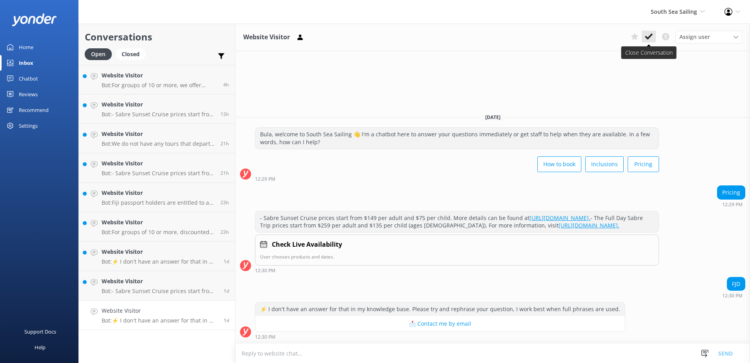
click at [648, 34] on icon at bounding box center [649, 37] width 8 height 8
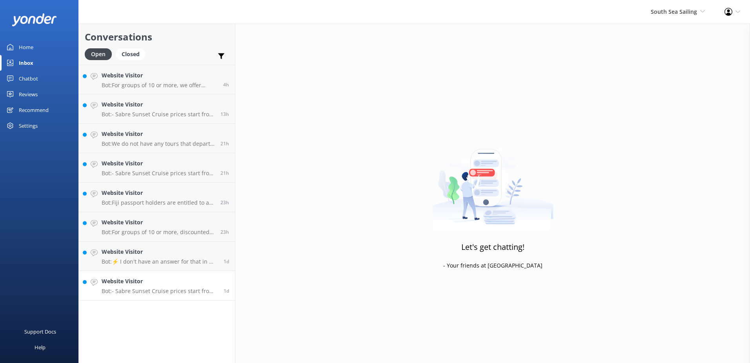
click at [218, 275] on link "Website Visitor Bot: - Sabre Sunset Cruise prices start from $149 per adult and…" at bounding box center [157, 285] width 156 height 29
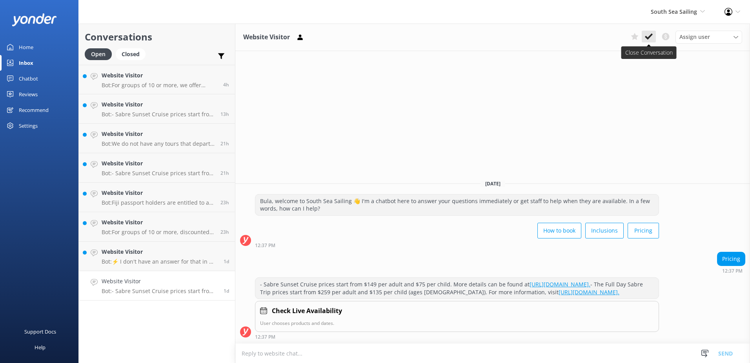
click at [649, 35] on icon at bounding box center [649, 37] width 8 height 8
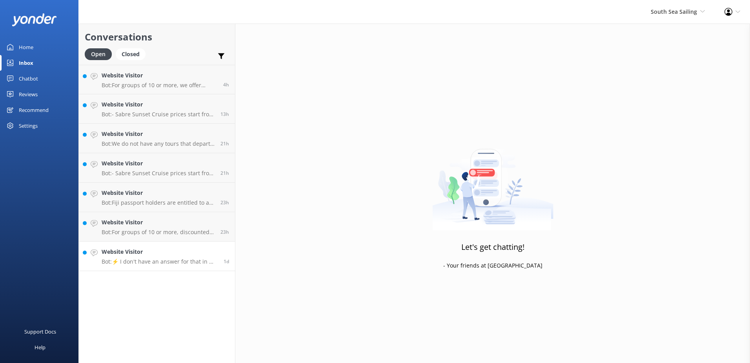
click at [219, 248] on div "1d" at bounding box center [223, 255] width 11 height 17
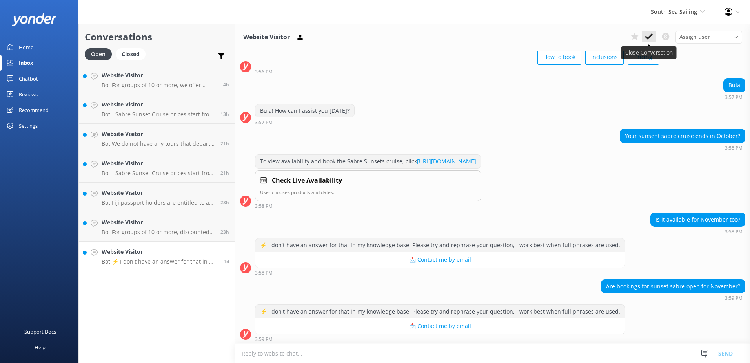
scroll to position [54, 0]
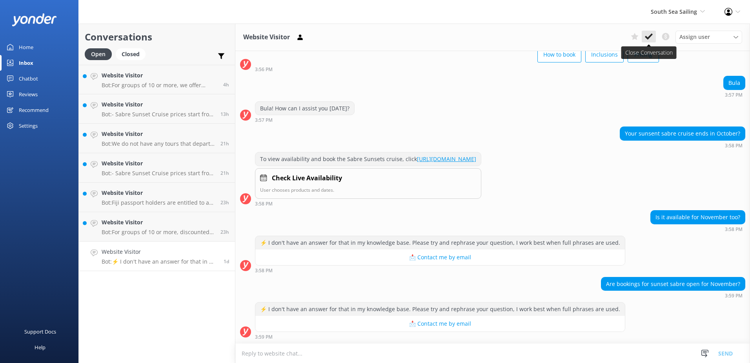
click at [647, 32] on button at bounding box center [649, 37] width 14 height 12
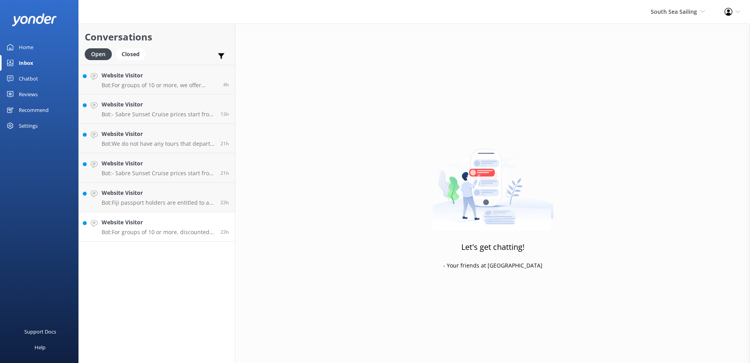
click at [192, 217] on link "Website Visitor Bot: For groups of 10 or more, discounted rates are available. …" at bounding box center [157, 226] width 156 height 29
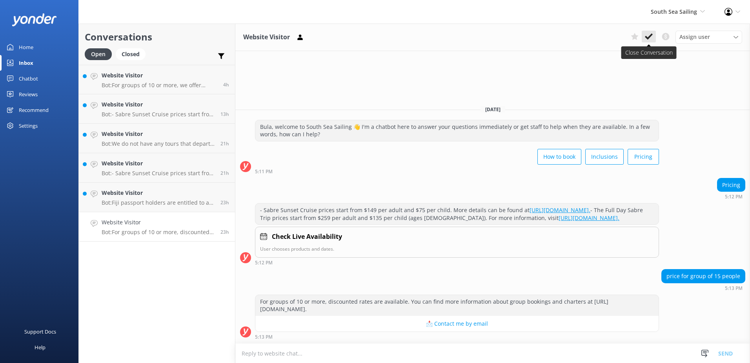
click at [652, 32] on button at bounding box center [649, 37] width 14 height 12
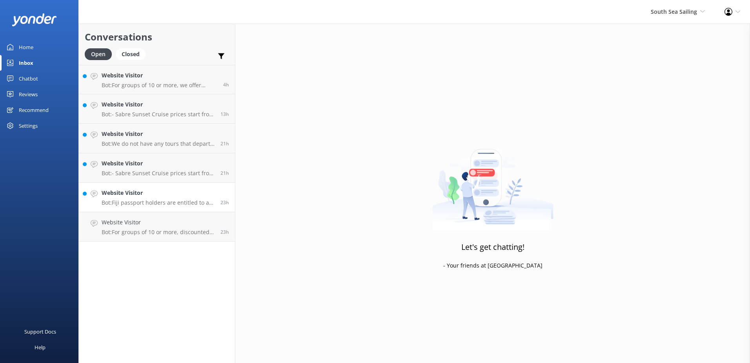
click at [213, 193] on h4 "Website Visitor" at bounding box center [158, 192] width 113 height 9
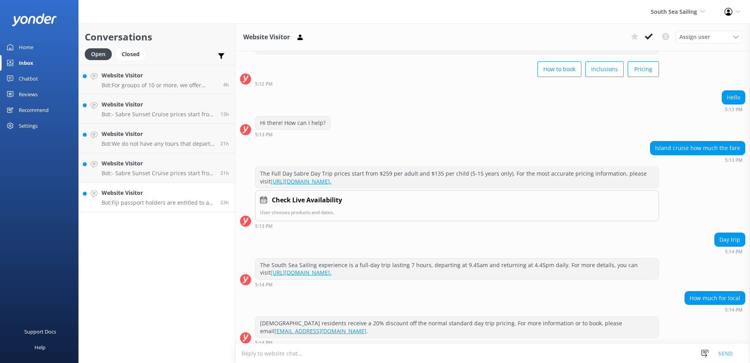
scroll to position [96, 0]
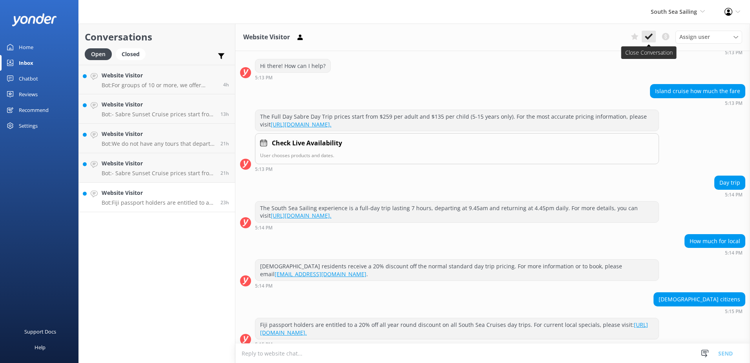
click at [643, 40] on button at bounding box center [649, 37] width 14 height 12
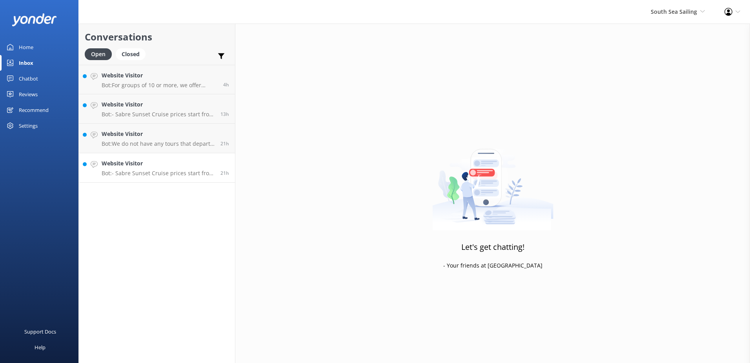
click at [208, 166] on h4 "Website Visitor" at bounding box center [158, 163] width 113 height 9
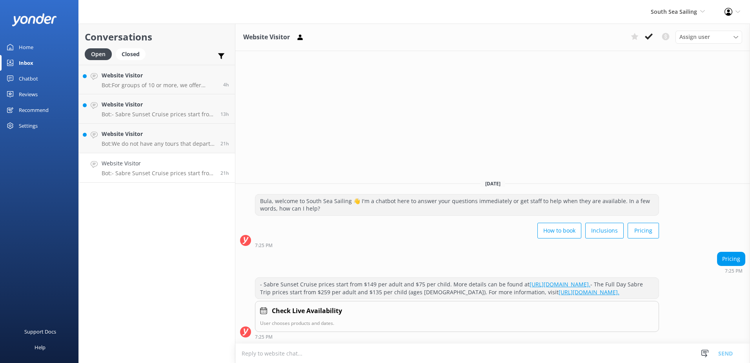
drag, startPoint x: 650, startPoint y: 38, endPoint x: 614, endPoint y: 49, distance: 37.4
click at [650, 38] on icon at bounding box center [649, 37] width 8 height 8
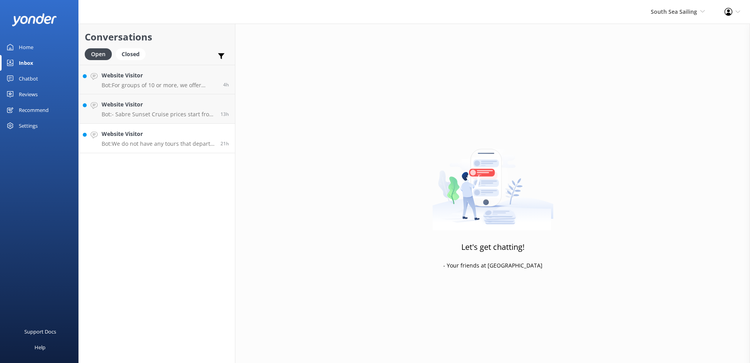
click at [207, 130] on h4 "Website Visitor" at bounding box center [158, 133] width 113 height 9
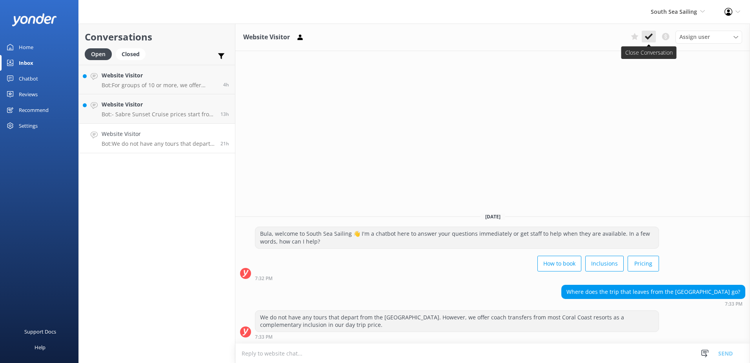
click at [650, 35] on icon at bounding box center [649, 37] width 8 height 8
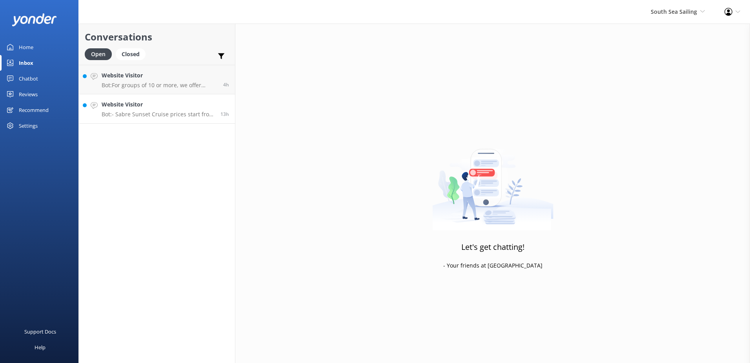
click at [189, 103] on h4 "Website Visitor" at bounding box center [158, 104] width 113 height 9
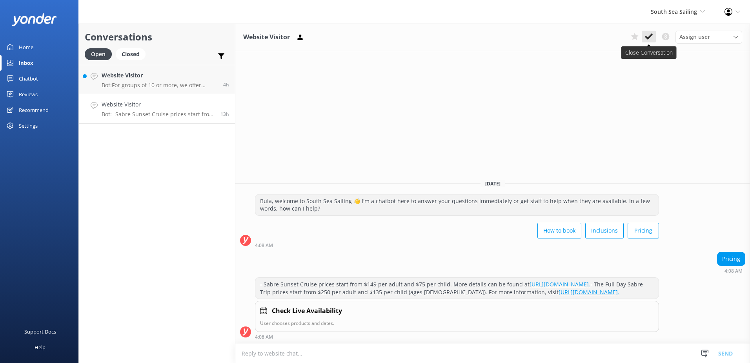
click at [647, 34] on icon at bounding box center [649, 37] width 8 height 8
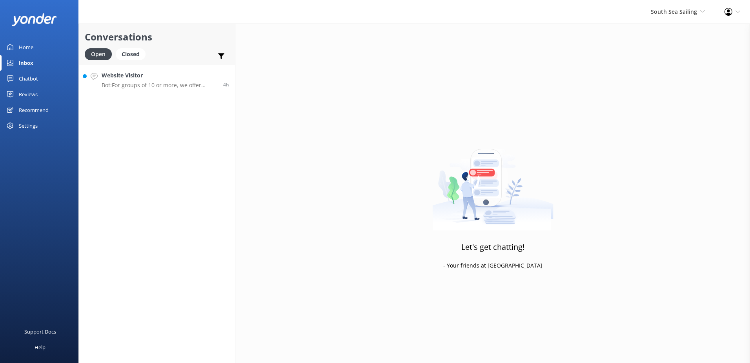
click at [198, 81] on div "Website Visitor Bot: For groups of 10 or more, we offer discounted rates. Sabre…" at bounding box center [160, 79] width 116 height 17
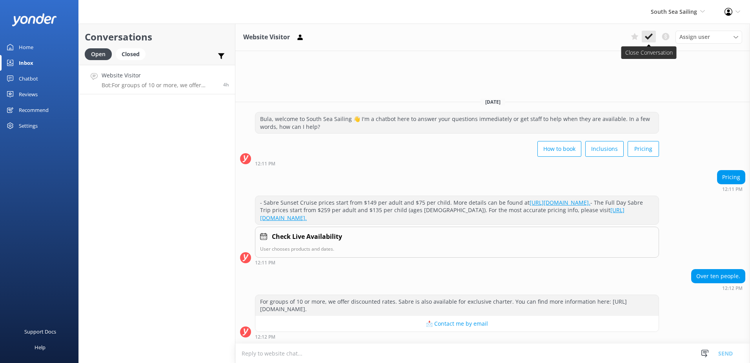
click at [648, 33] on icon at bounding box center [649, 37] width 8 height 8
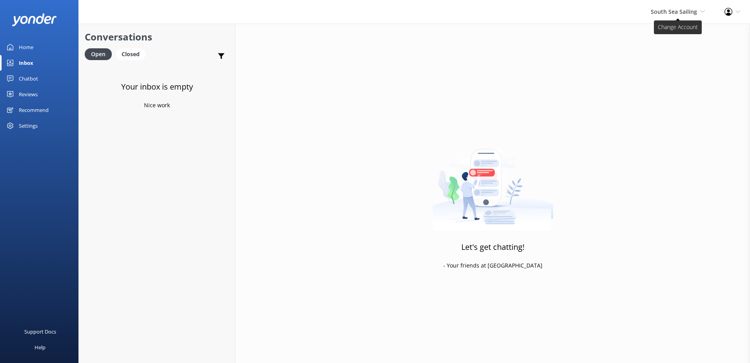
click at [682, 11] on span "South Sea Sailing" at bounding box center [674, 11] width 46 height 7
